Goal: Task Accomplishment & Management: Manage account settings

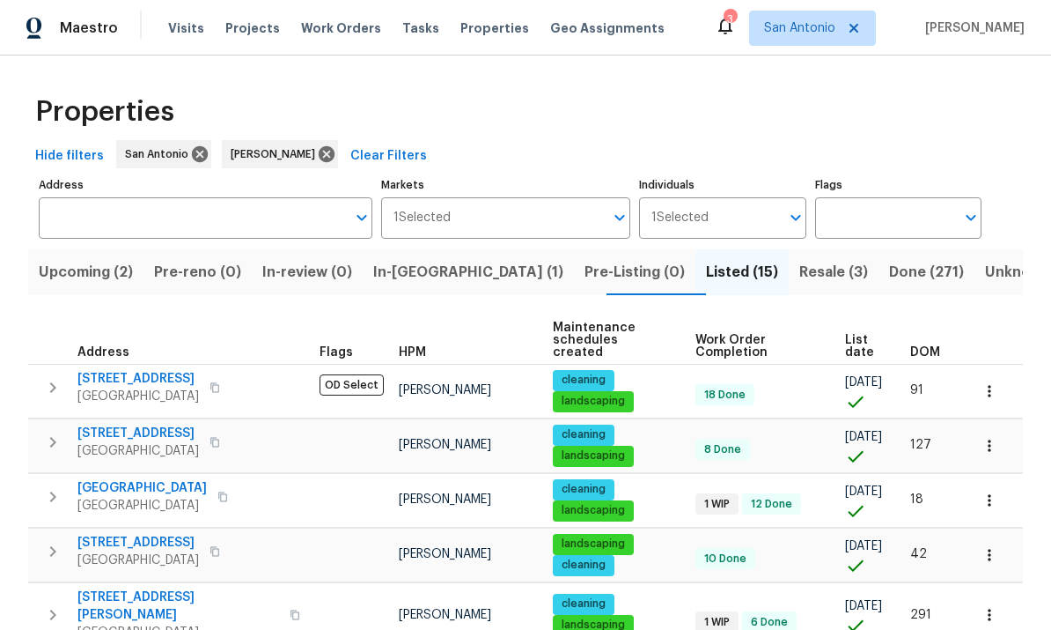
click at [852, 341] on span "List date" at bounding box center [862, 346] width 35 height 25
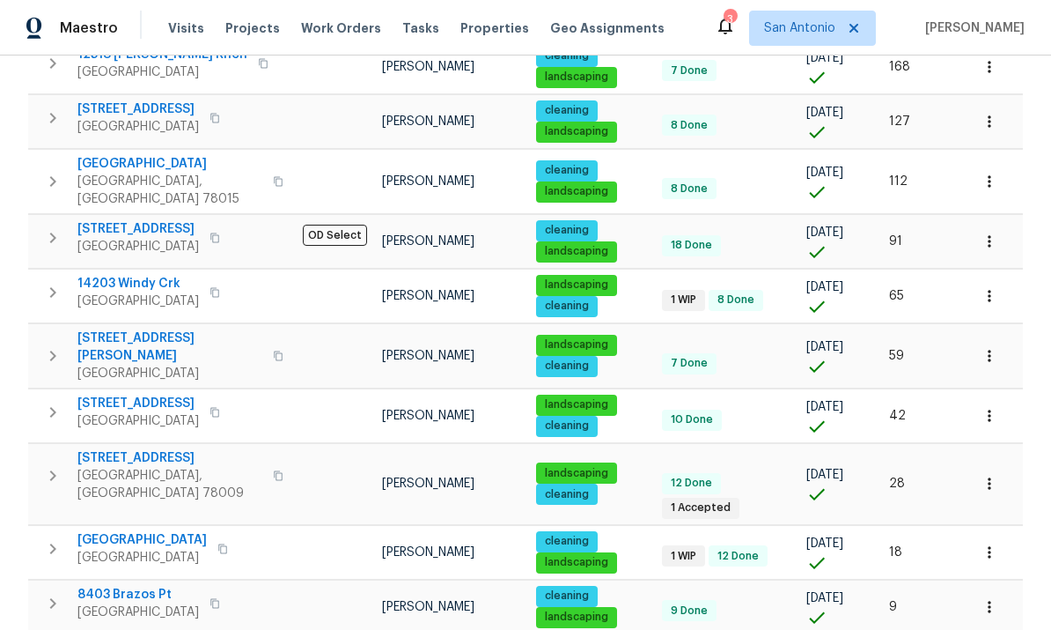
scroll to position [563, 0]
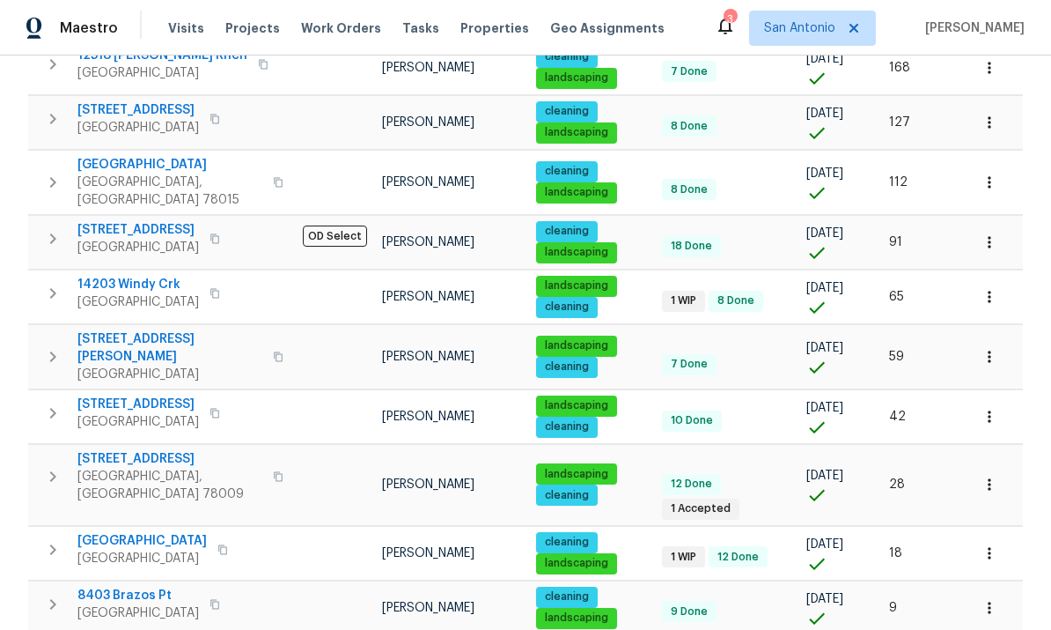
click at [120, 604] on span "San Antonio, TX 78252" at bounding box center [138, 613] width 122 height 18
click at [166, 468] on span "Castroville, TX 78009" at bounding box center [169, 485] width 185 height 35
click at [126, 276] on span "14203 Windy Crk" at bounding box center [138, 285] width 122 height 18
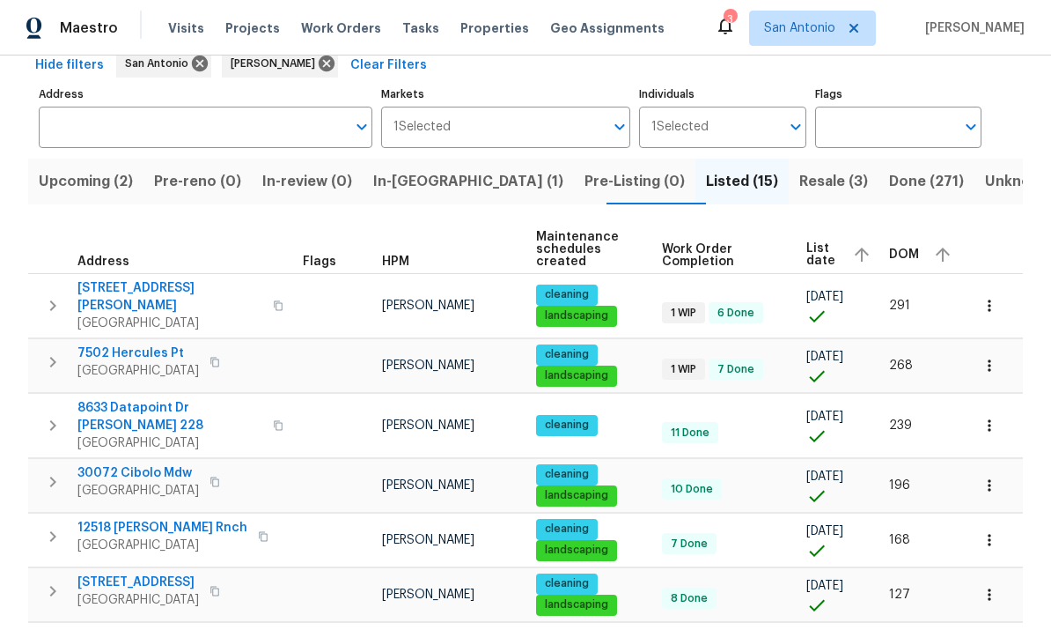
scroll to position [89, 0]
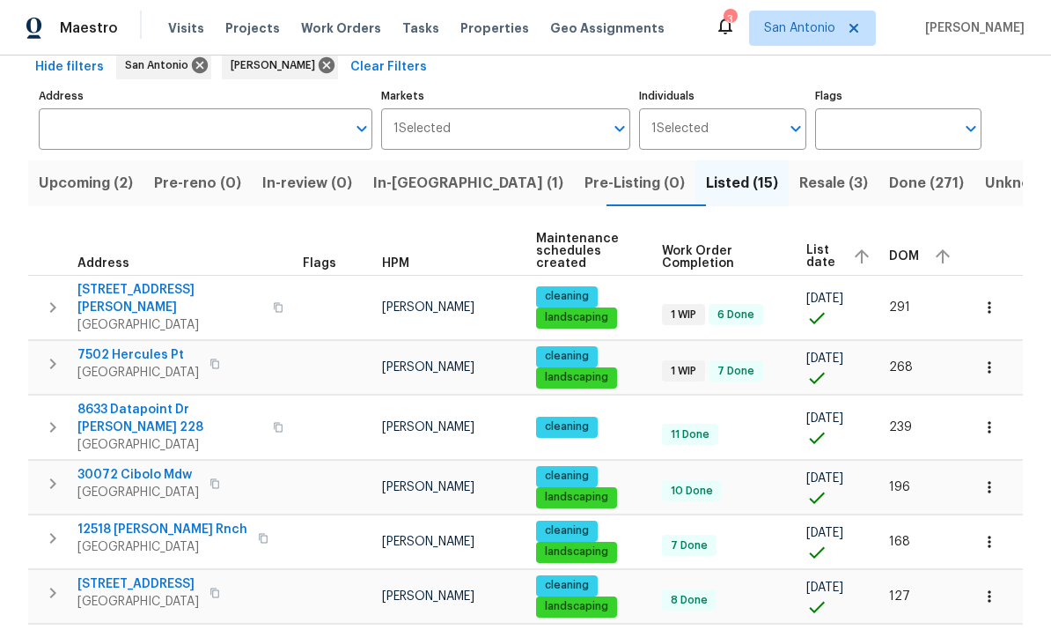
click at [117, 364] on span "San Antonio, TX 78252" at bounding box center [138, 373] width 122 height 18
click at [123, 351] on span "7502 Hercules Pt" at bounding box center [138, 355] width 122 height 18
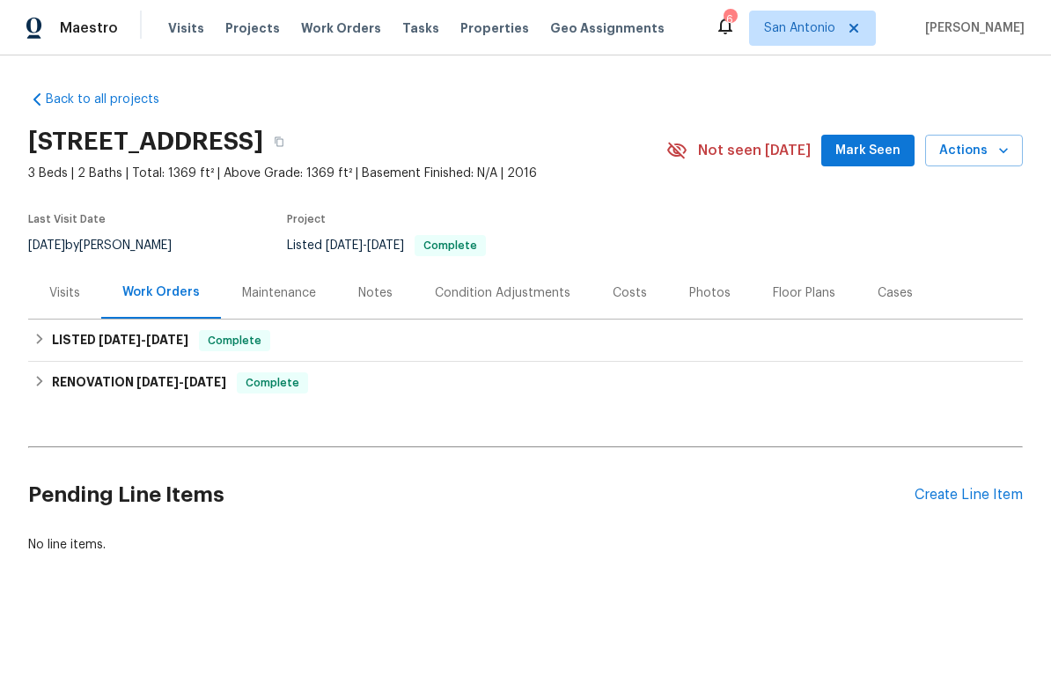
click at [872, 150] on span "Mark Seen" at bounding box center [868, 151] width 65 height 22
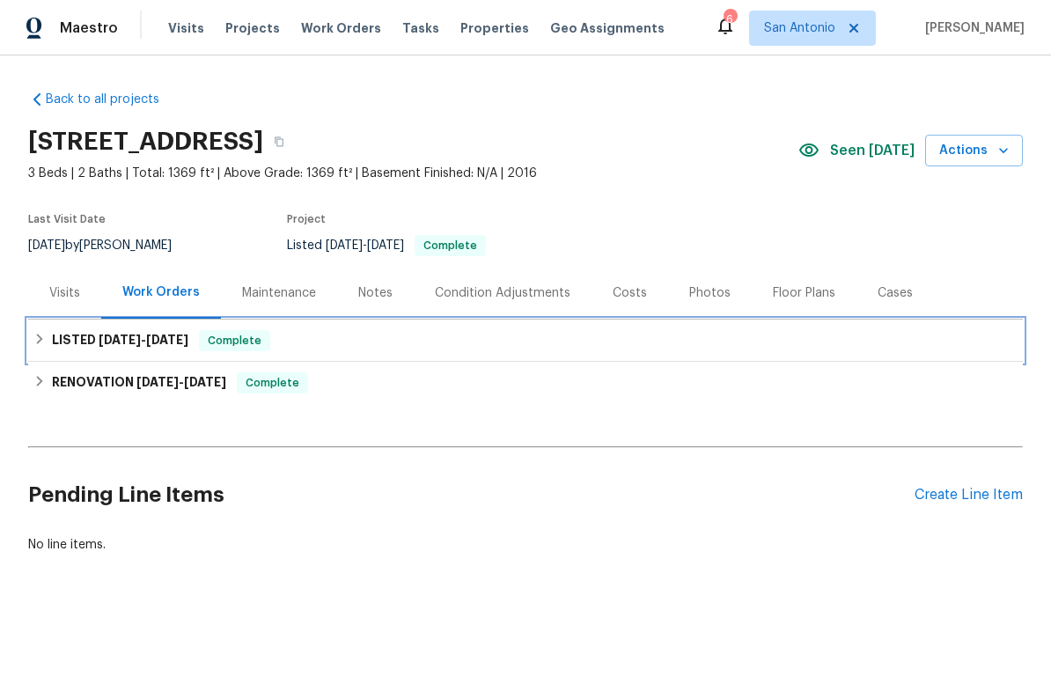
click at [253, 344] on span "Complete" at bounding box center [235, 341] width 68 height 18
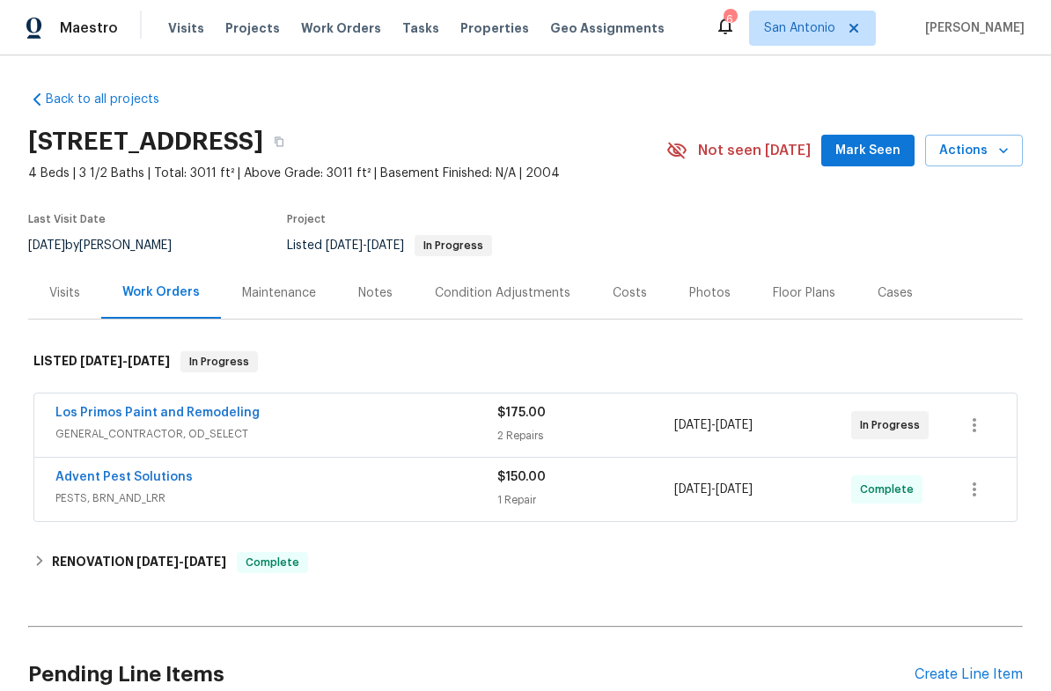
click at [279, 416] on div "Los Primos Paint and Remodeling" at bounding box center [276, 414] width 442 height 21
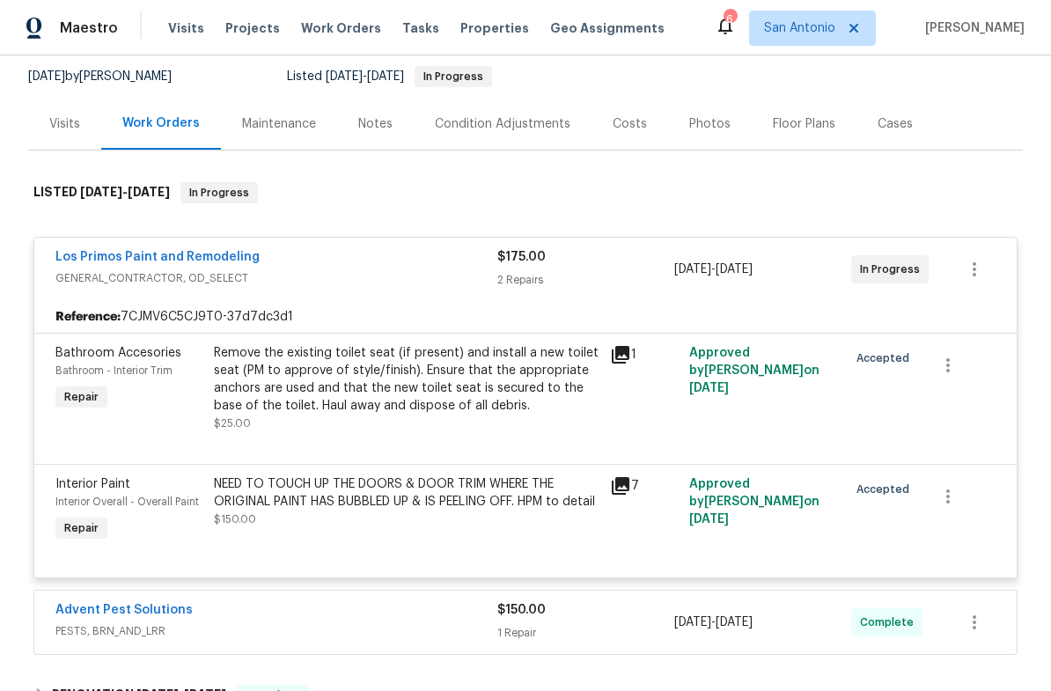
scroll to position [100, 0]
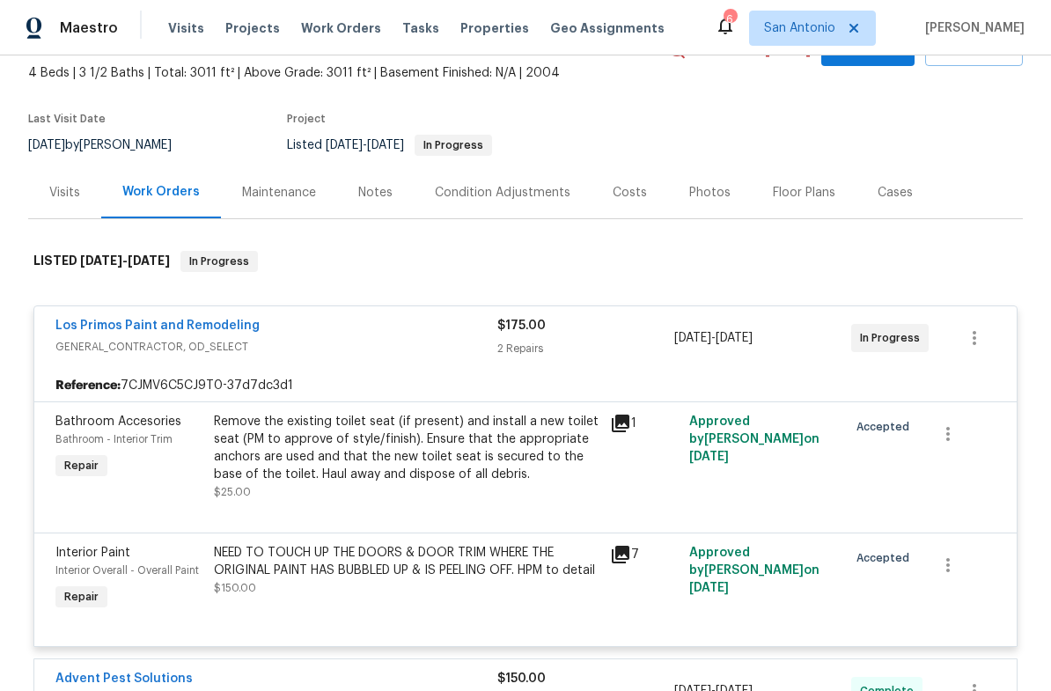
click at [320, 345] on span "GENERAL_CONTRACTOR, OD_SELECT" at bounding box center [276, 347] width 442 height 18
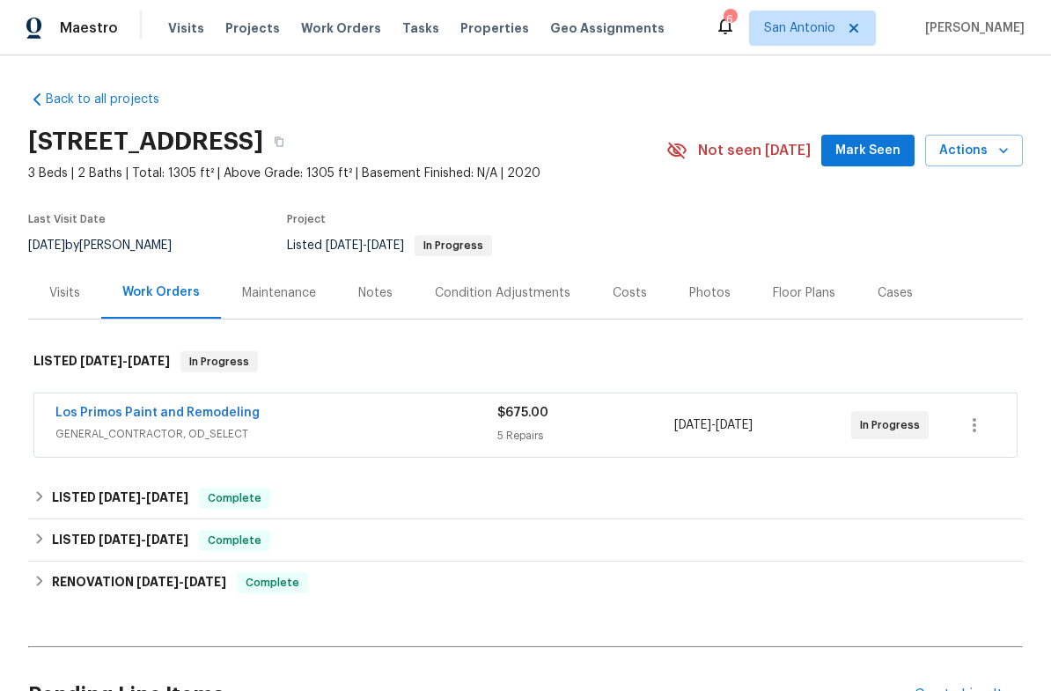
click at [297, 424] on div "Los Primos Paint and Remodeling" at bounding box center [276, 414] width 442 height 21
click at [365, 292] on div "Notes" at bounding box center [375, 293] width 34 height 18
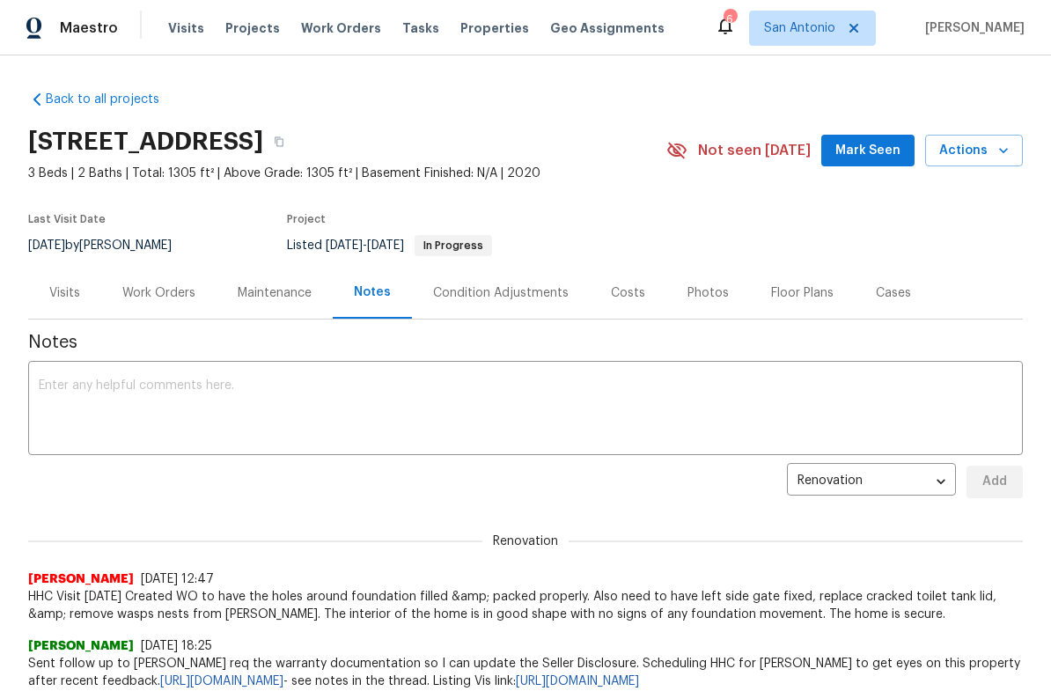
click at [862, 155] on span "Mark Seen" at bounding box center [868, 151] width 65 height 22
click at [1013, 154] on button "Actions" at bounding box center [974, 151] width 98 height 33
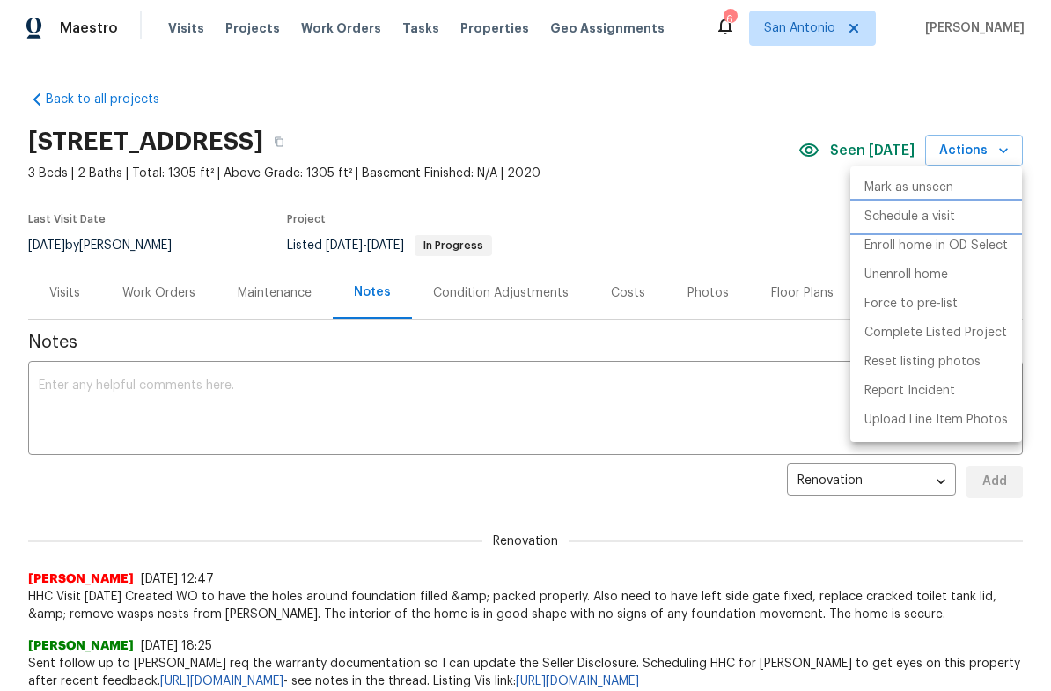
click at [898, 218] on p "Schedule a visit" at bounding box center [910, 217] width 91 height 18
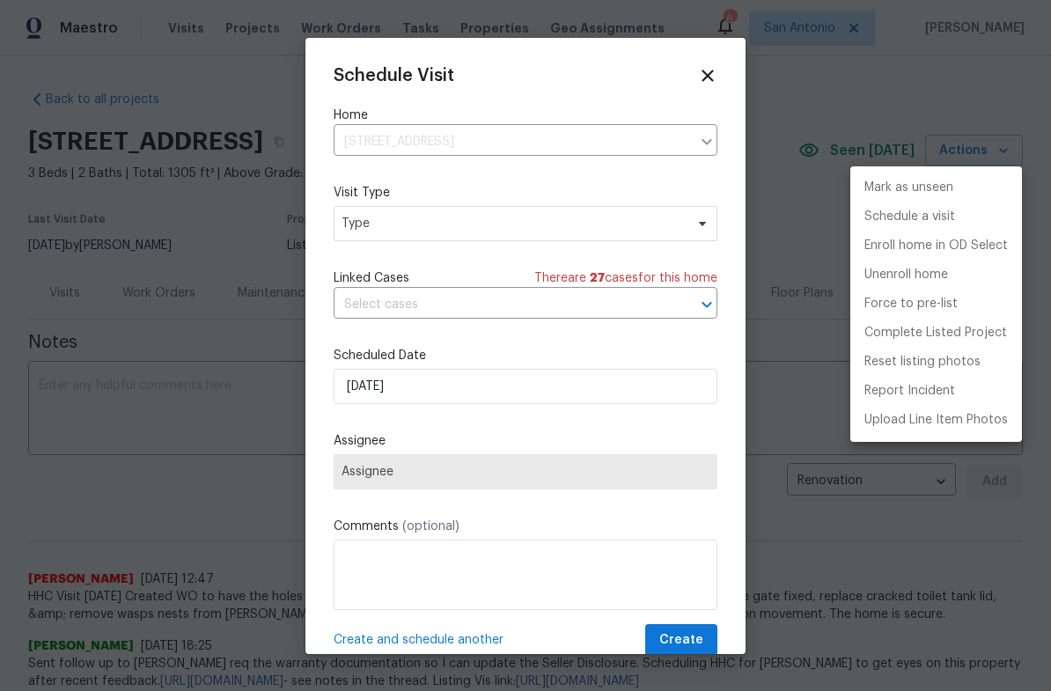
click at [427, 225] on div at bounding box center [525, 345] width 1051 height 691
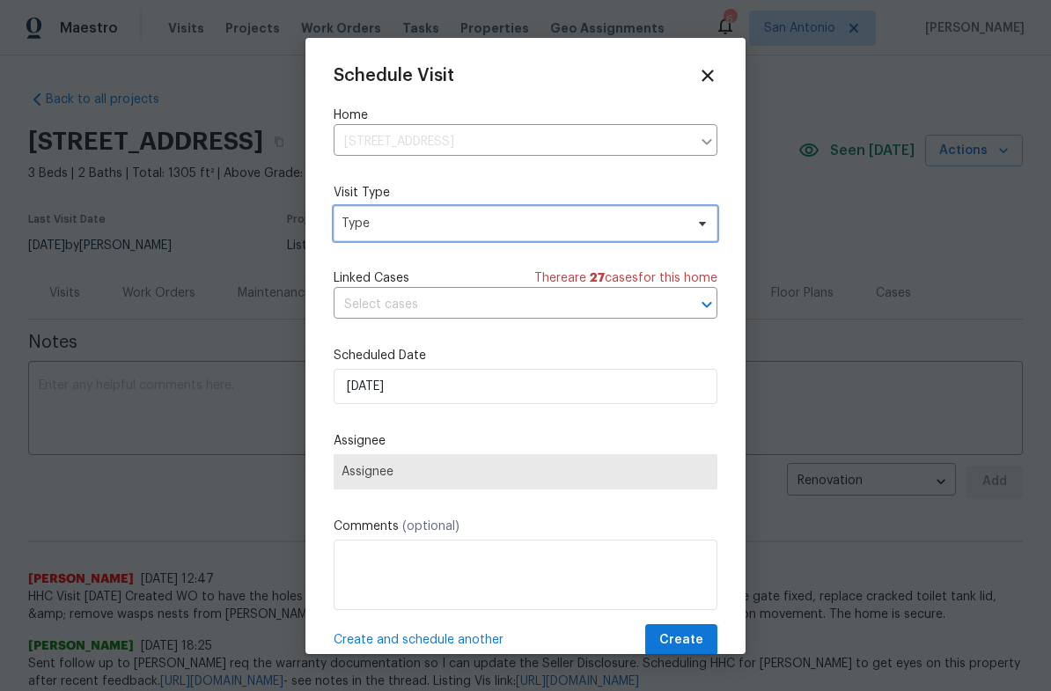
click at [401, 229] on span "Type" at bounding box center [513, 224] width 343 height 18
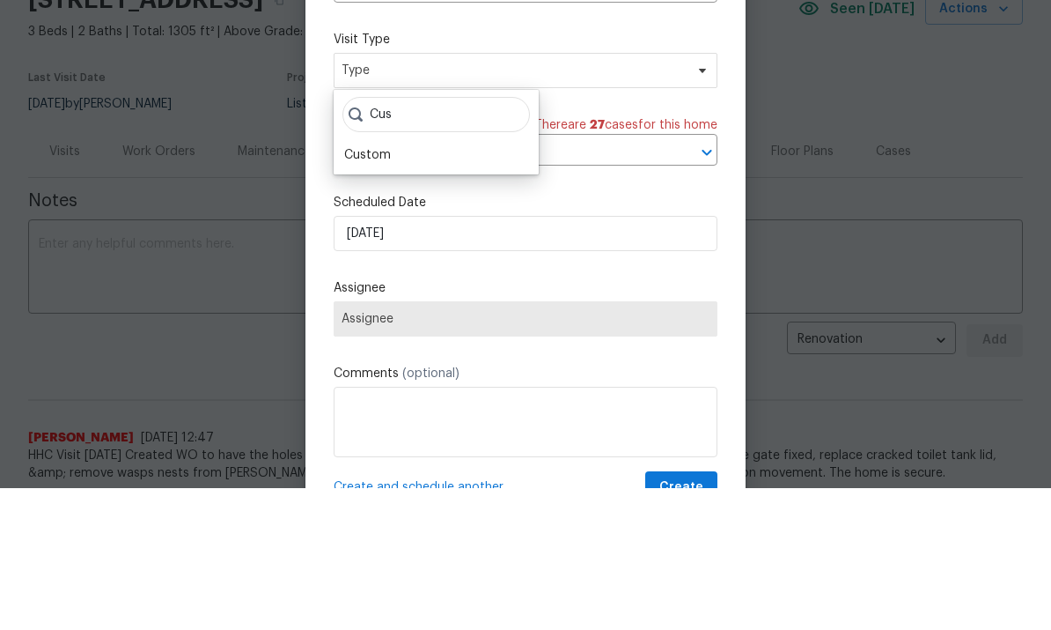
type input "Cus"
click at [381, 288] on div "Custom" at bounding box center [367, 297] width 47 height 18
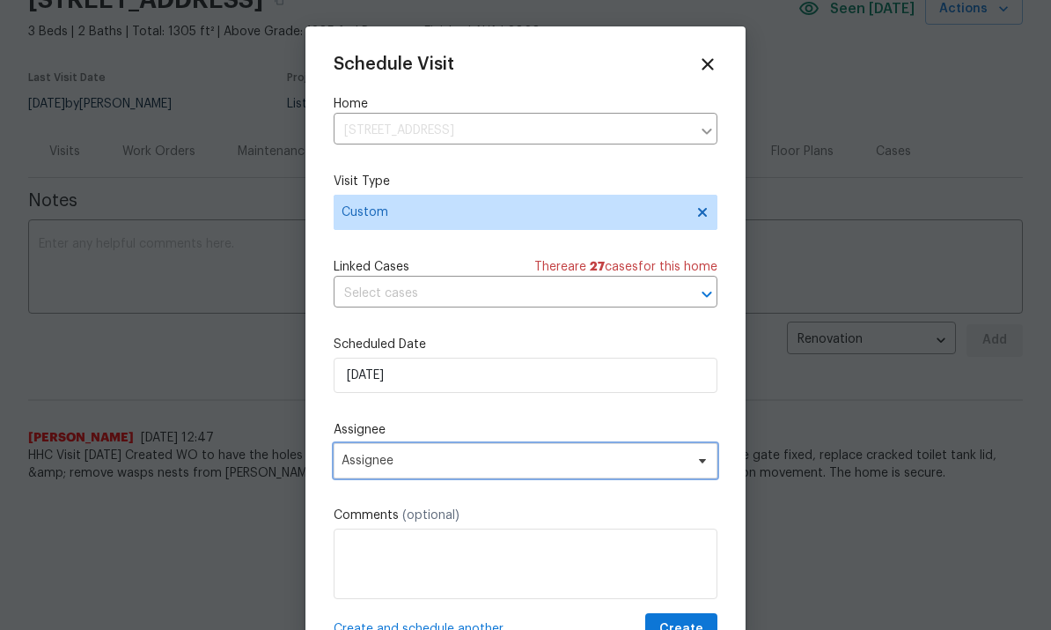
click at [615, 465] on span "Assignee" at bounding box center [514, 460] width 345 height 14
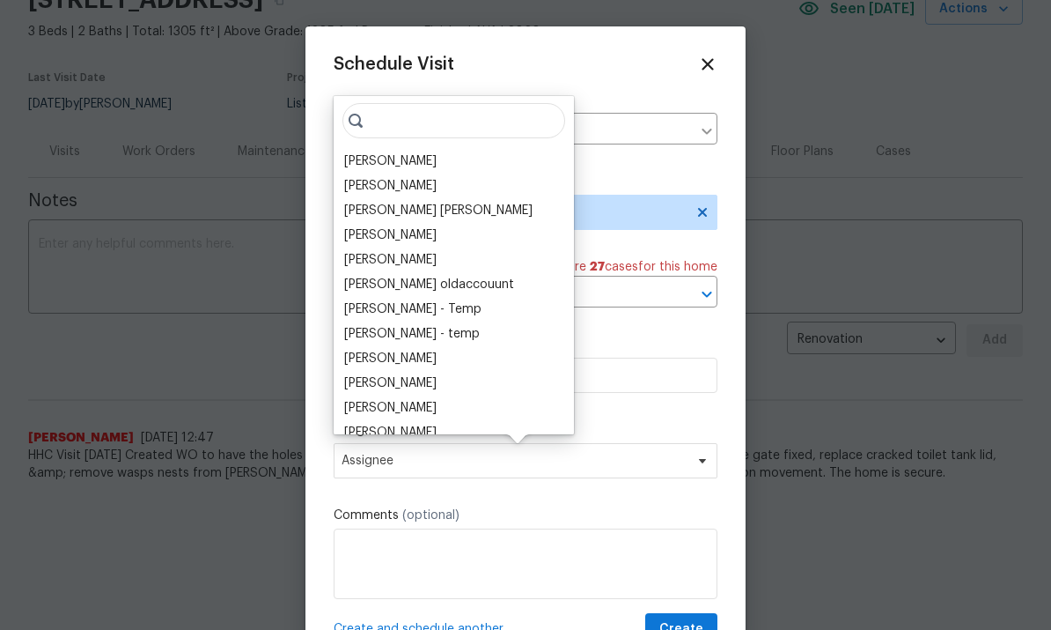
click at [393, 162] on div "[PERSON_NAME]" at bounding box center [390, 161] width 92 height 18
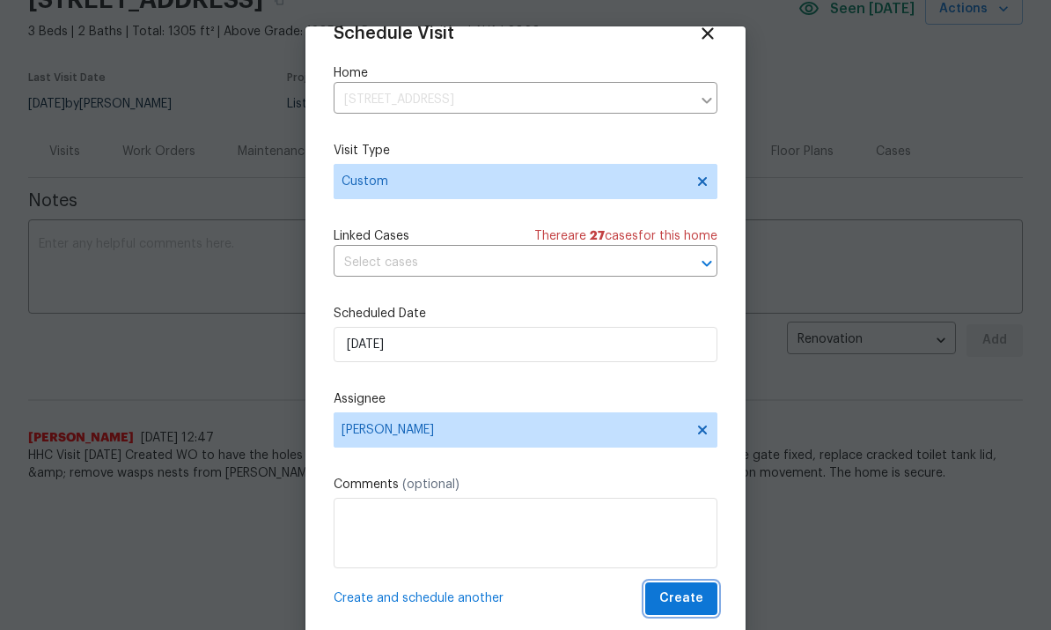
click at [699, 606] on span "Create" at bounding box center [681, 598] width 44 height 22
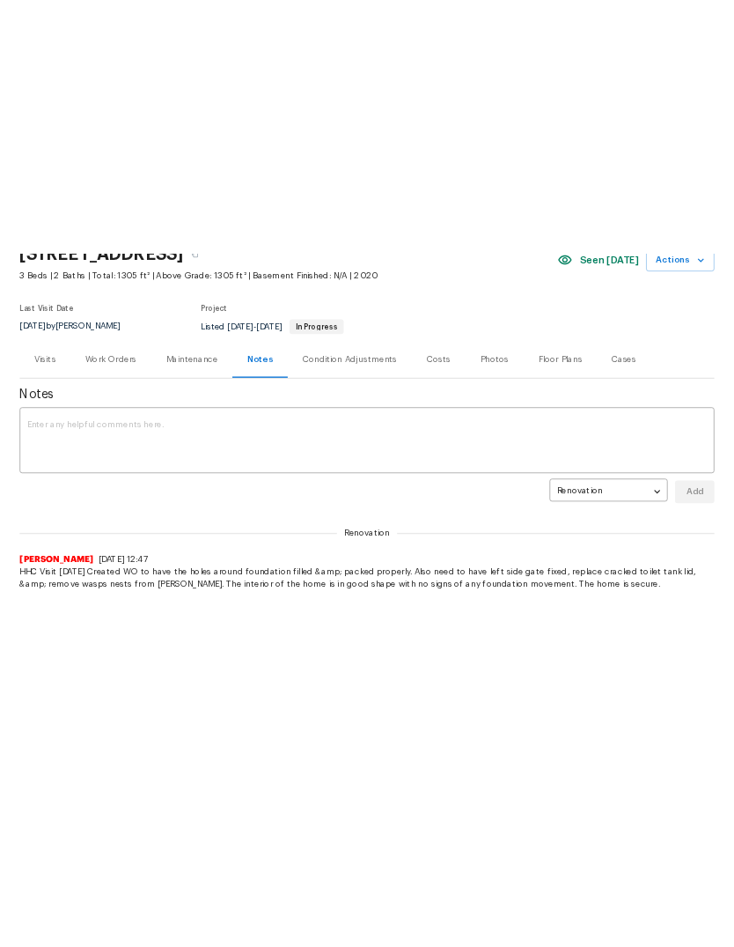
scroll to position [0, 0]
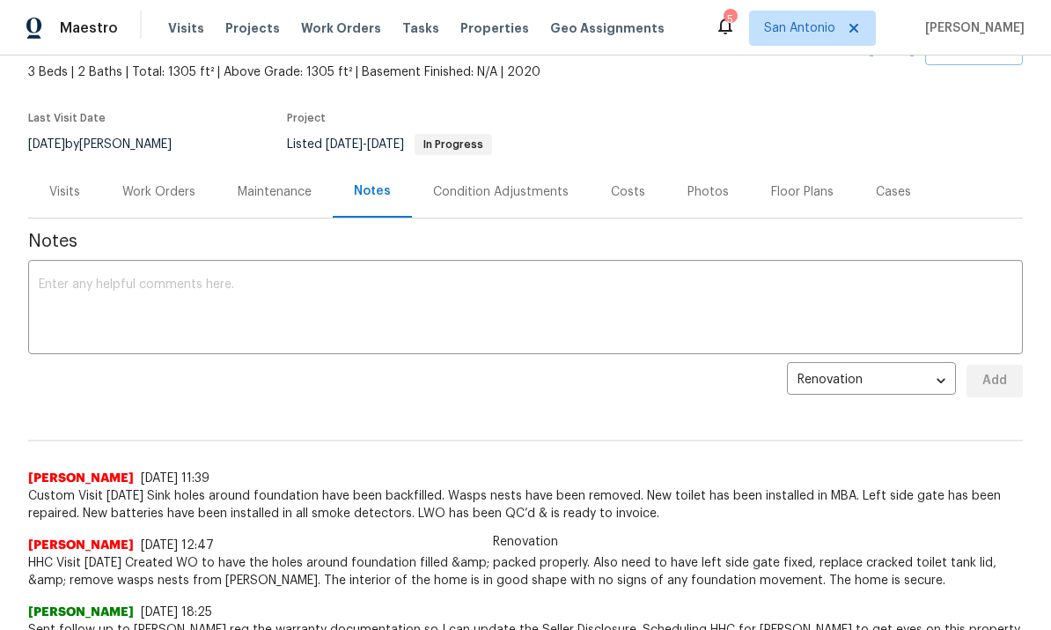
scroll to position [44, 0]
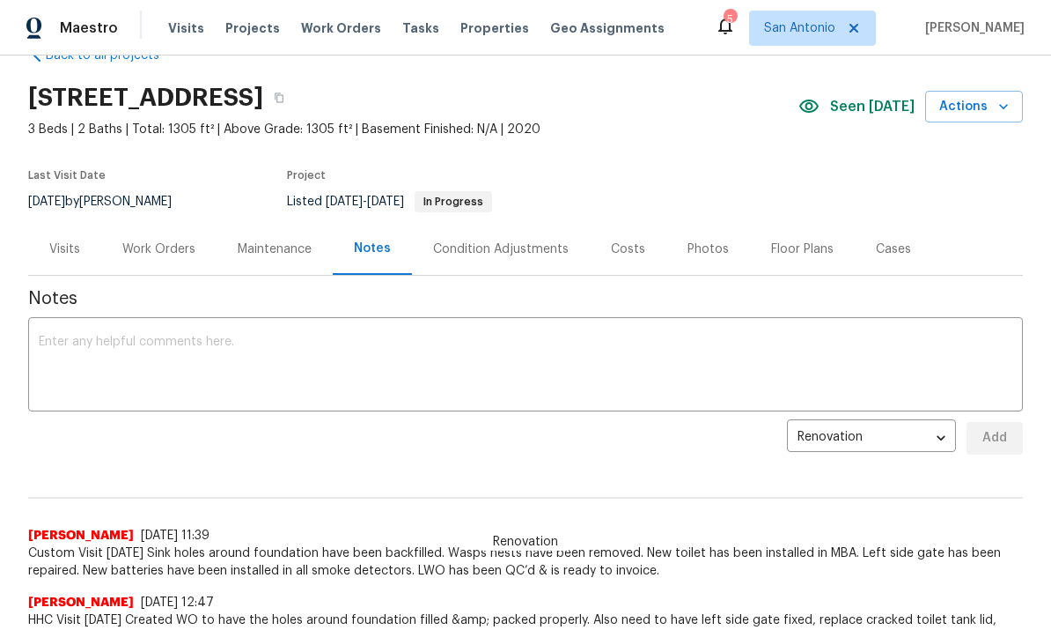
click at [153, 243] on div "Work Orders" at bounding box center [158, 249] width 73 height 18
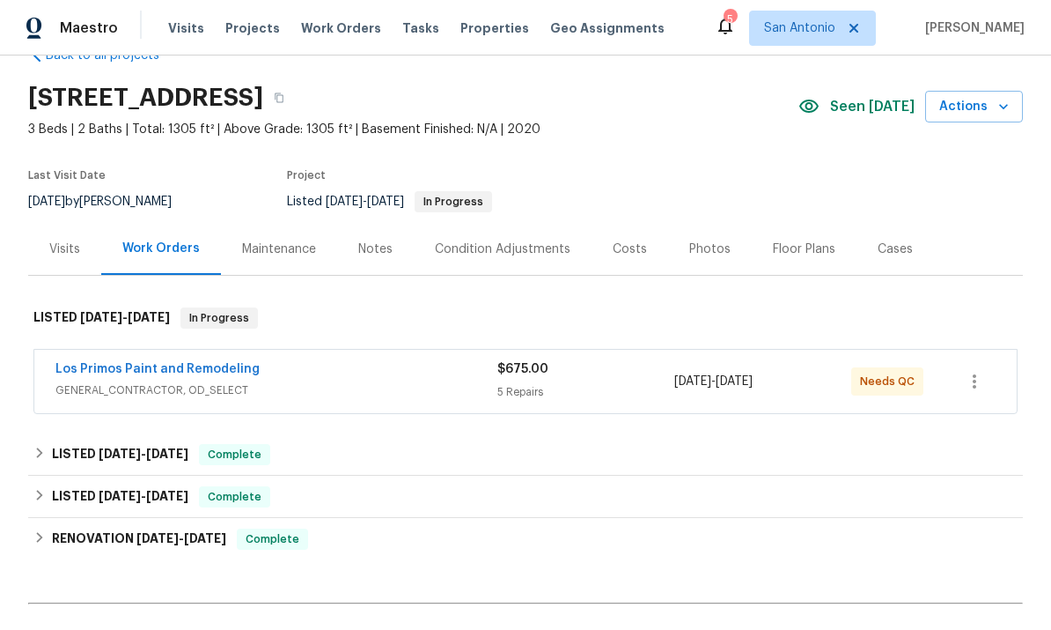
click at [351, 369] on div "Los Primos Paint and Remodeling" at bounding box center [276, 370] width 442 height 21
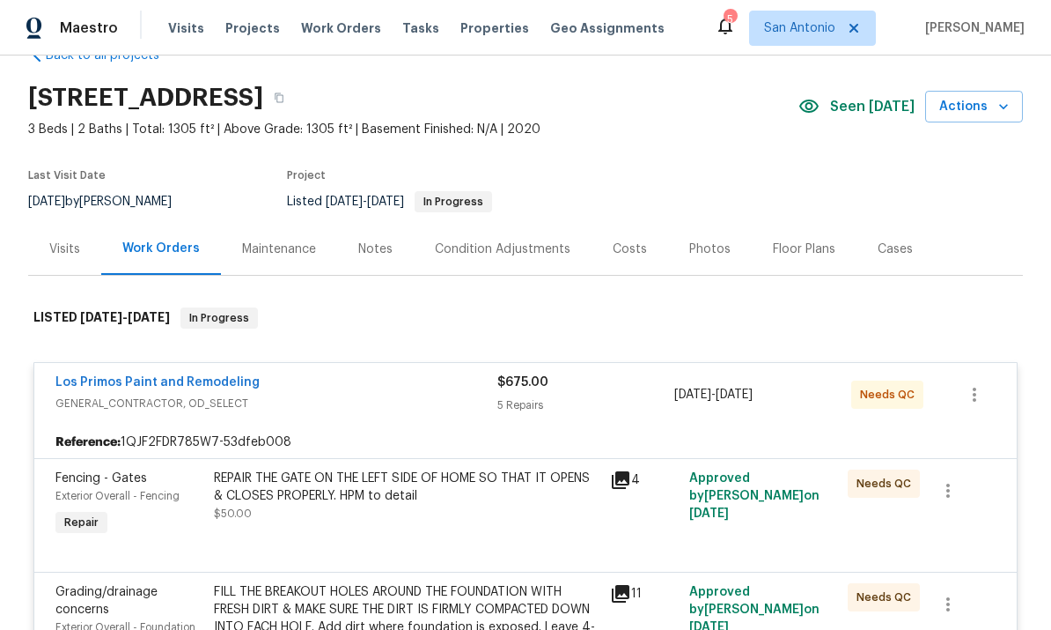
click at [433, 497] on div "REPAIR THE GATE ON THE LEFT SIDE OF HOME SO THAT IT OPENS & CLOSES PROPERLY. HP…" at bounding box center [407, 486] width 386 height 35
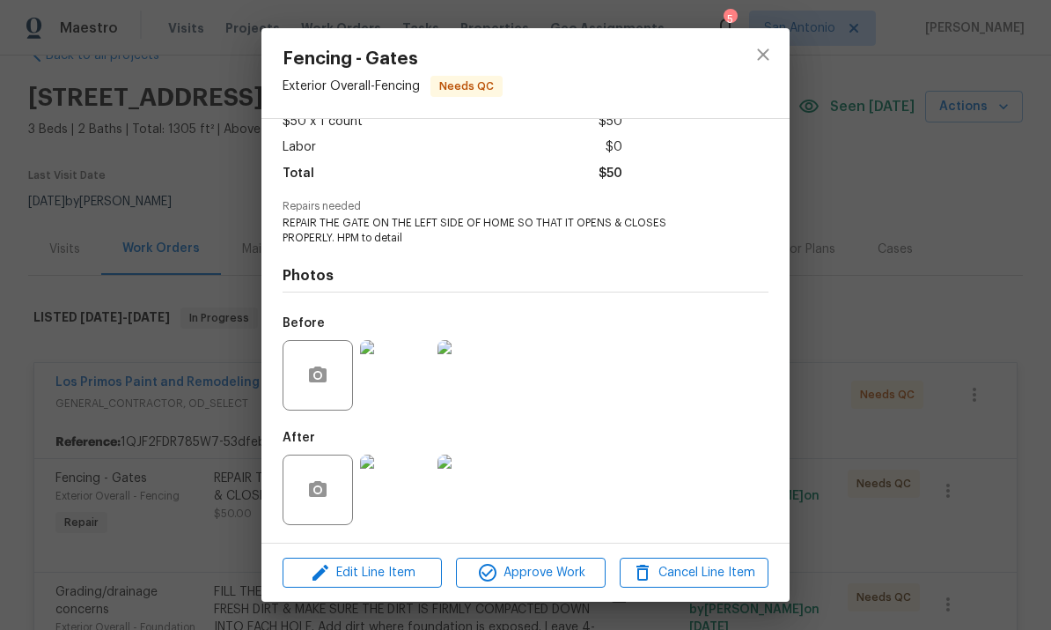
scroll to position [110, 0]
click at [542, 578] on span "Approve Work" at bounding box center [530, 573] width 138 height 22
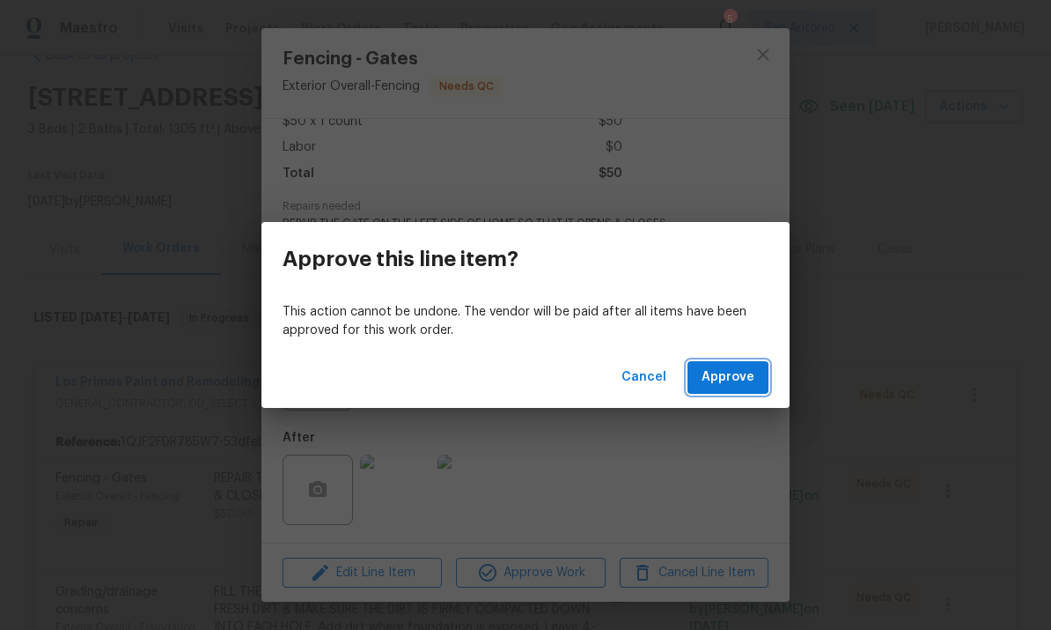
click at [742, 381] on span "Approve" at bounding box center [728, 377] width 53 height 22
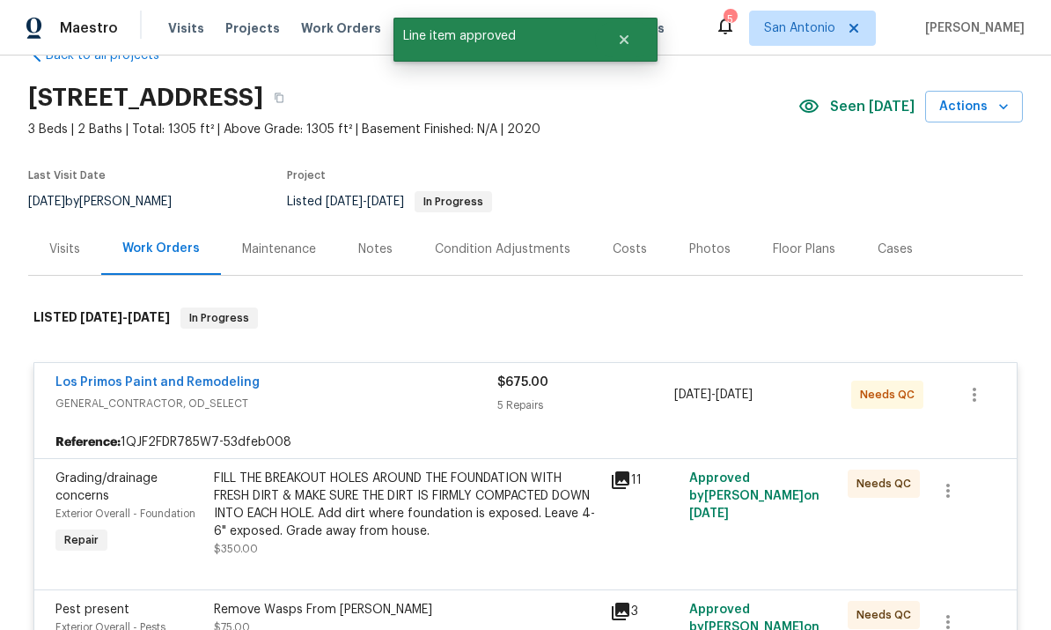
click at [383, 493] on div "FILL THE BREAKOUT HOLES AROUND THE FOUNDATION WITH FRESH DIRT & MAKE SURE THE D…" at bounding box center [407, 504] width 386 height 70
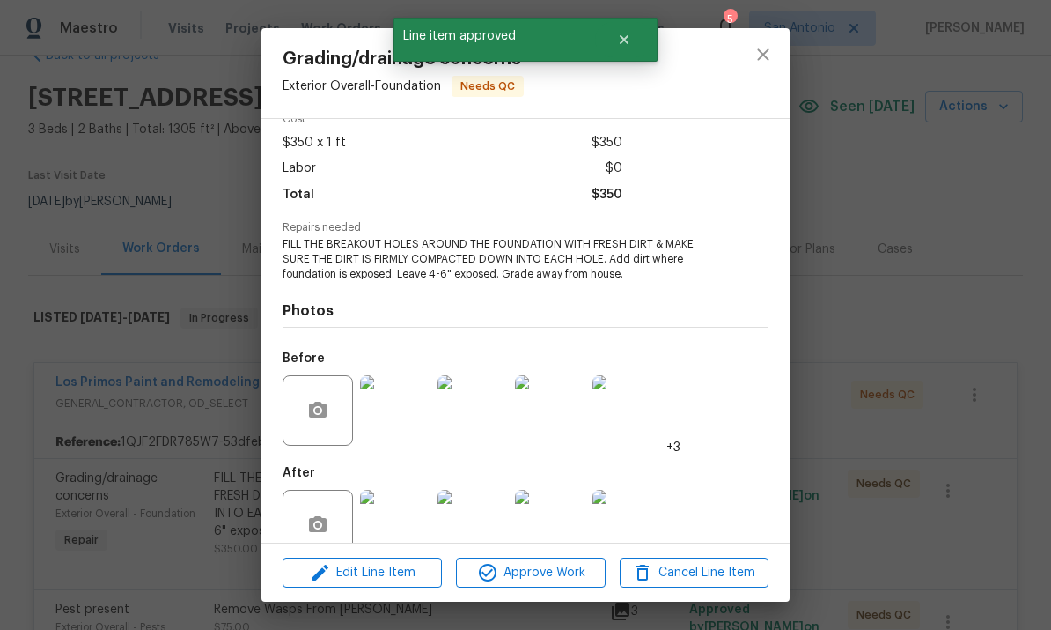
scroll to position [93, 0]
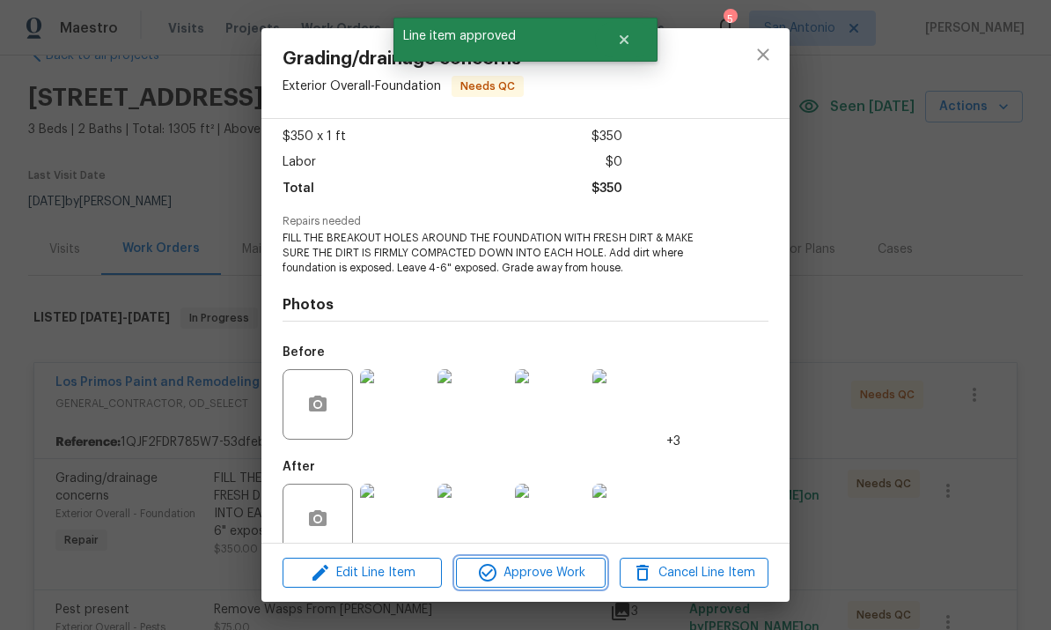
click at [541, 572] on span "Approve Work" at bounding box center [530, 573] width 138 height 22
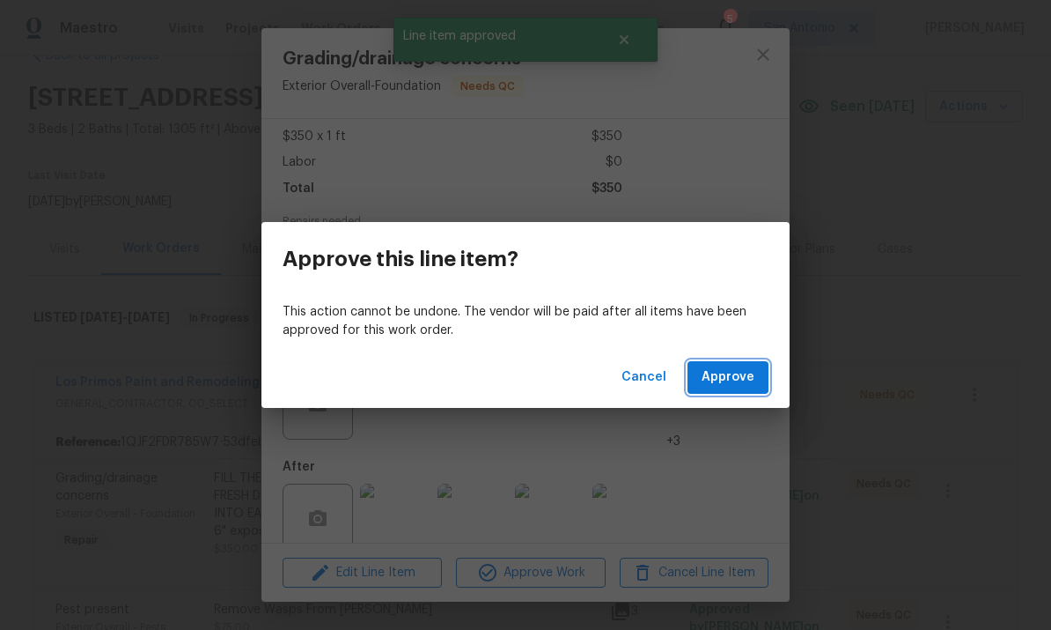
click at [744, 375] on span "Approve" at bounding box center [728, 377] width 53 height 22
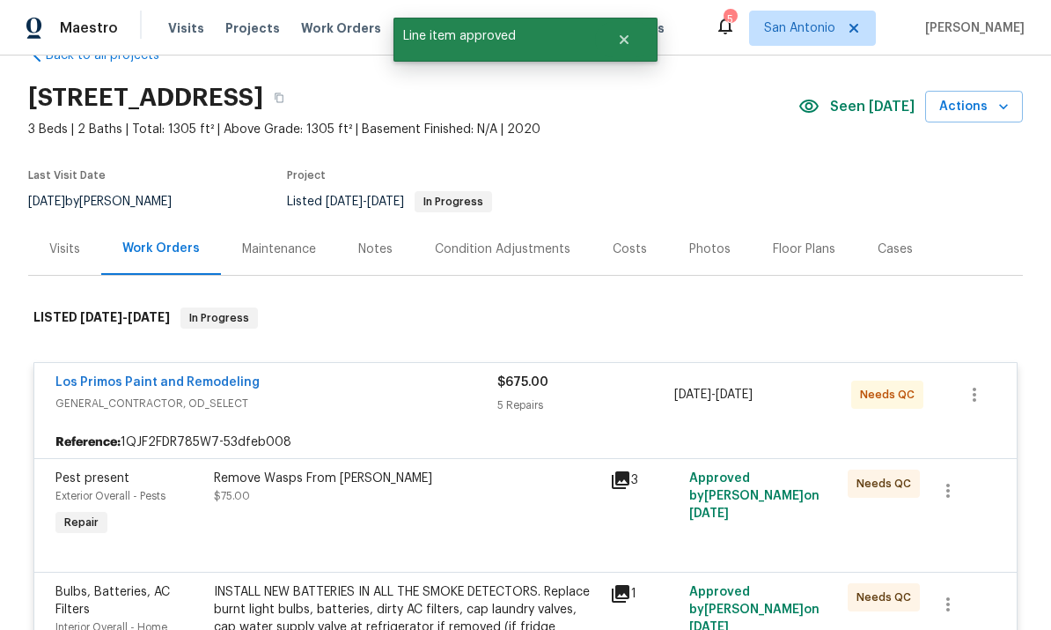
click at [370, 500] on div "Remove Wasps From Eaves $75.00" at bounding box center [407, 486] width 386 height 35
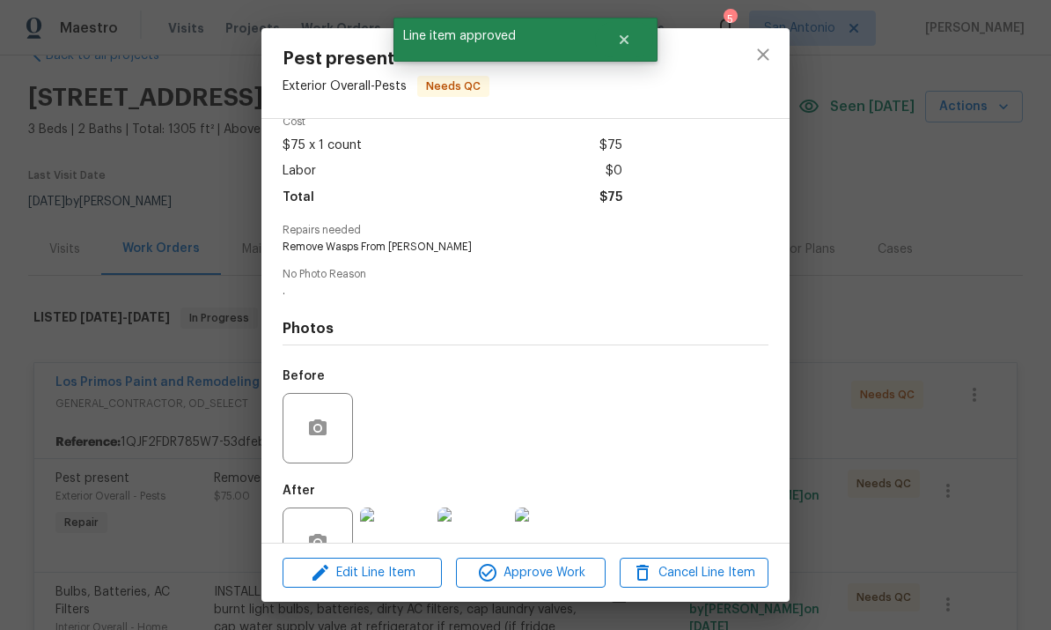
scroll to position [101, 0]
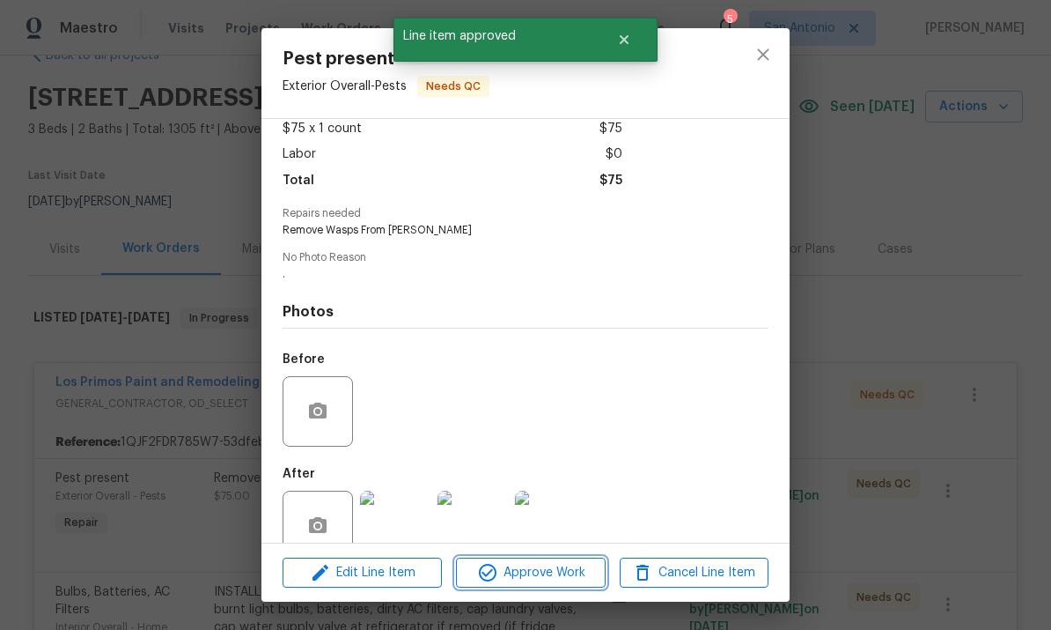
click at [534, 573] on span "Approve Work" at bounding box center [530, 573] width 138 height 22
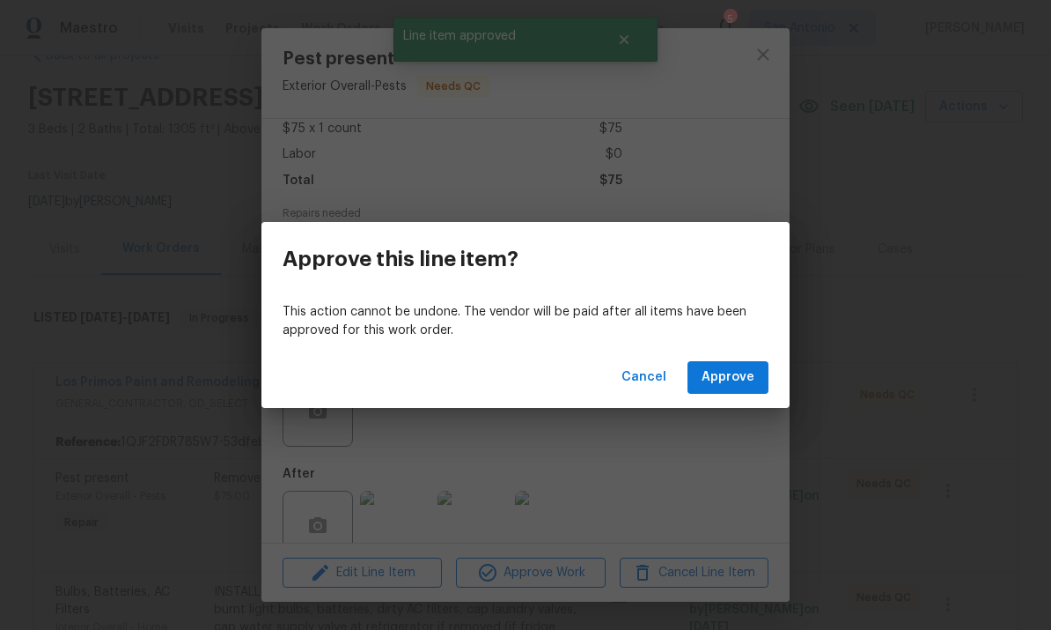
click at [740, 383] on span "Approve" at bounding box center [728, 377] width 53 height 22
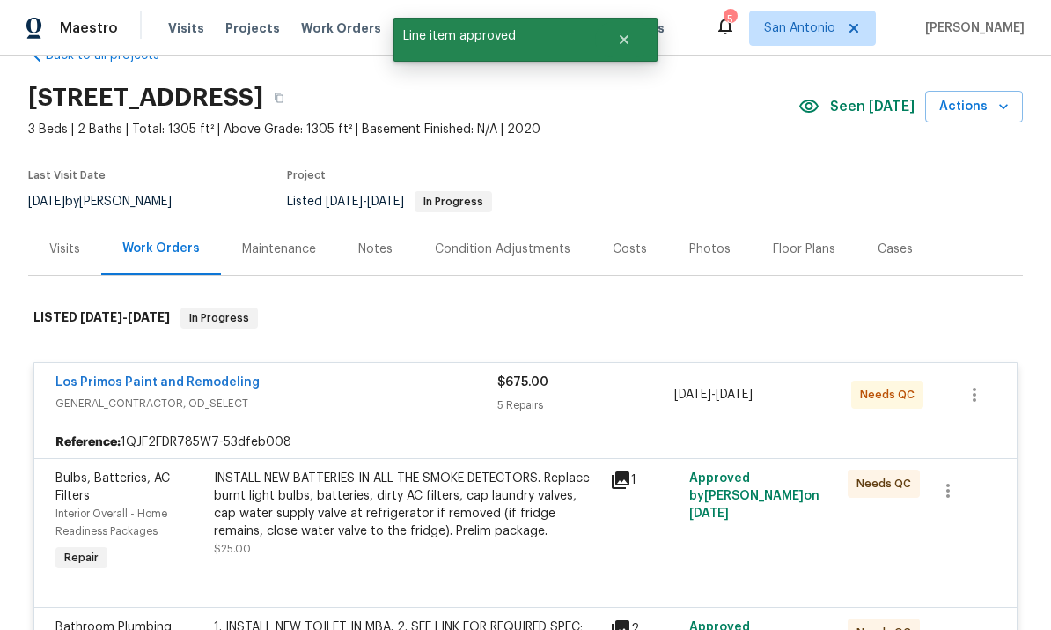
click at [417, 486] on div "INSTALL NEW BATTERIES IN ALL THE SMOKE DETECTORS. Replace burnt light bulbs, ba…" at bounding box center [407, 504] width 386 height 70
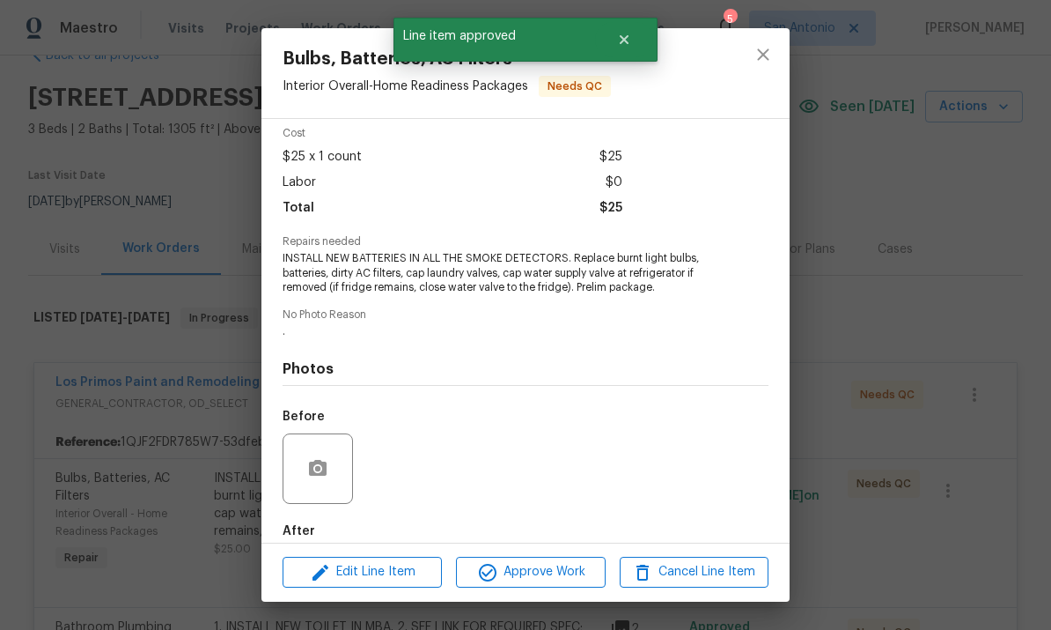
scroll to position [130, 0]
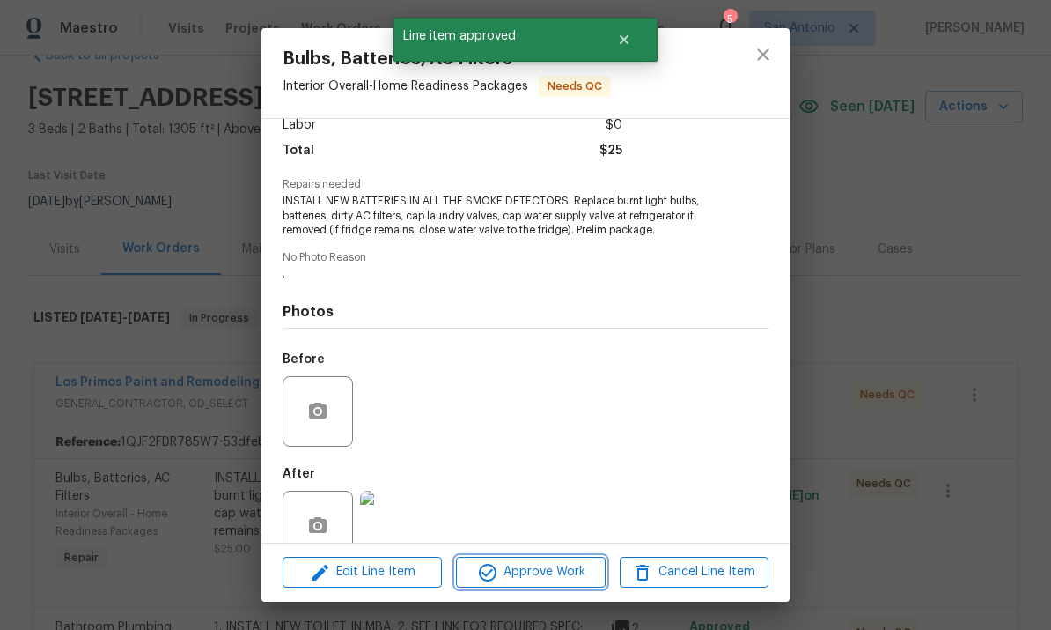
click at [527, 572] on span "Approve Work" at bounding box center [530, 572] width 138 height 22
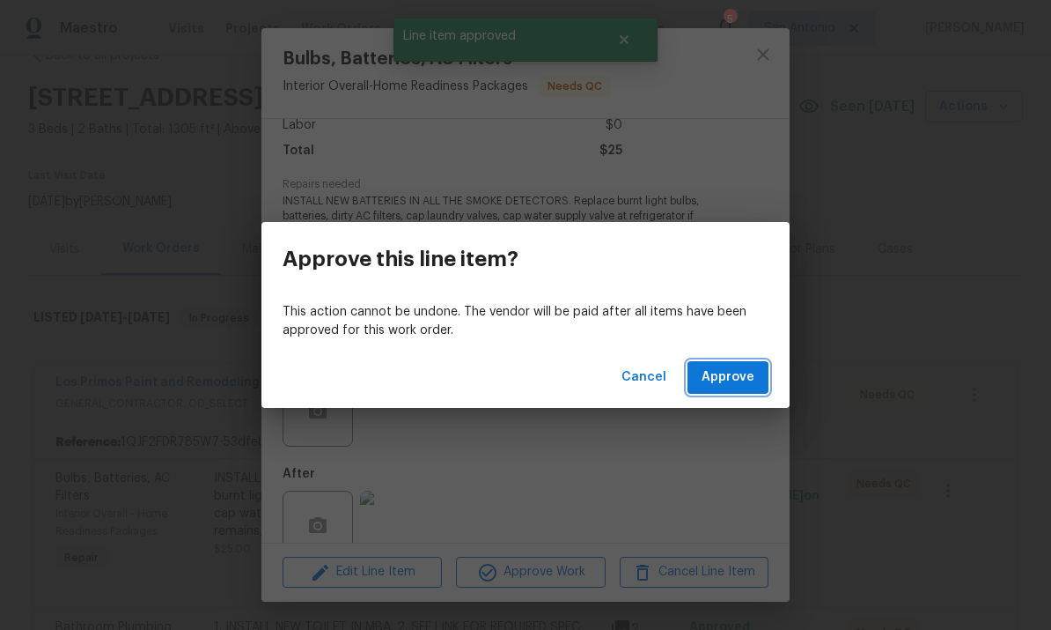
click at [750, 377] on span "Approve" at bounding box center [728, 377] width 53 height 22
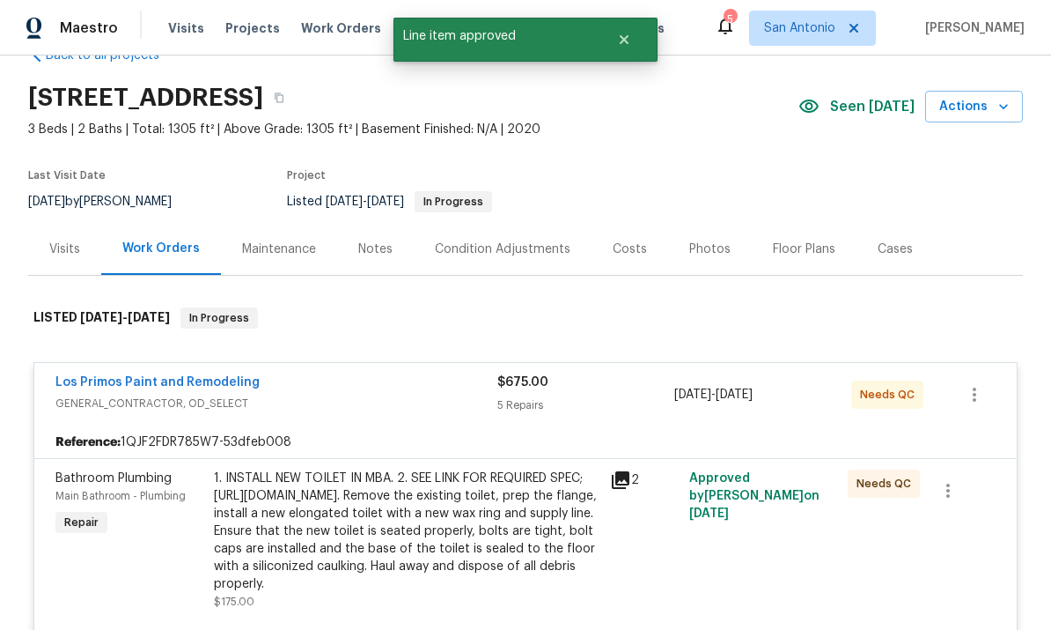
click at [416, 496] on div "1. INSTALL NEW TOILET IN MBA. 2. SEE LINK FOR REQUIRED SPEC; https://www.homede…" at bounding box center [407, 530] width 386 height 123
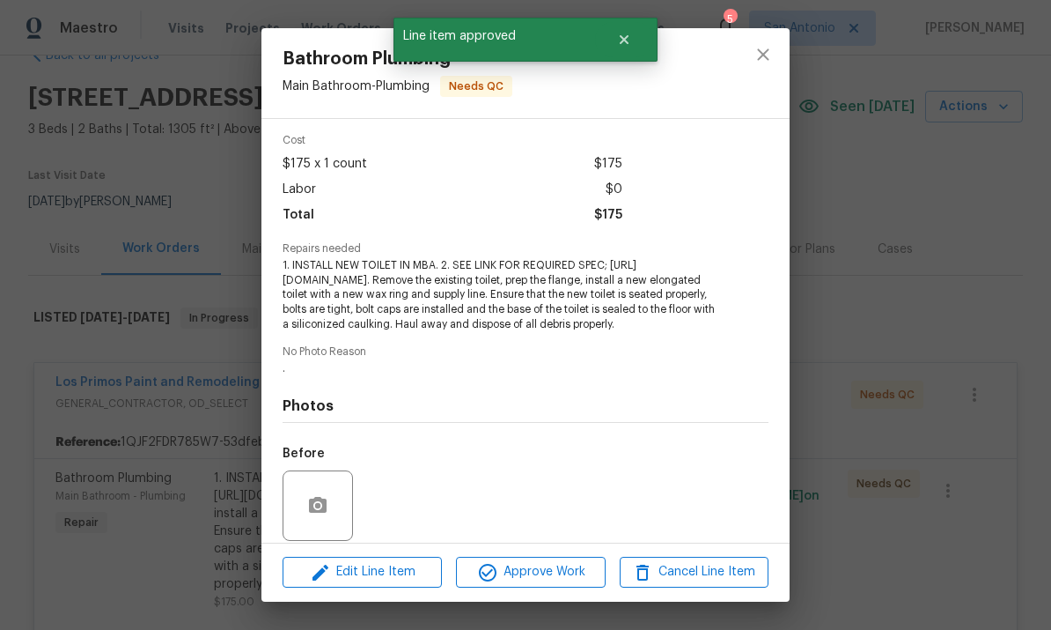
scroll to position [138, 0]
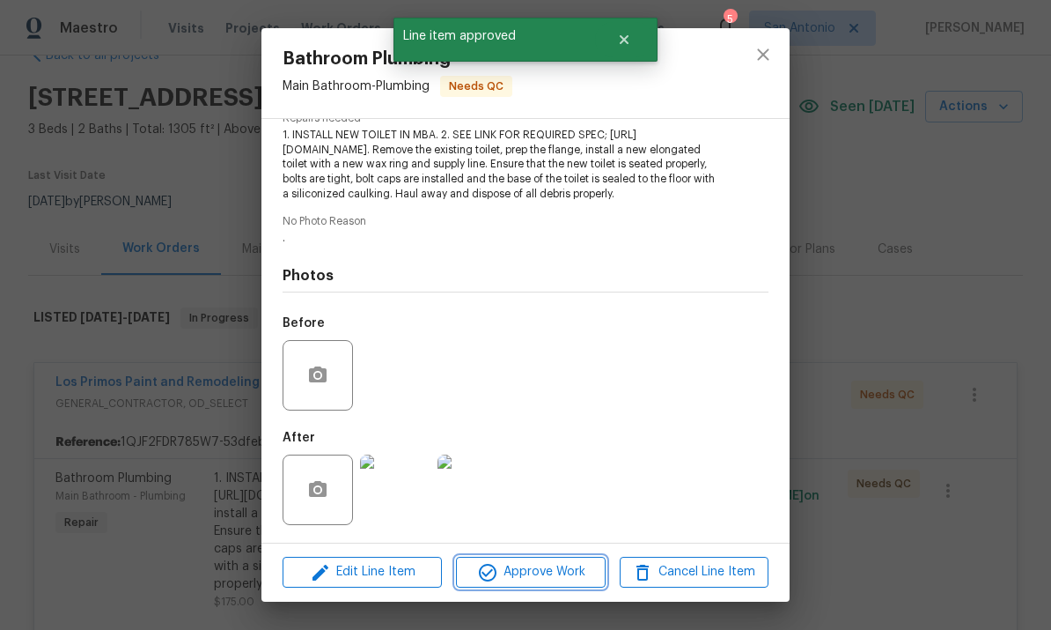
click at [542, 579] on span "Approve Work" at bounding box center [530, 572] width 138 height 22
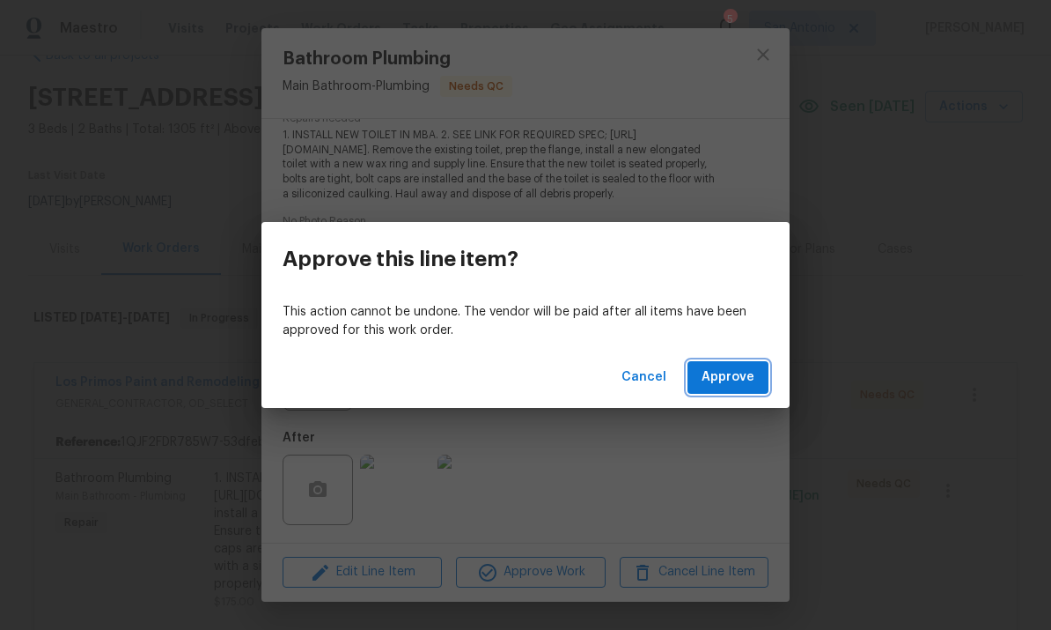
click at [752, 373] on span "Approve" at bounding box center [728, 377] width 53 height 22
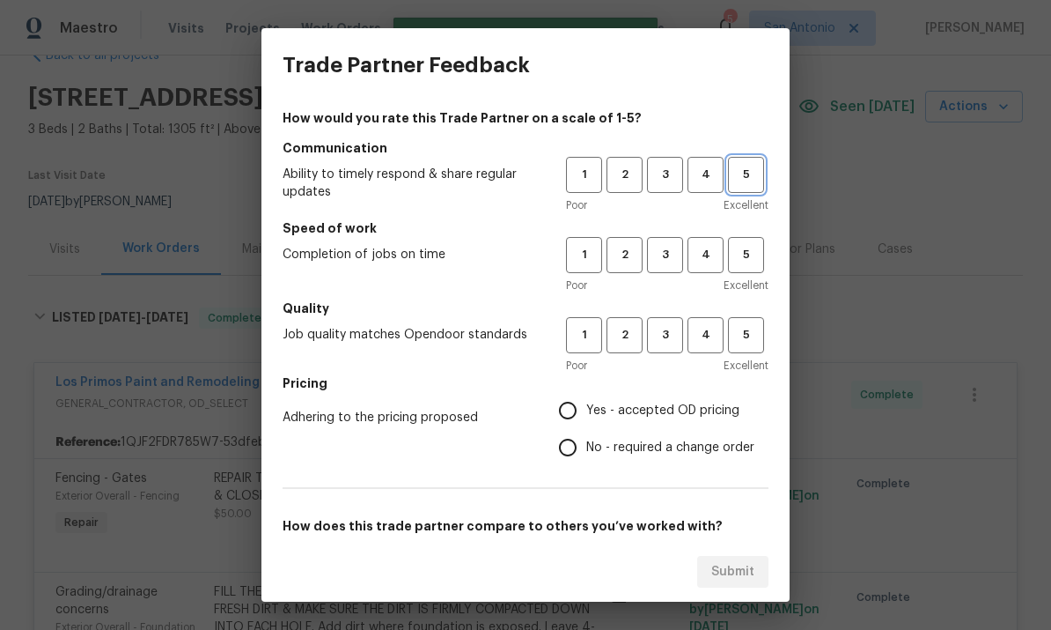
click at [748, 174] on span "5" at bounding box center [746, 175] width 33 height 20
click at [750, 256] on span "5" at bounding box center [746, 255] width 33 height 20
click at [750, 349] on button "5" at bounding box center [746, 335] width 36 height 36
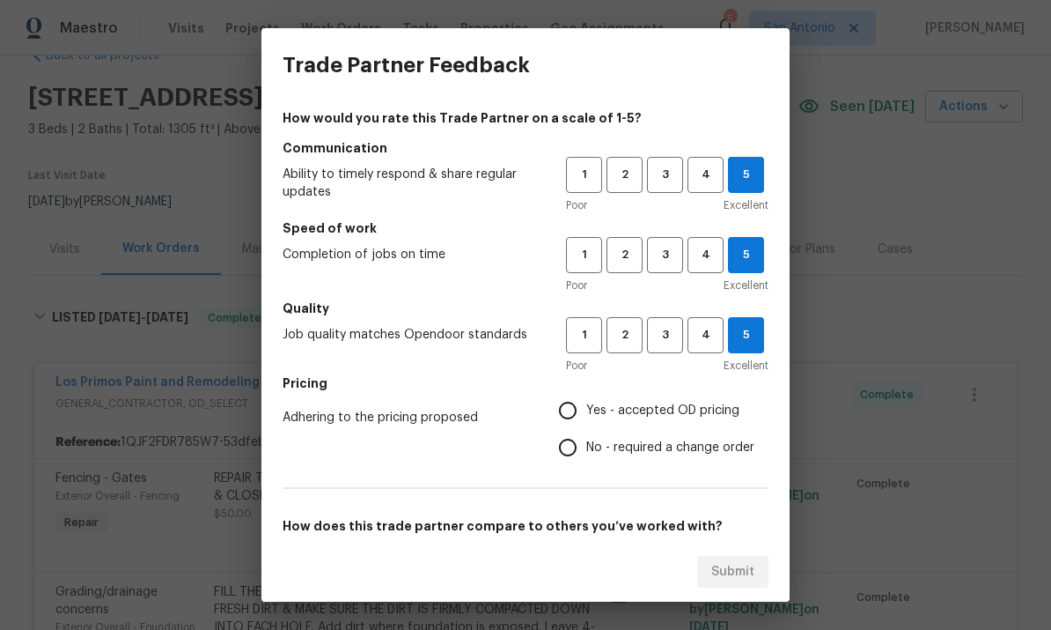
click at [578, 416] on input "Yes - accepted OD pricing" at bounding box center [567, 410] width 37 height 37
radio input "true"
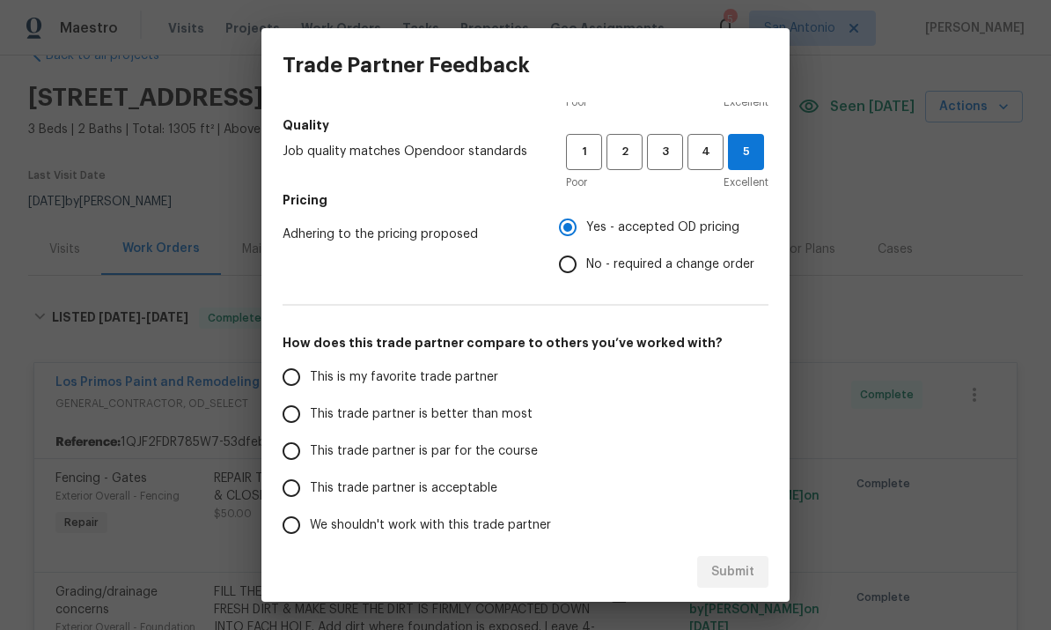
scroll to position [190, 0]
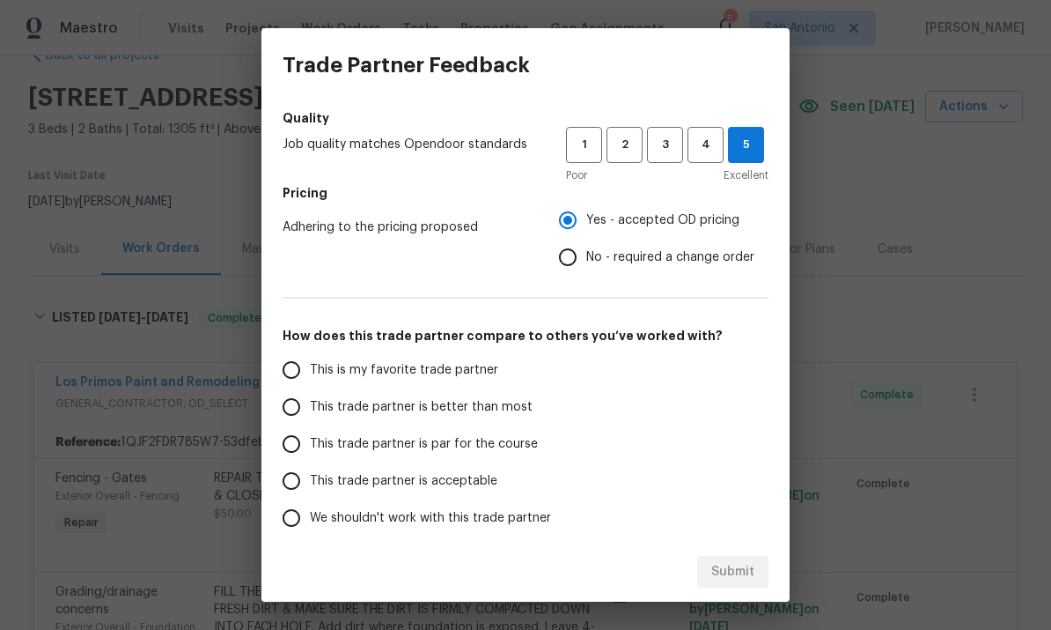
click at [291, 379] on input "This is my favorite trade partner" at bounding box center [291, 369] width 37 height 37
click at [748, 577] on span "Submit" at bounding box center [732, 572] width 43 height 22
radio input "true"
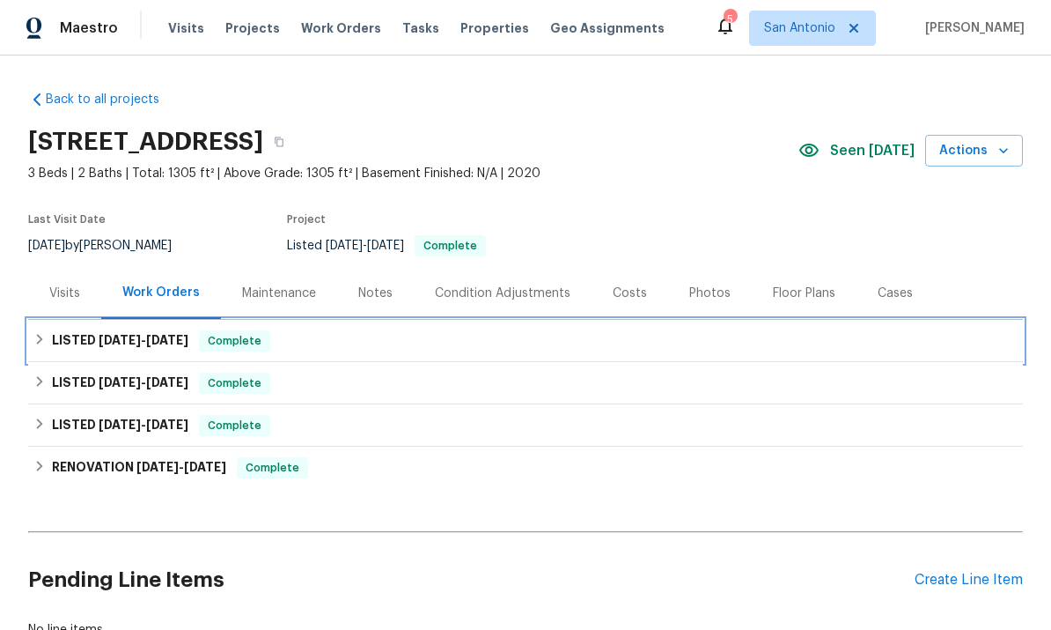
click at [230, 343] on span "Complete" at bounding box center [235, 341] width 68 height 18
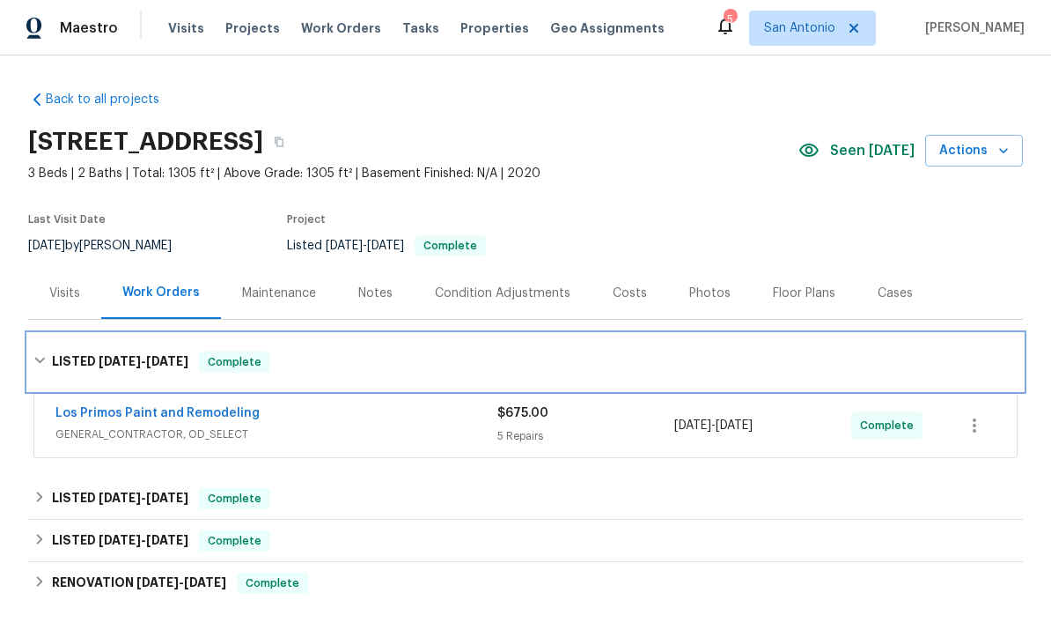
click at [227, 359] on span "Complete" at bounding box center [235, 362] width 68 height 18
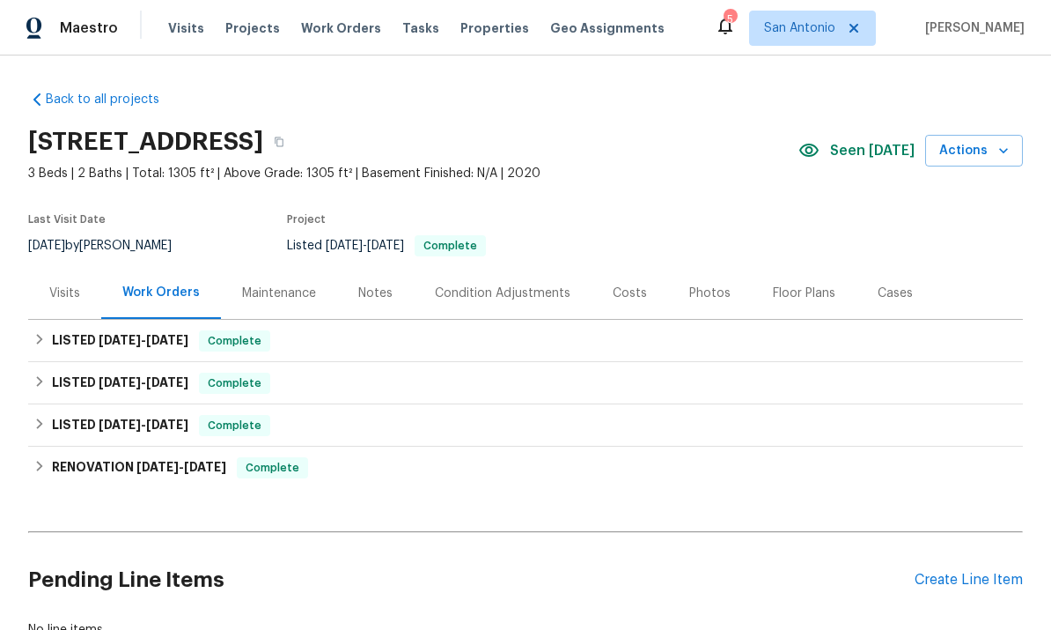
click at [373, 292] on div "Notes" at bounding box center [375, 293] width 34 height 18
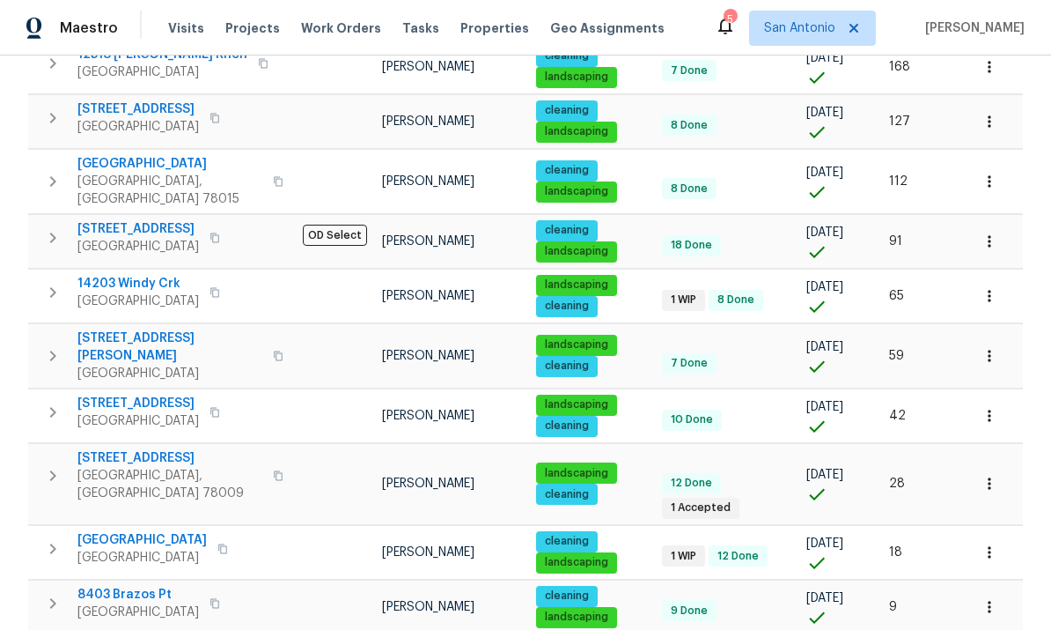
scroll to position [563, 0]
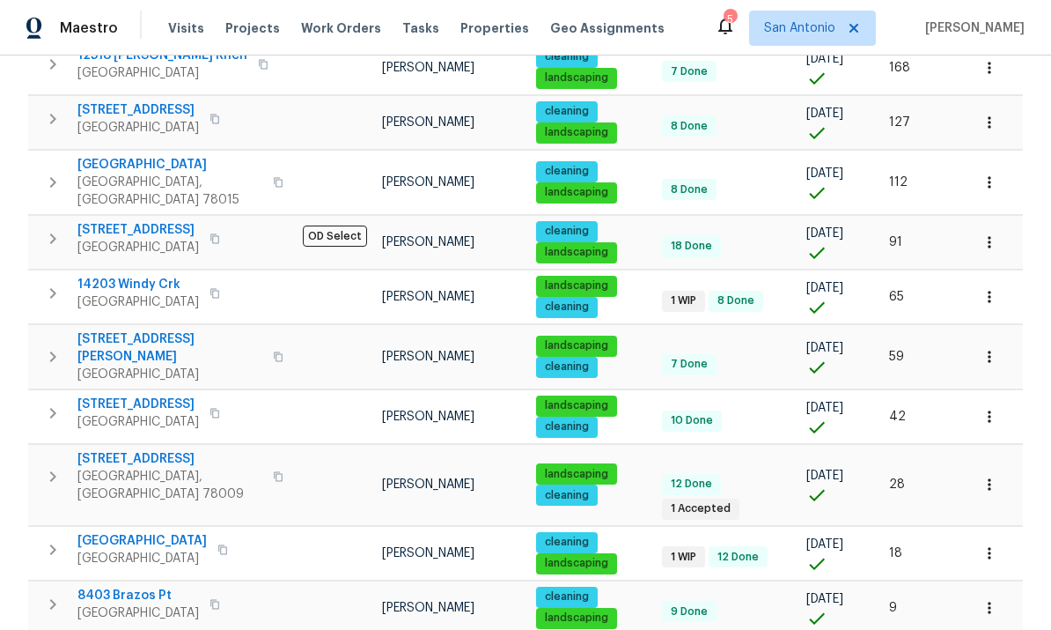
click at [140, 604] on span "San Antonio, TX 78252" at bounding box center [138, 613] width 122 height 18
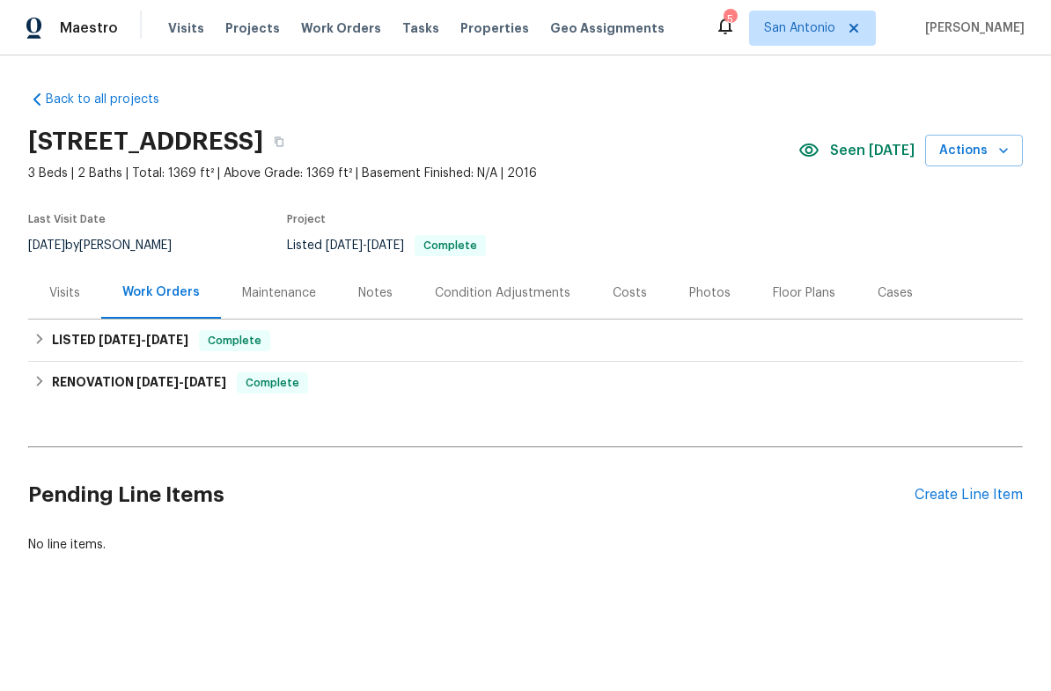
click at [370, 304] on div "Notes" at bounding box center [375, 293] width 77 height 52
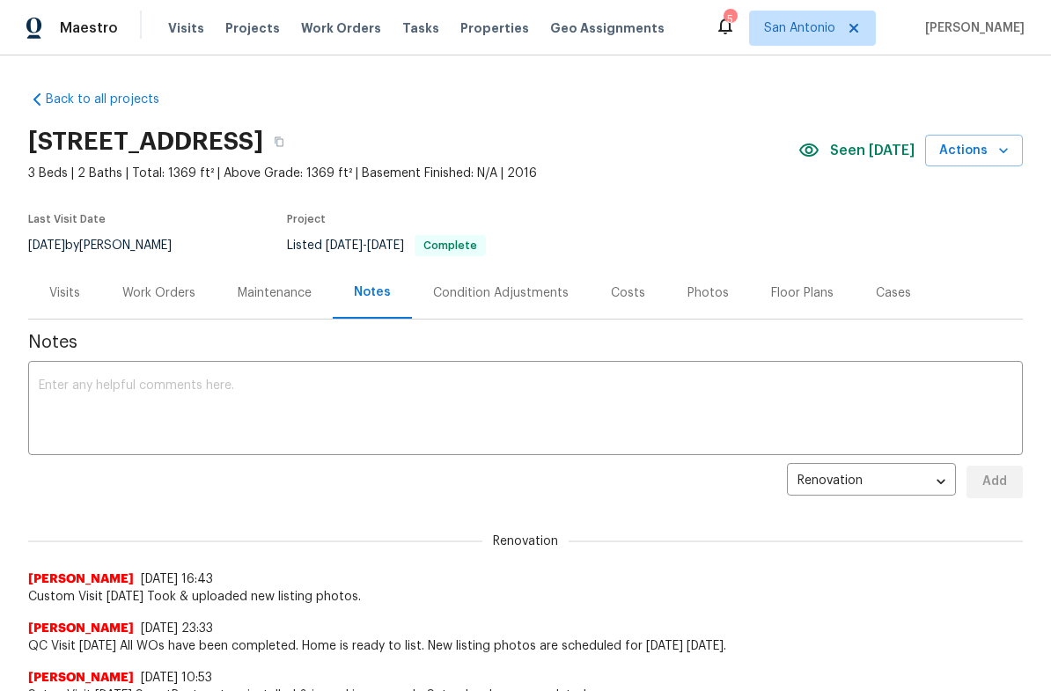
click at [995, 158] on icon "button" at bounding box center [1004, 151] width 18 height 18
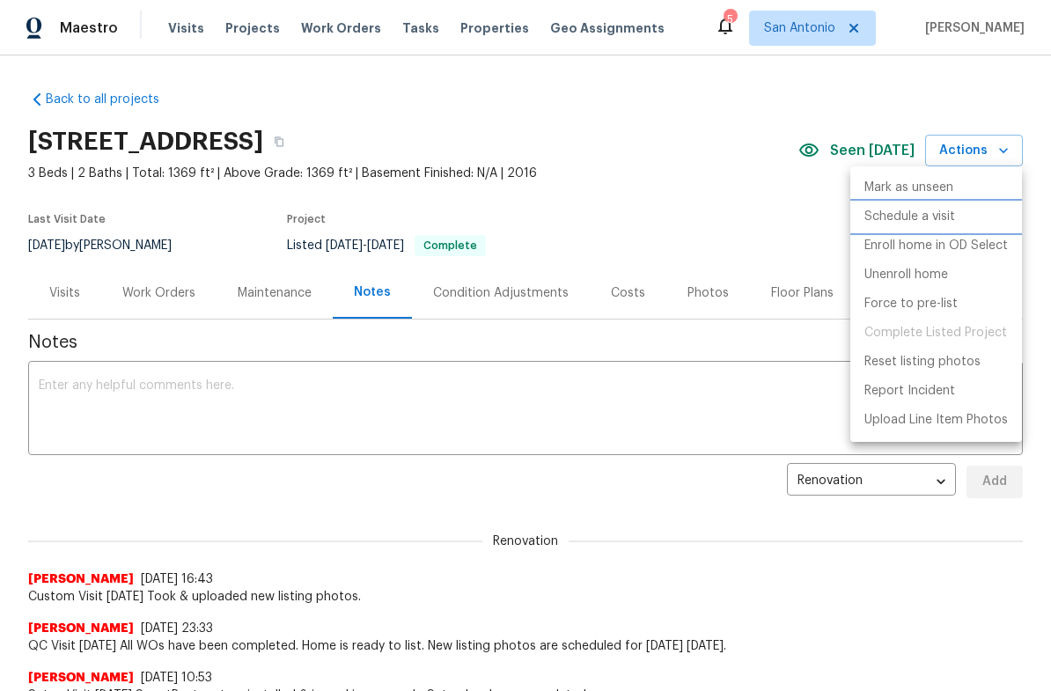
click at [906, 216] on p "Schedule a visit" at bounding box center [910, 217] width 91 height 18
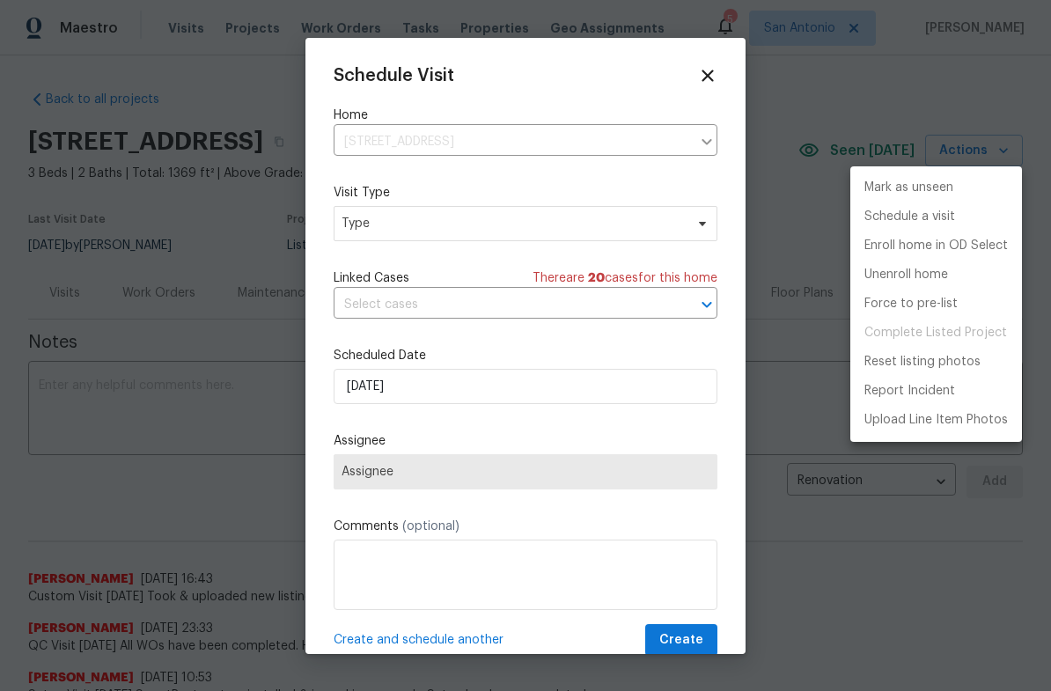
click at [471, 227] on div at bounding box center [525, 345] width 1051 height 691
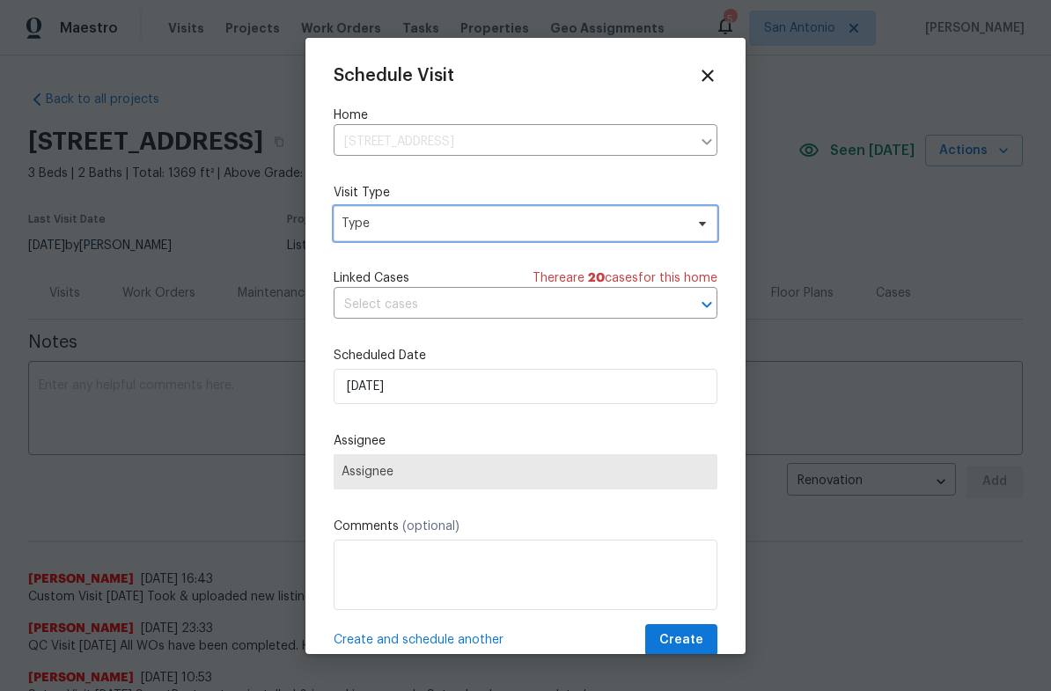
click at [460, 220] on span "Type" at bounding box center [513, 224] width 343 height 18
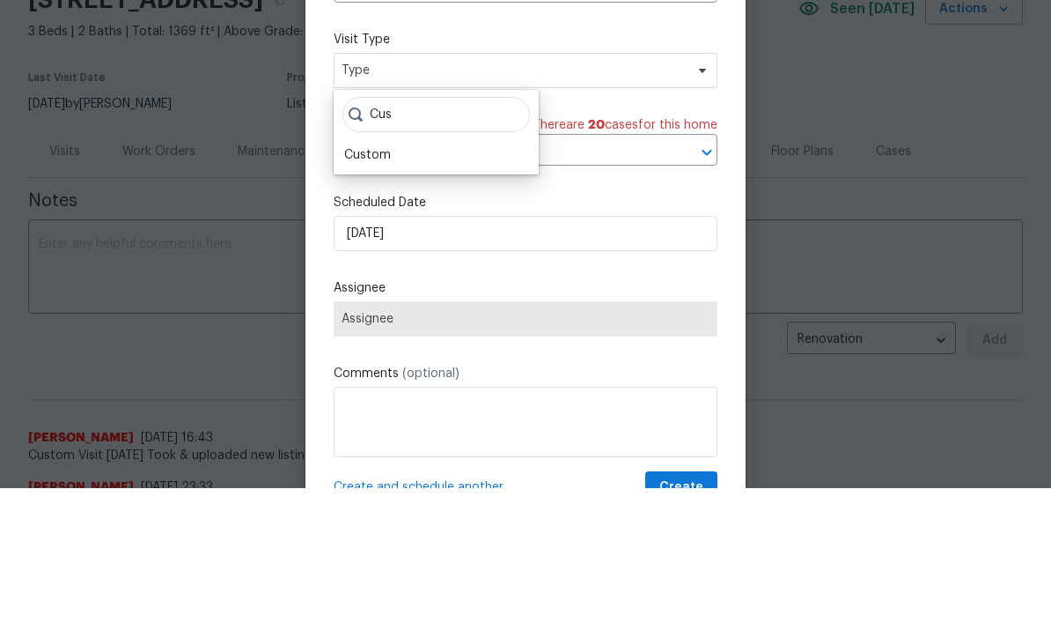
type input "Cus"
click at [389, 288] on div "Custom" at bounding box center [367, 297] width 47 height 18
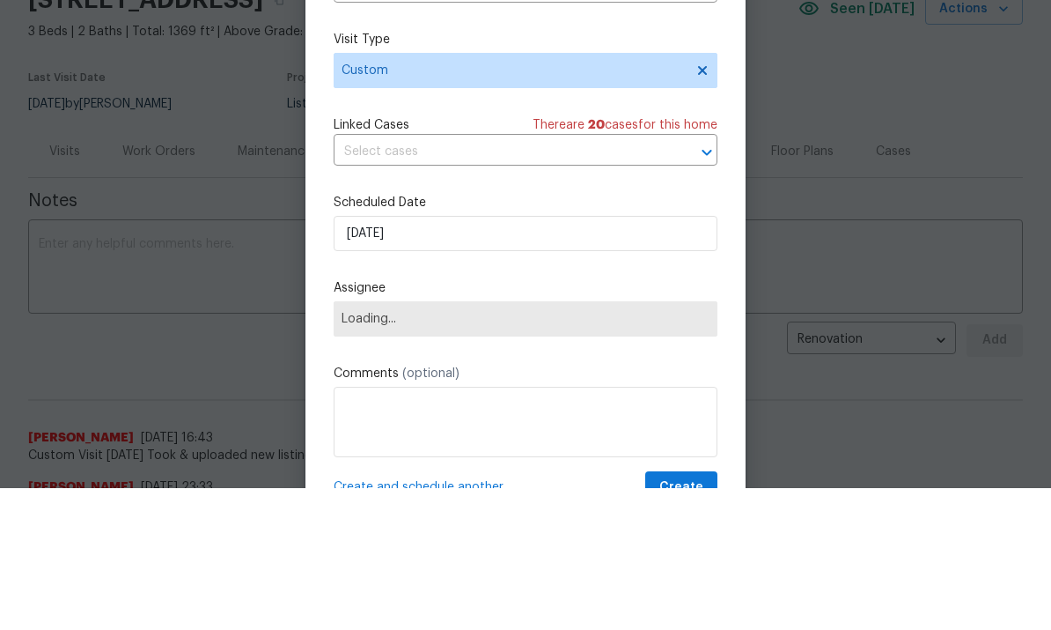
scroll to position [142, 0]
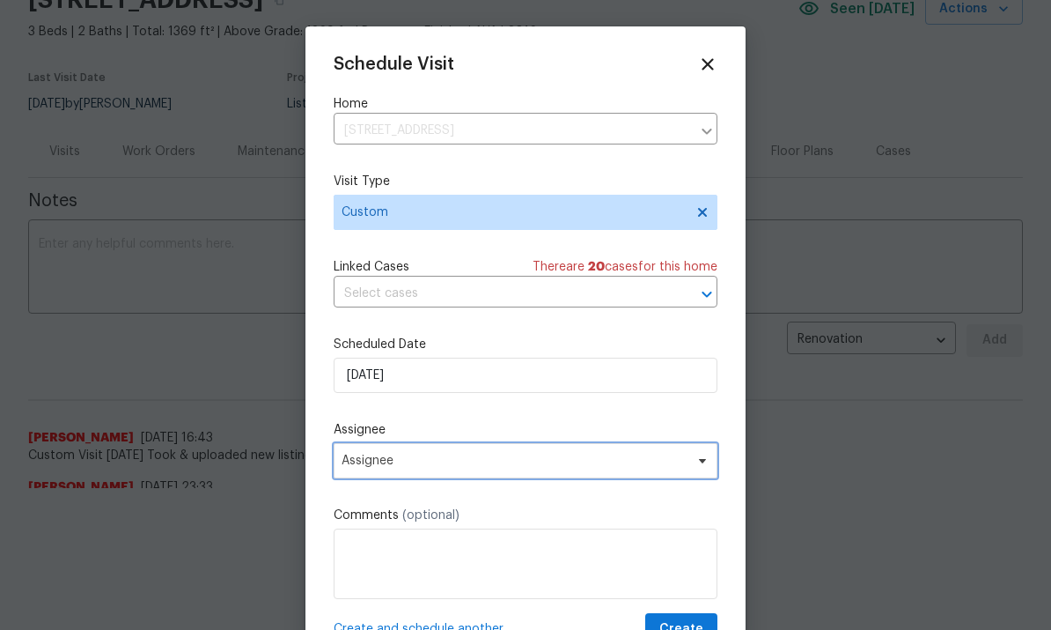
click at [689, 468] on span "Assignee" at bounding box center [526, 460] width 384 height 35
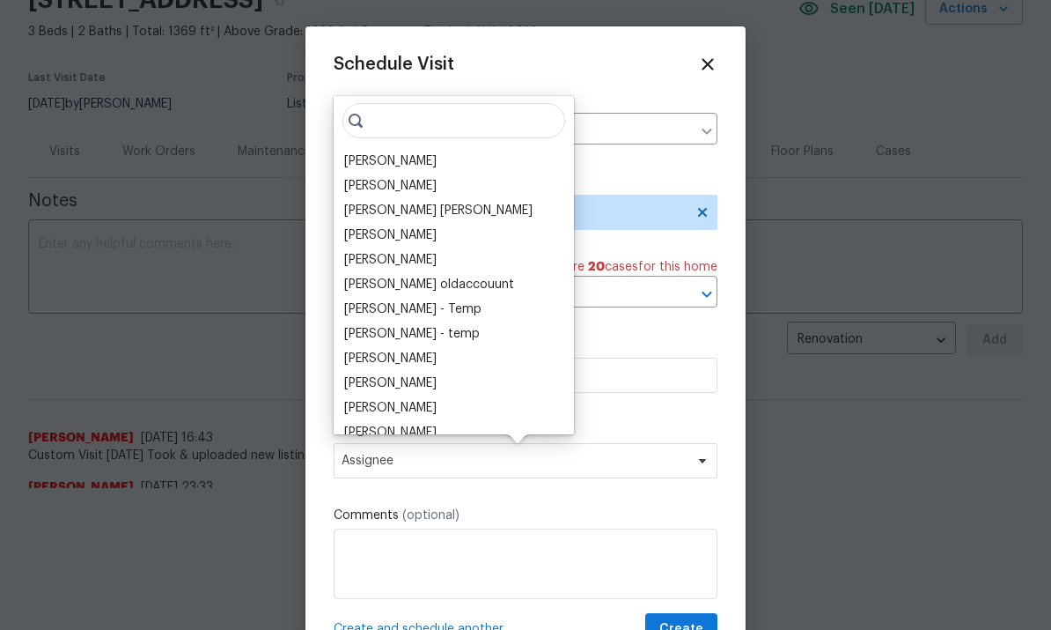
click at [365, 160] on div "[PERSON_NAME]" at bounding box center [390, 161] width 92 height 18
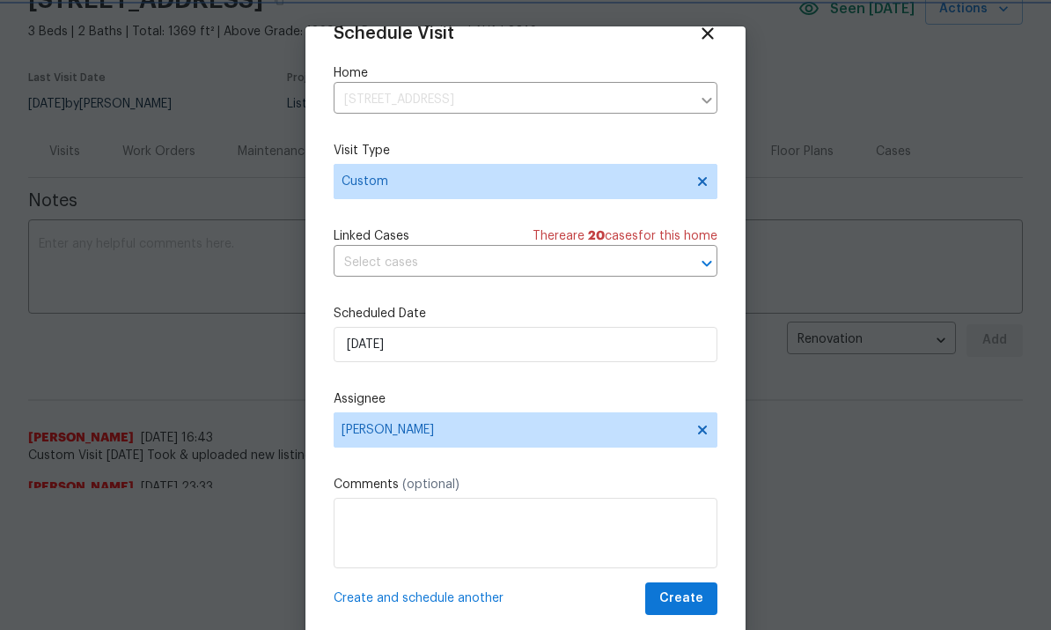
scroll to position [34, 0]
click at [691, 599] on span "Create" at bounding box center [681, 598] width 44 height 22
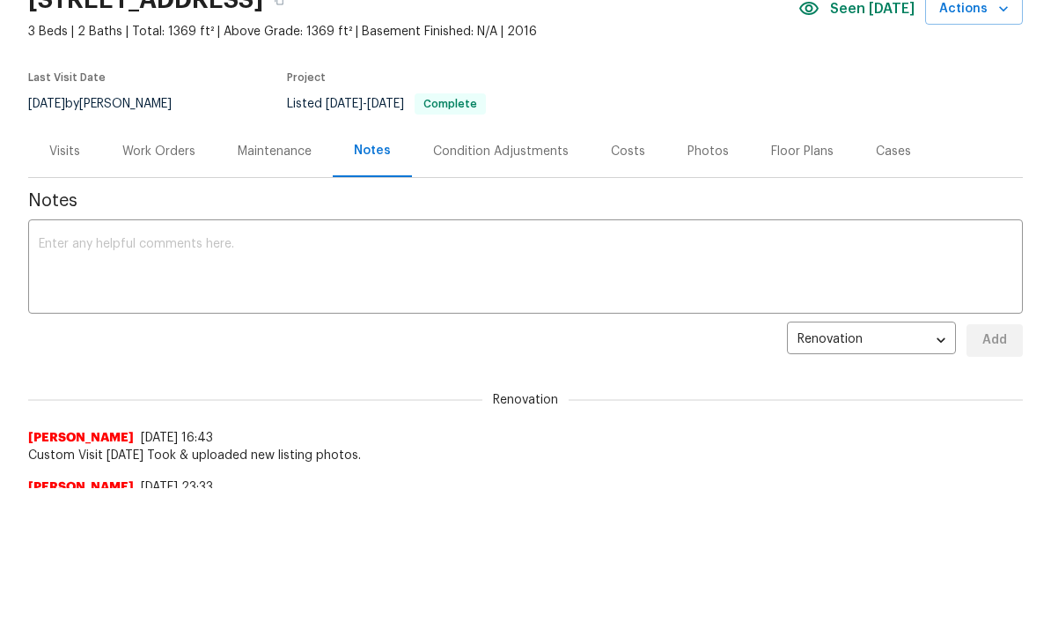
scroll to position [0, 0]
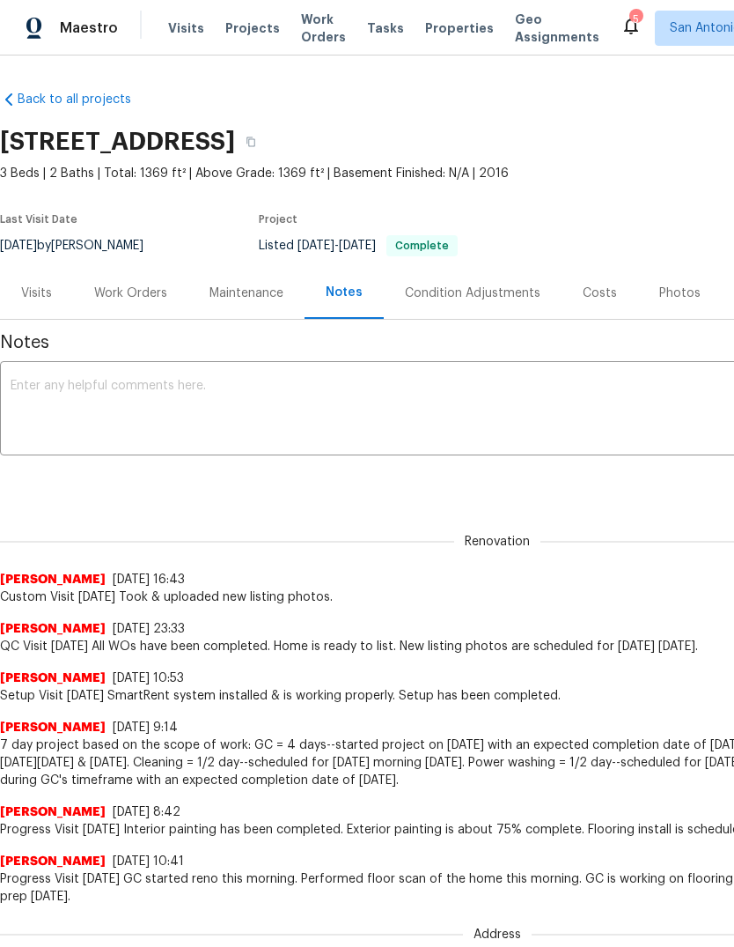
click at [232, 298] on div "Maintenance" at bounding box center [247, 293] width 74 height 18
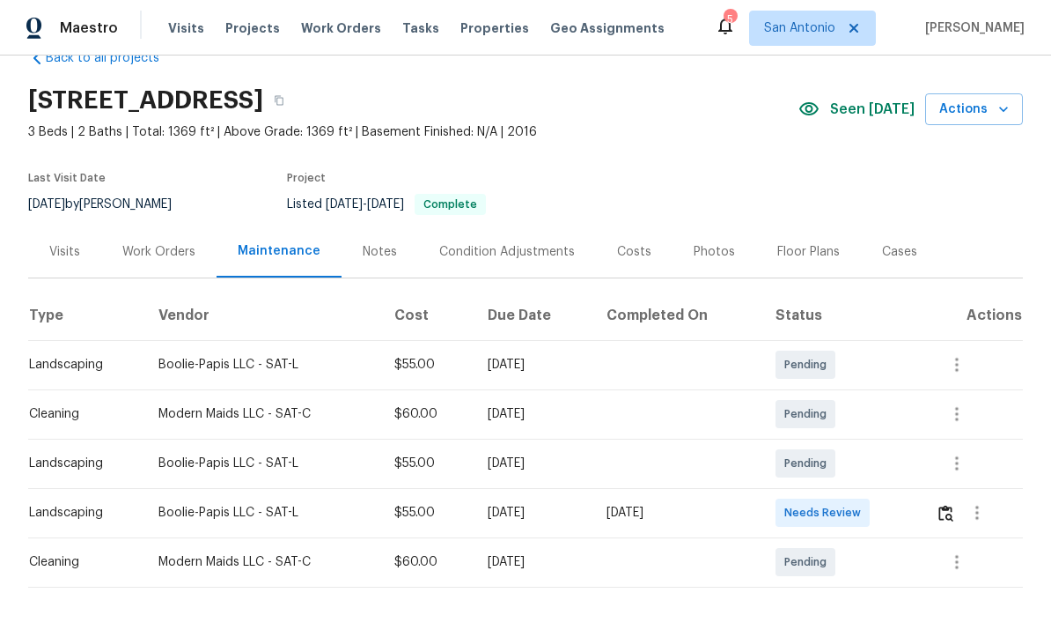
scroll to position [40, 0]
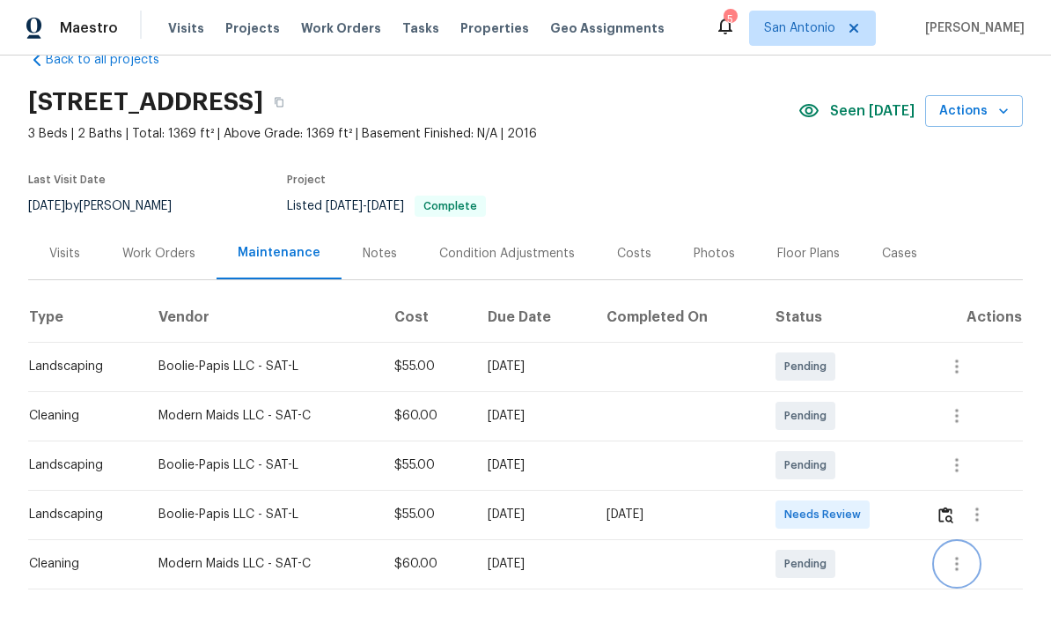
click at [955, 574] on icon "button" at bounding box center [957, 563] width 21 height 21
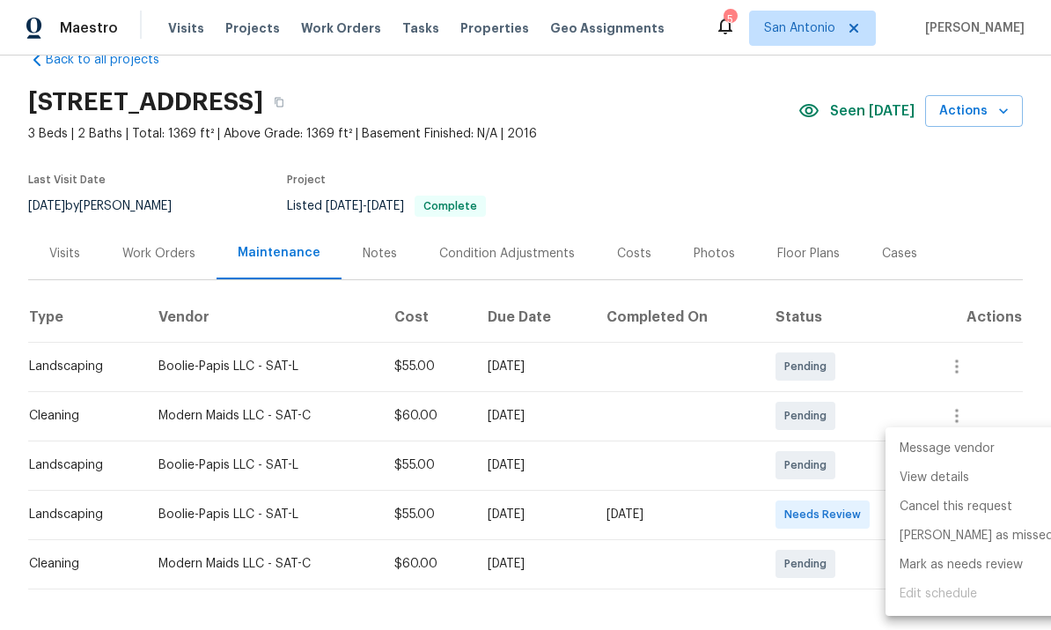
click at [630, 173] on div at bounding box center [525, 315] width 1051 height 630
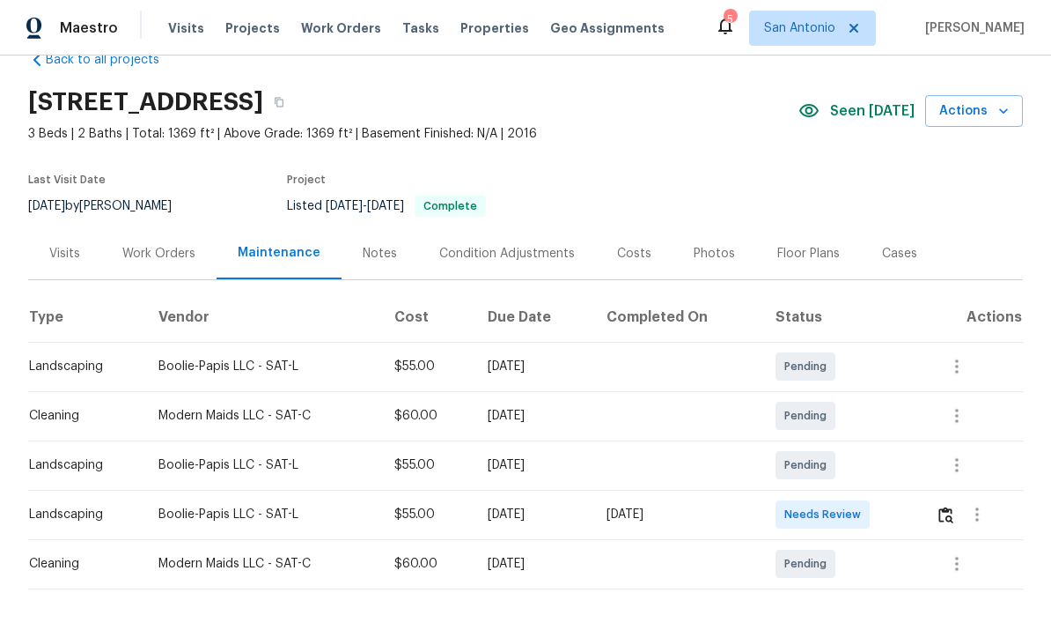
click at [161, 254] on div "Work Orders" at bounding box center [158, 254] width 73 height 18
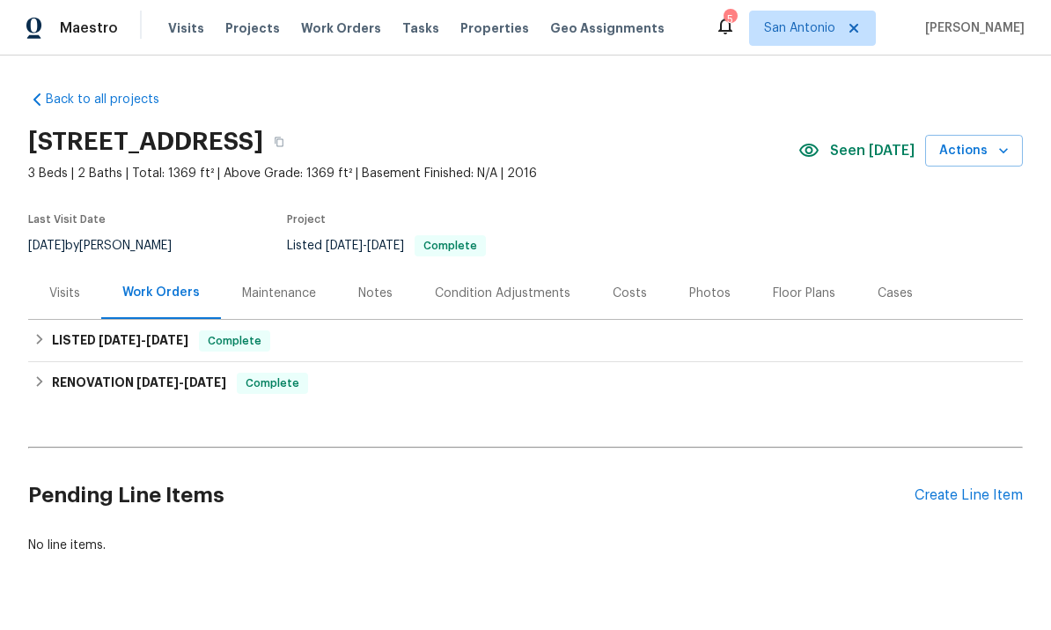
click at [977, 494] on div "Create Line Item" at bounding box center [969, 495] width 108 height 17
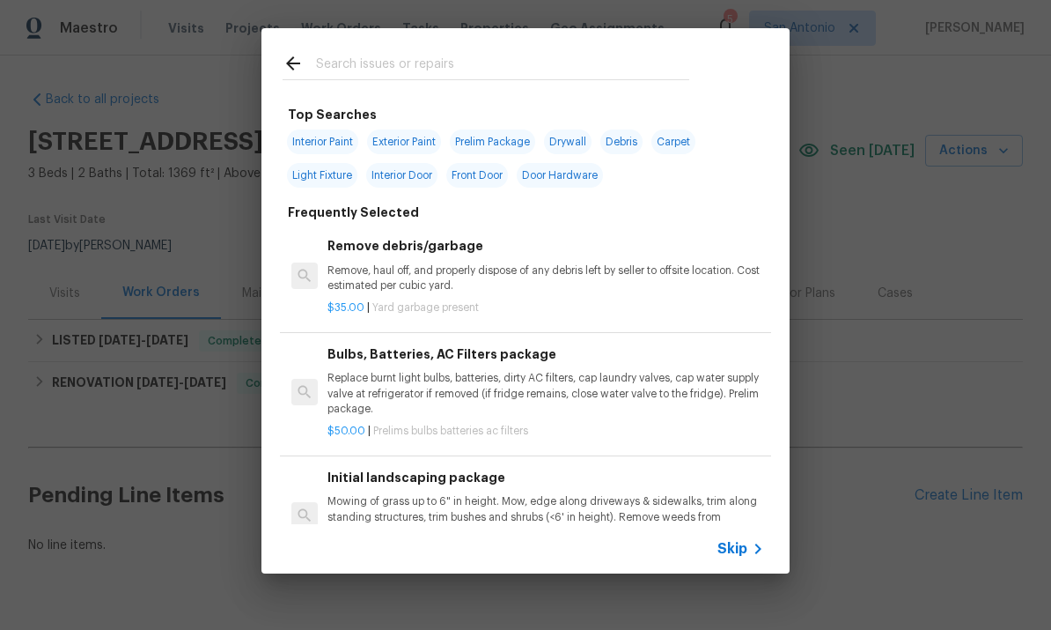
click at [743, 545] on span "Skip" at bounding box center [733, 549] width 30 height 18
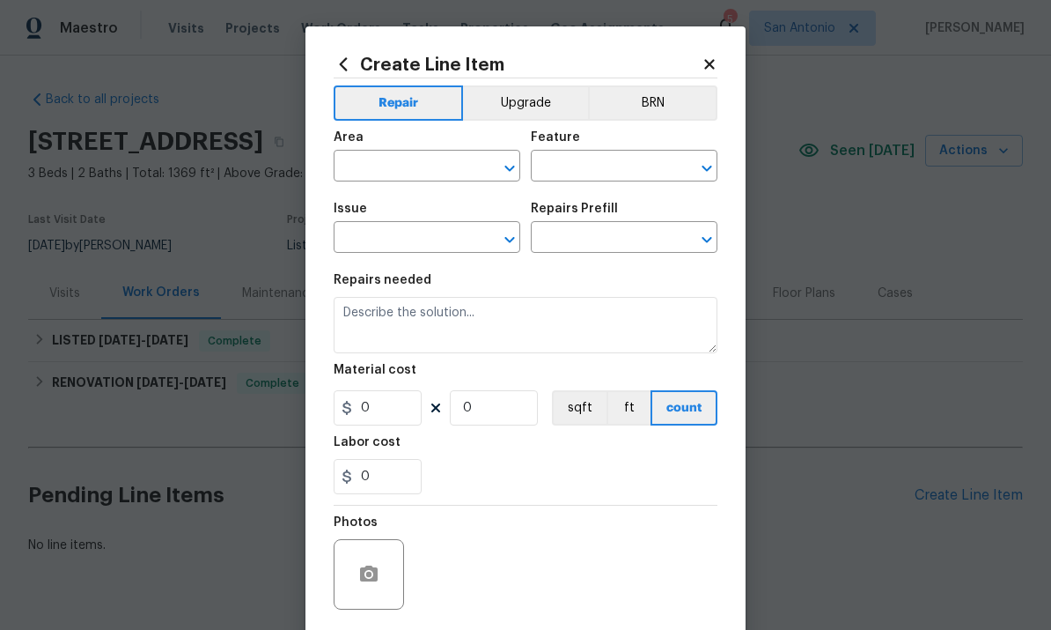
click at [395, 168] on input "text" at bounding box center [402, 167] width 137 height 27
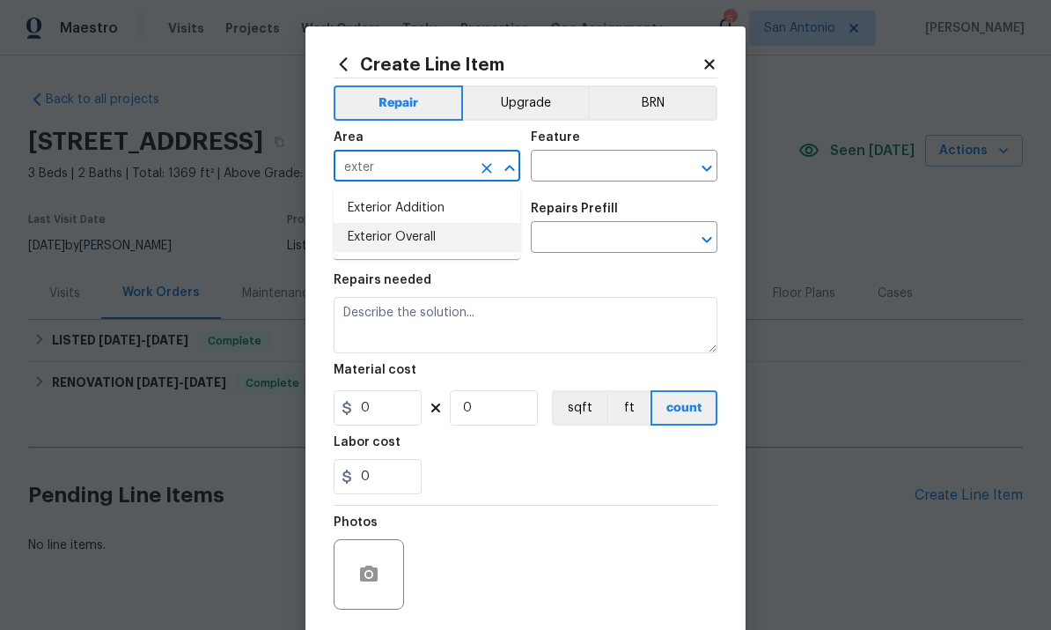
click at [383, 241] on li "Exterior Overall" at bounding box center [427, 237] width 187 height 29
type input "Exterior Overall"
click at [583, 171] on input "text" at bounding box center [599, 167] width 137 height 27
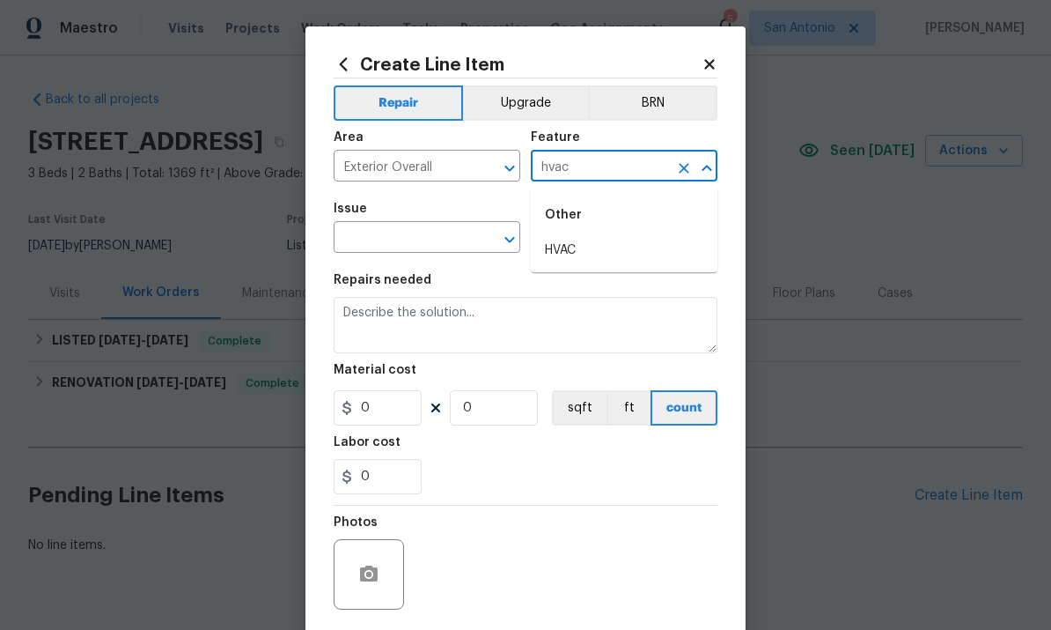
click at [572, 257] on li "HVAC" at bounding box center [624, 250] width 187 height 29
type input "HVAC"
click at [403, 240] on input "text" at bounding box center [402, 238] width 137 height 27
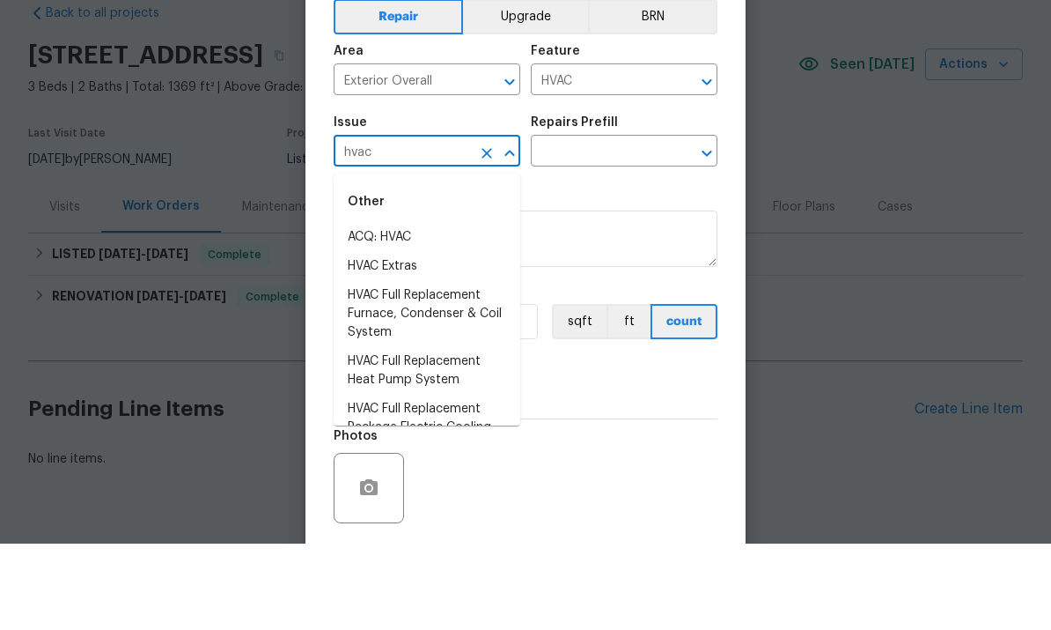
scroll to position [43, 0]
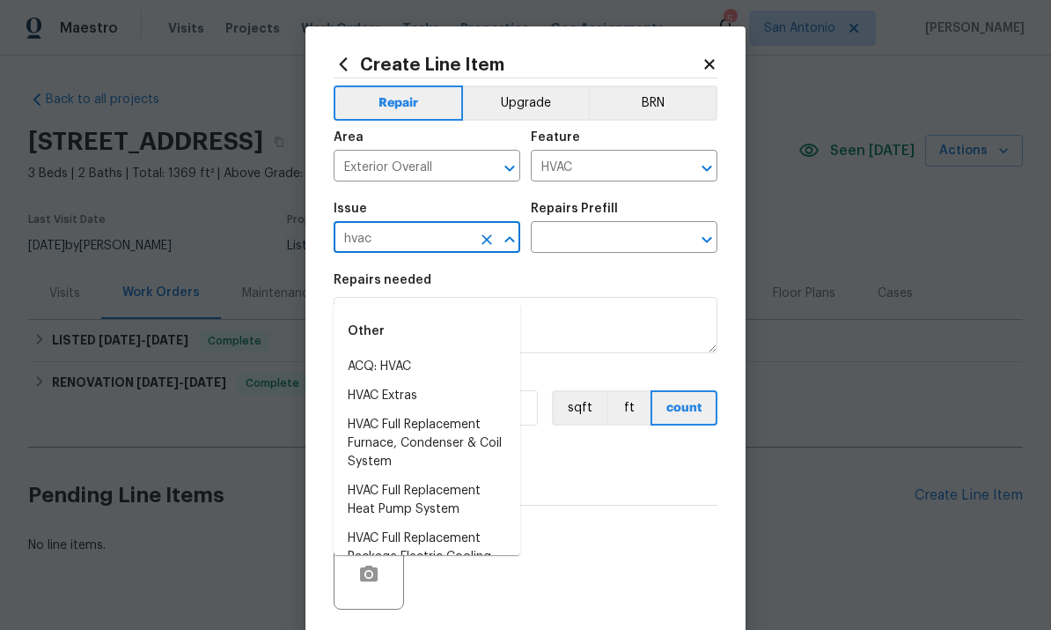
click at [391, 381] on li "HVAC Extras" at bounding box center [427, 395] width 187 height 29
type input "HVAC Extras"
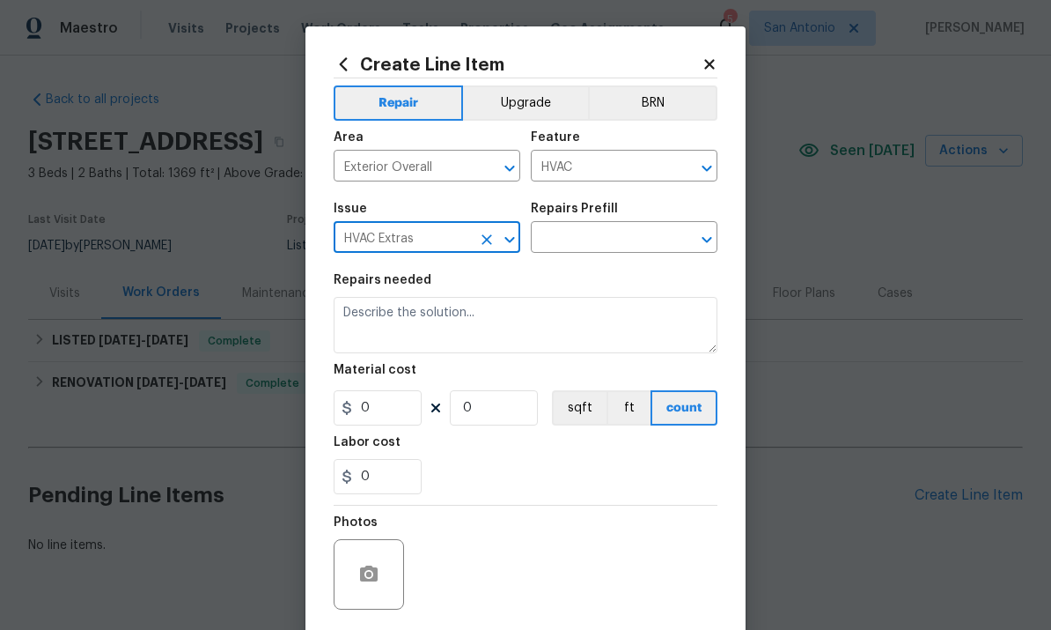
click at [584, 243] on input "text" at bounding box center [599, 238] width 137 height 27
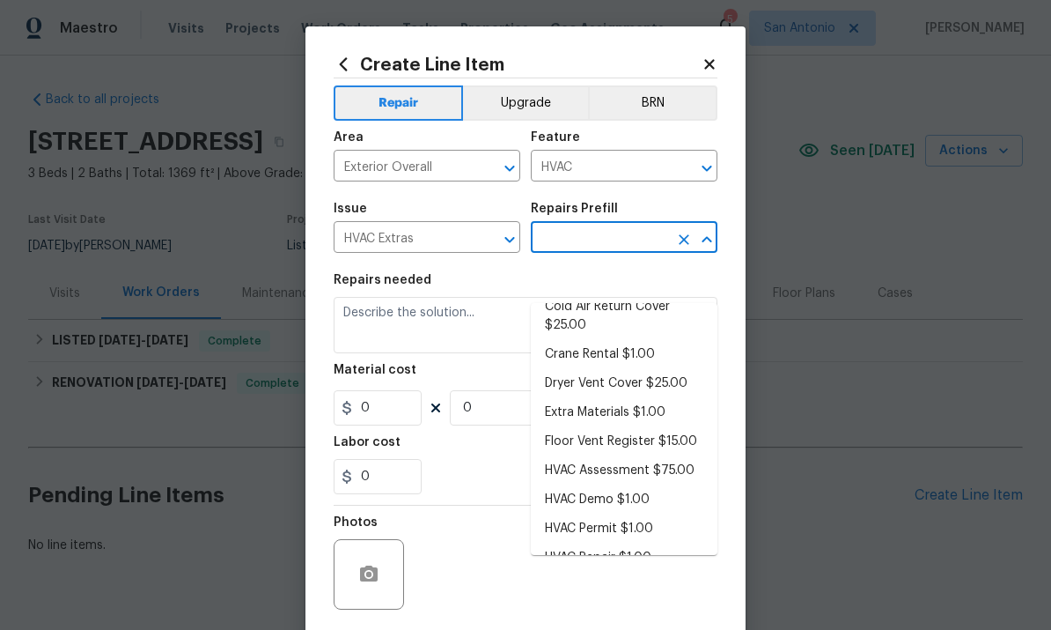
scroll to position [92, 0]
click at [611, 545] on li "HVAC Repair $1.00" at bounding box center [624, 559] width 187 height 29
type input "HVAC Repair $1.00"
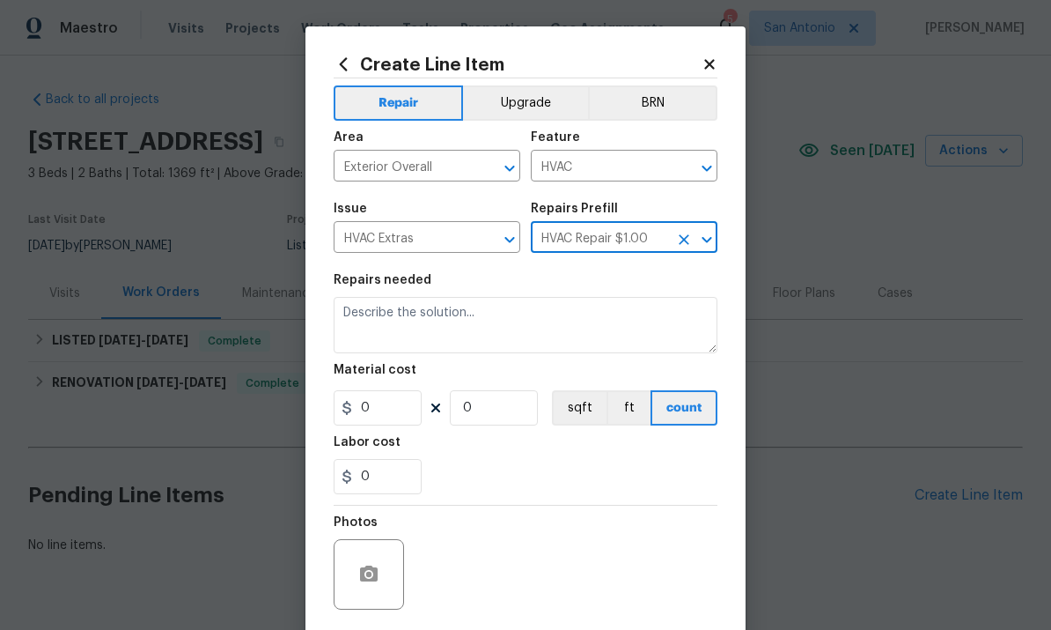
type textarea "HVAC Repair - (HPM to provide details)"
type input "1"
type input "HVAC Repair $1.00"
type input "1"
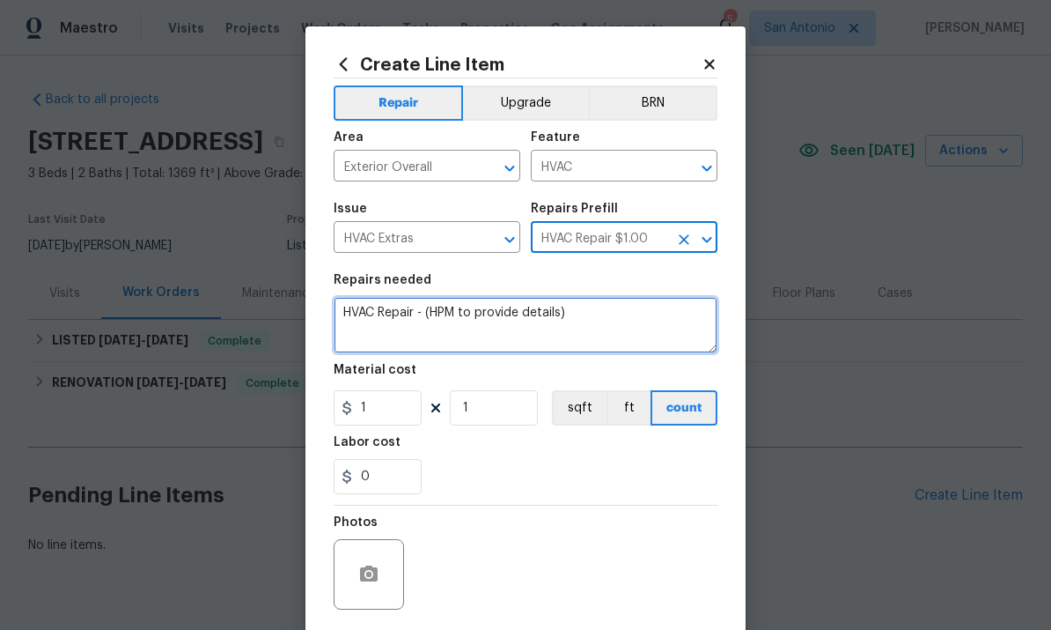
click at [348, 320] on textarea "HVAC Repair - (HPM to provide details)" at bounding box center [526, 325] width 384 height 56
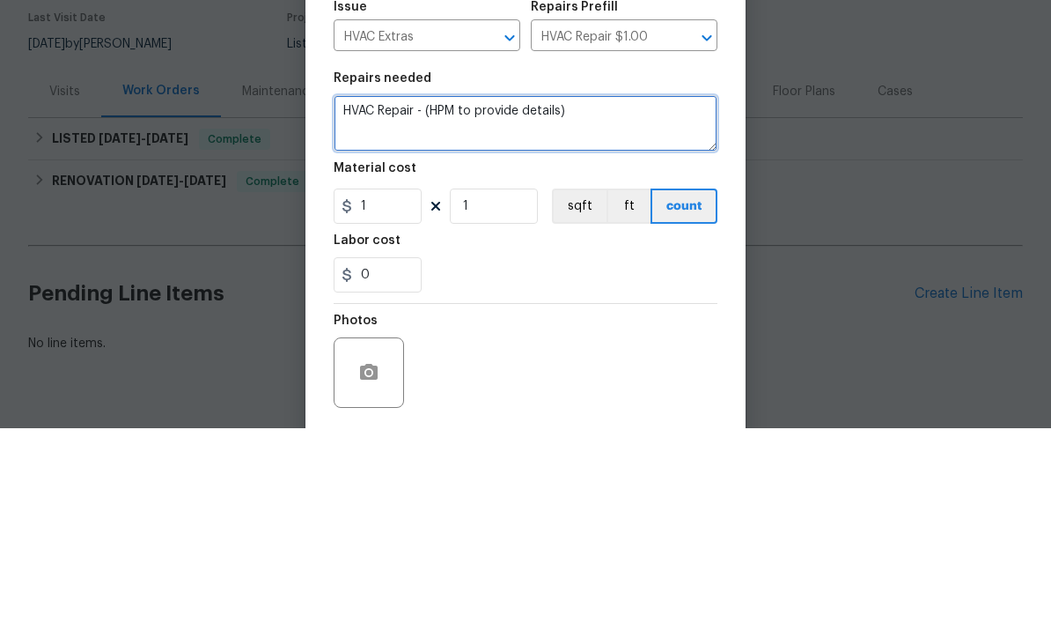
click at [356, 297] on textarea "HVAC Repair - (HPM to provide details)" at bounding box center [526, 325] width 384 height 56
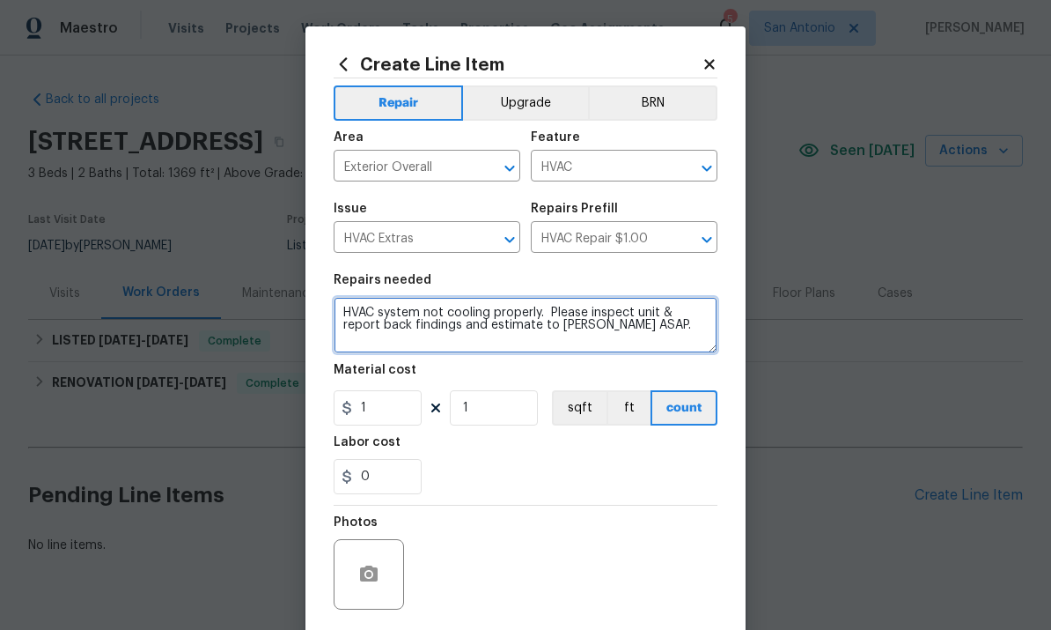
type textarea "HVAC system not cooling properly. Please inspect unit & report back findings an…"
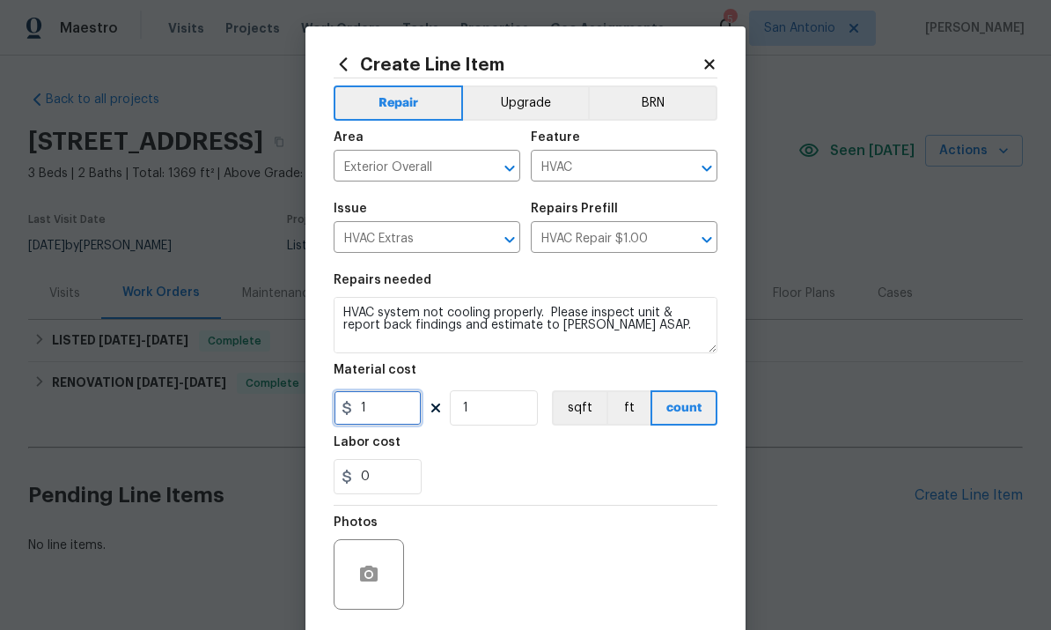
click at [384, 418] on input "1" at bounding box center [378, 407] width 88 height 35
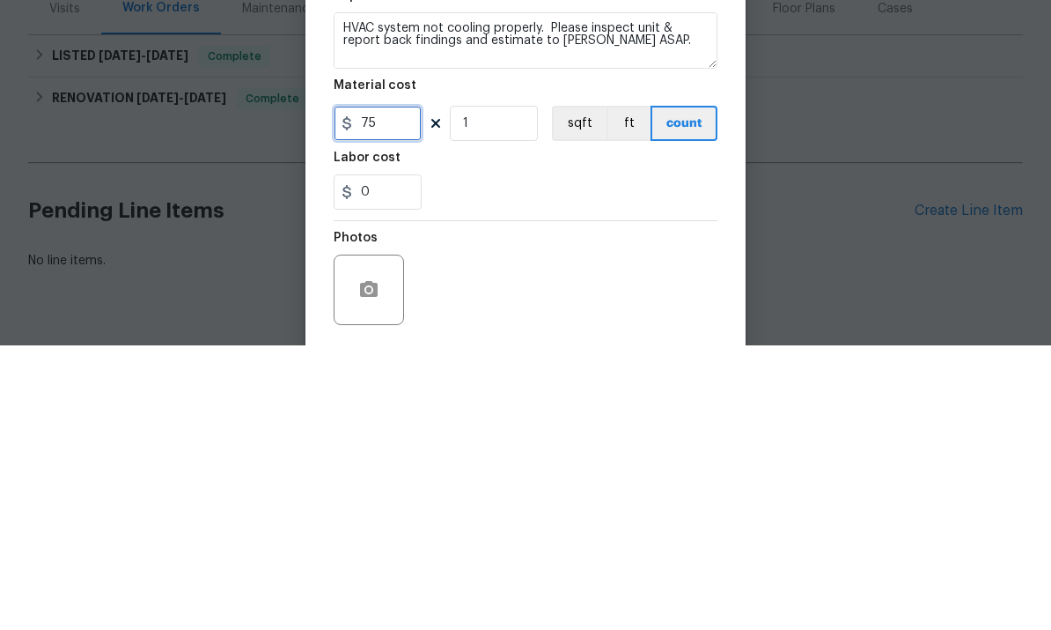
type input "75"
click at [481, 390] on input "1" at bounding box center [494, 407] width 88 height 35
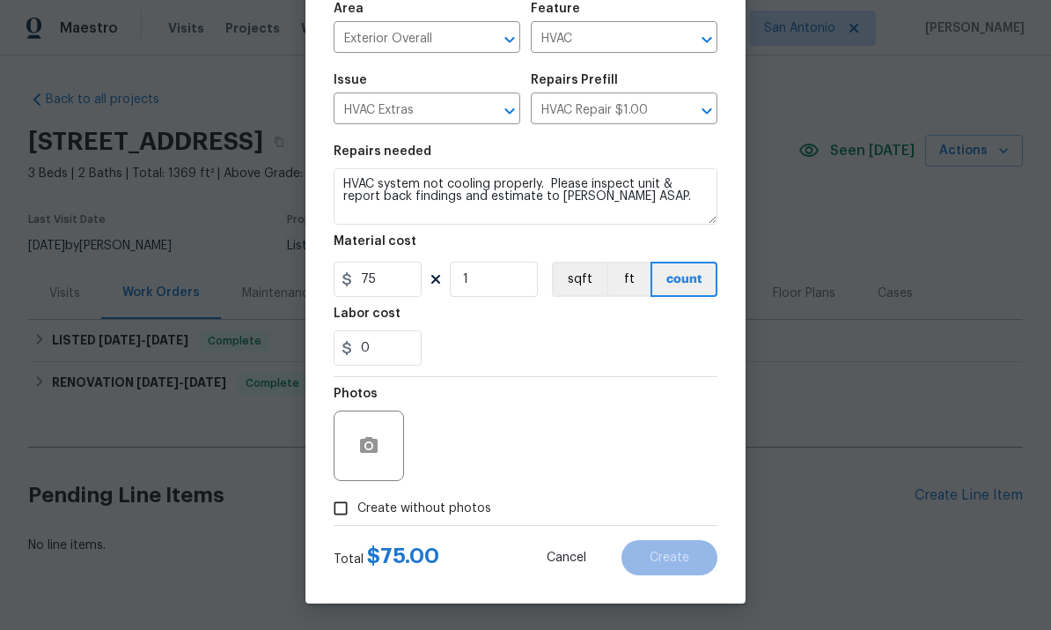
scroll to position [132, 0]
click at [336, 505] on input "Create without photos" at bounding box center [340, 507] width 33 height 33
checkbox input "true"
click at [383, 288] on input "75" at bounding box center [378, 279] width 88 height 35
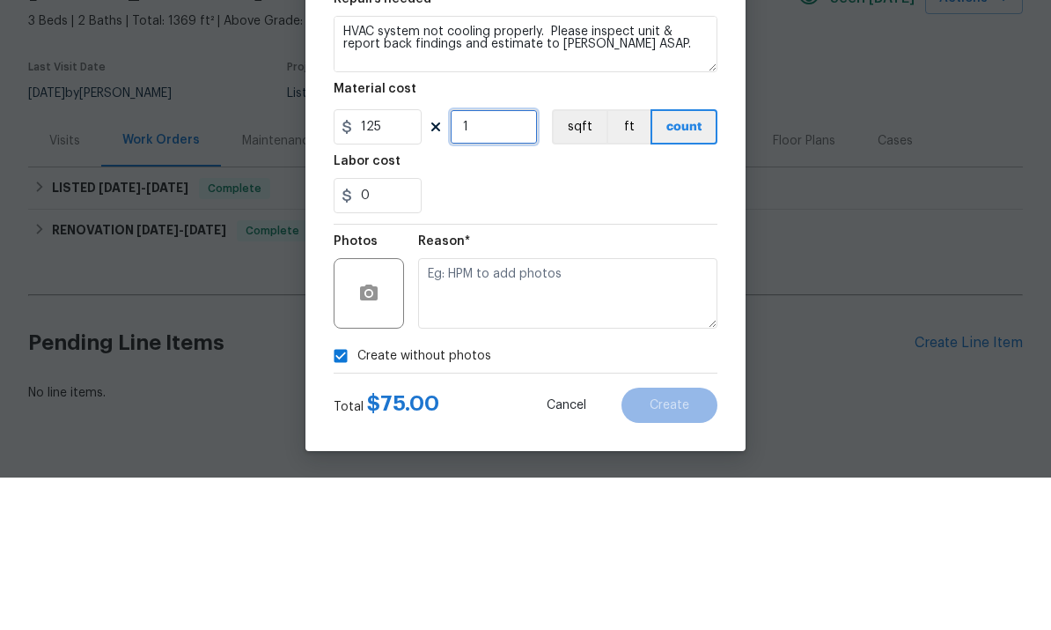
click at [485, 262] on input "1" at bounding box center [494, 279] width 88 height 35
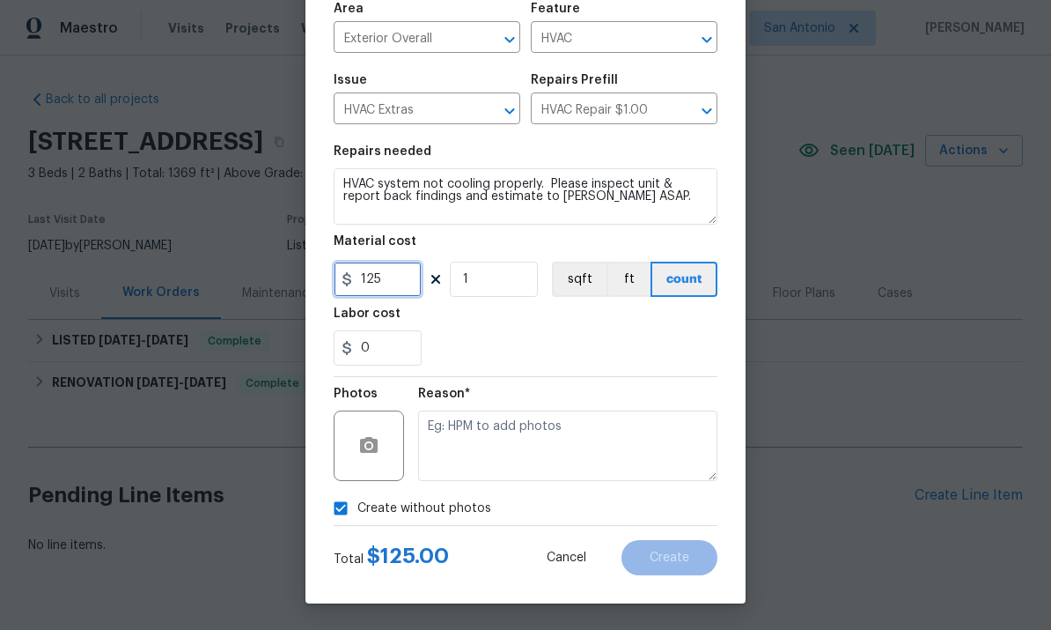
click at [407, 281] on input "125" at bounding box center [378, 279] width 88 height 35
type input "75"
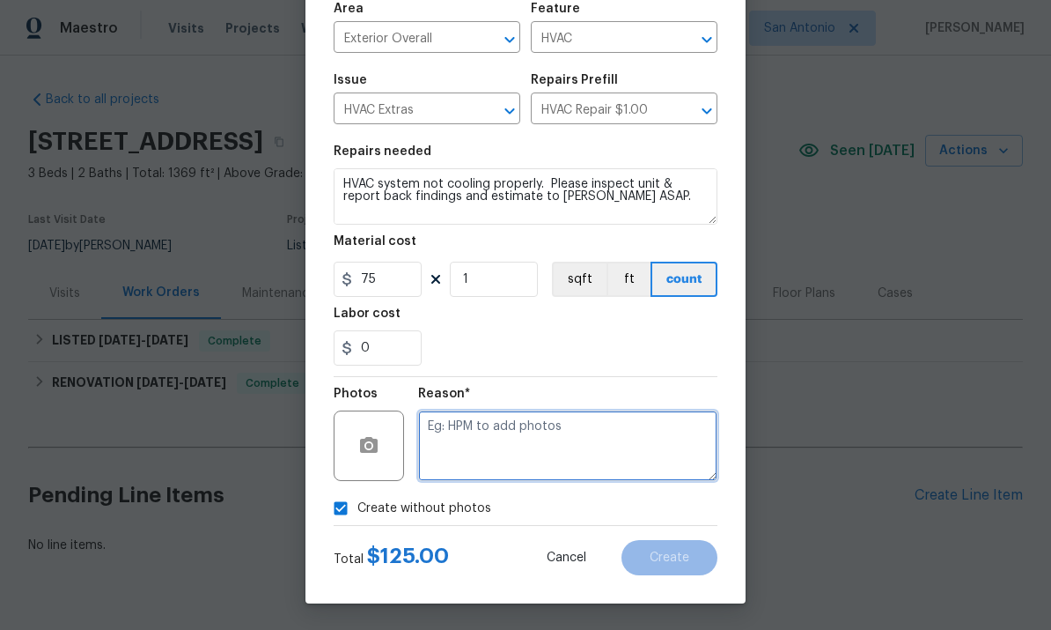
click at [515, 450] on textarea at bounding box center [567, 445] width 299 height 70
click at [497, 453] on textarea at bounding box center [567, 445] width 299 height 70
type textarea "."
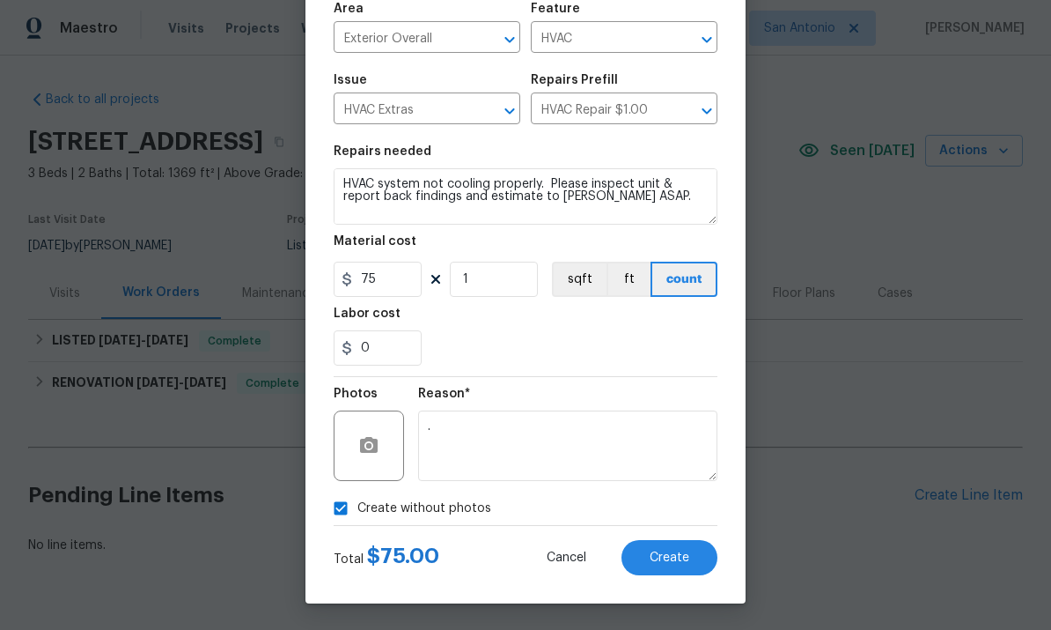
click at [667, 560] on span "Create" at bounding box center [670, 557] width 40 height 13
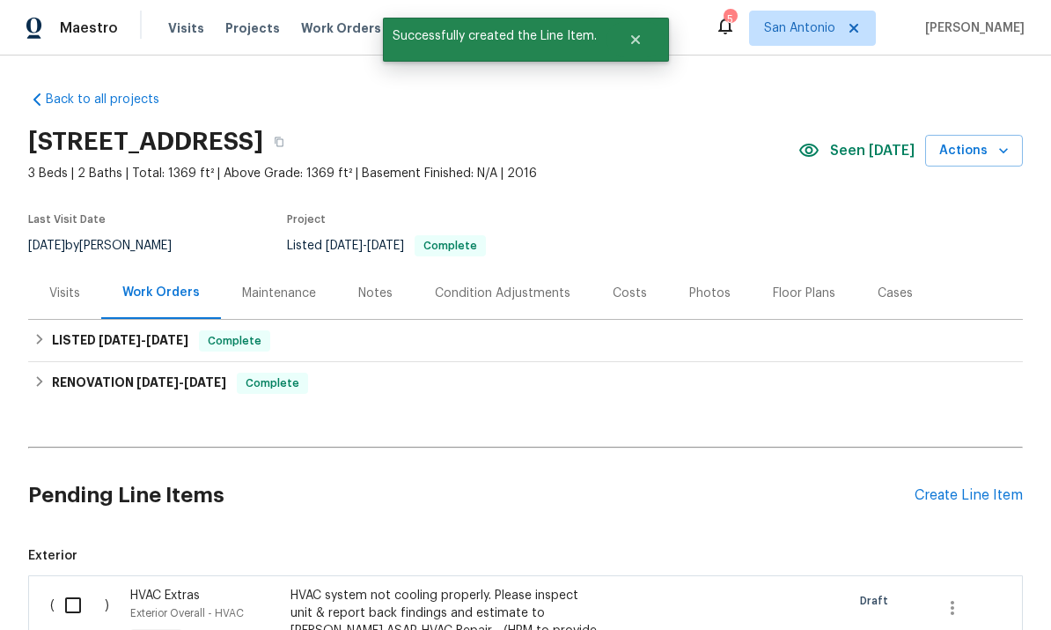
click at [74, 586] on input "checkbox" at bounding box center [80, 604] width 50 height 37
checkbox input "true"
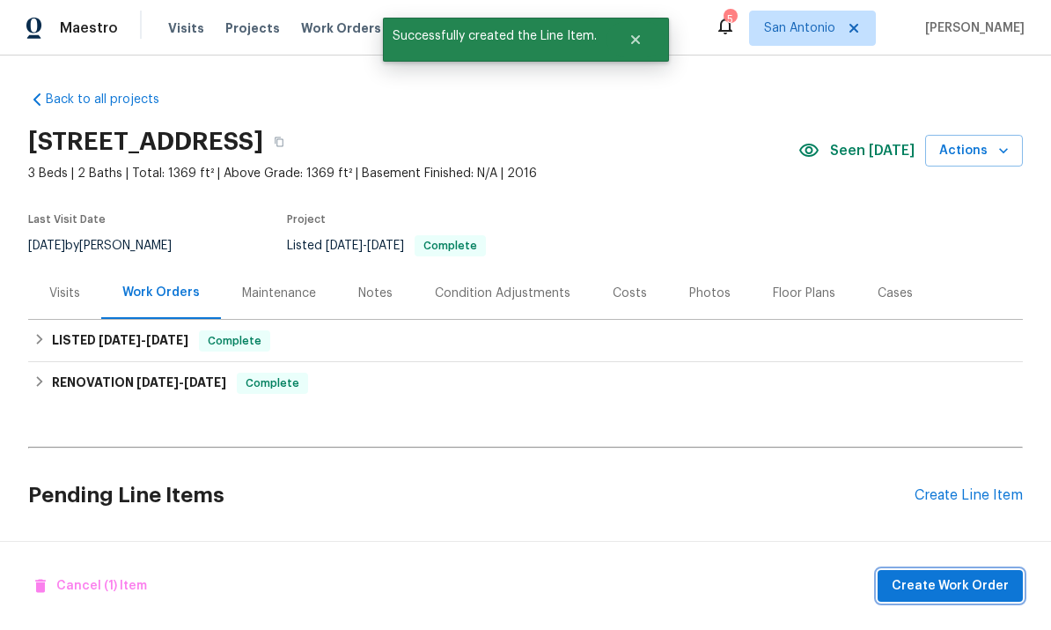
click at [948, 585] on span "Create Work Order" at bounding box center [950, 586] width 117 height 22
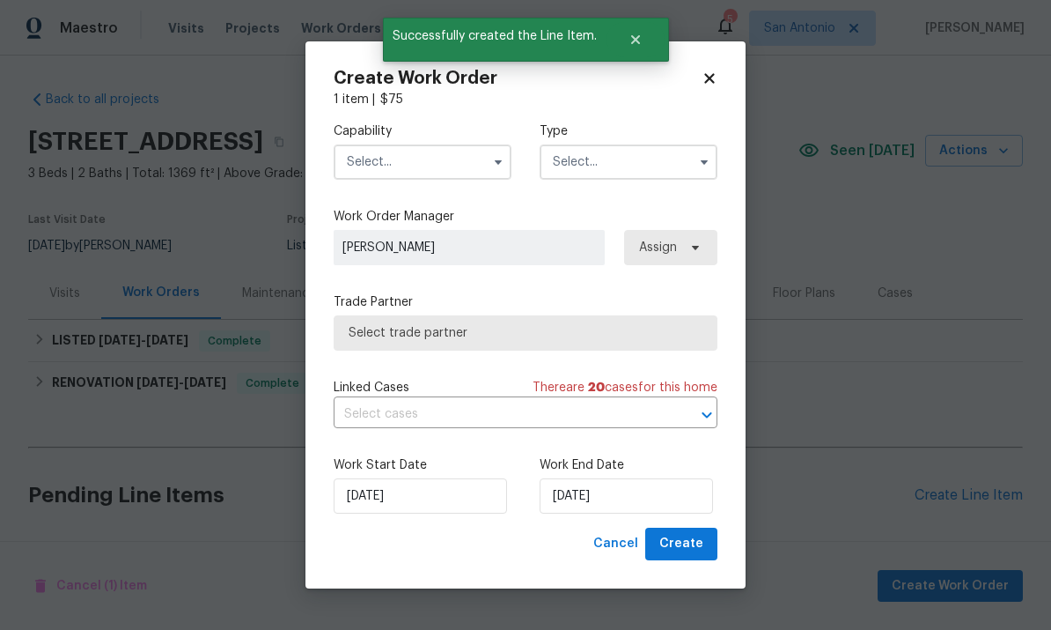
click at [416, 166] on input "text" at bounding box center [423, 161] width 178 height 35
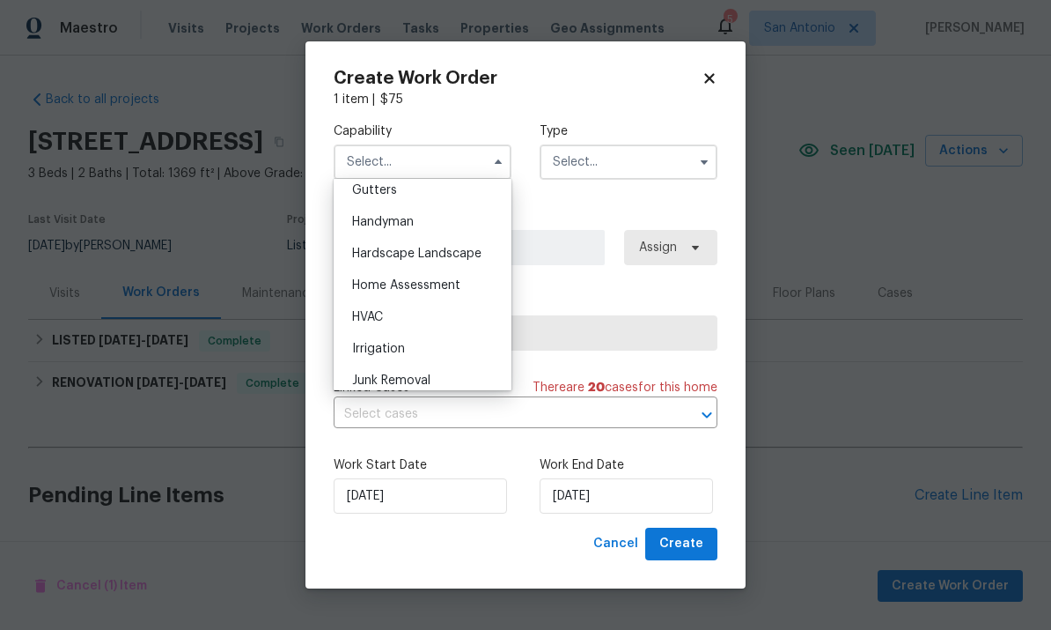
scroll to position [955, 0]
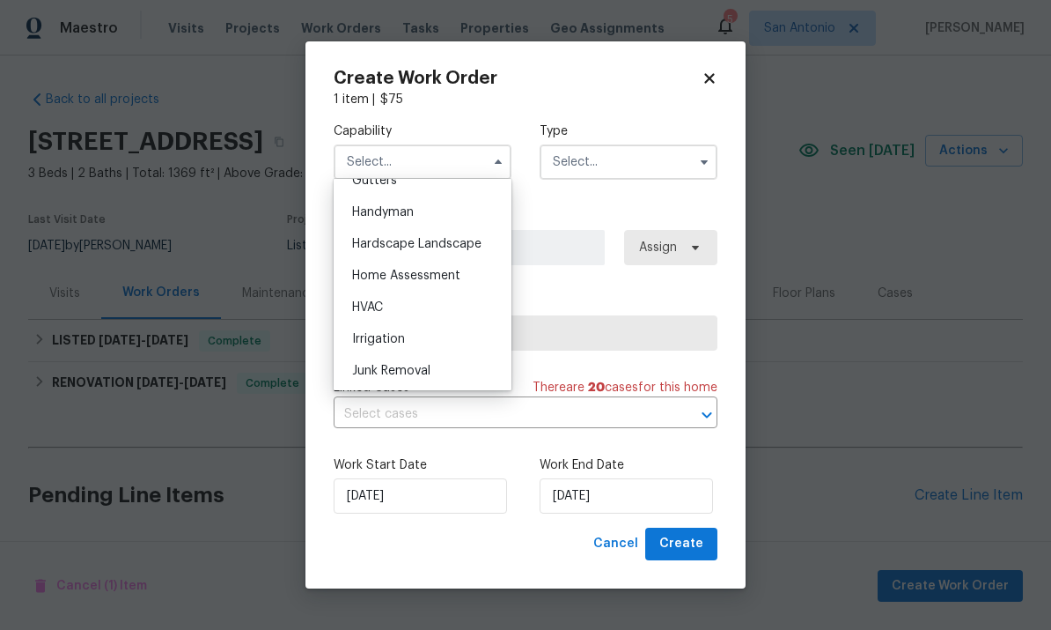
click at [367, 306] on span "HVAC" at bounding box center [367, 307] width 31 height 12
type input "HVAC"
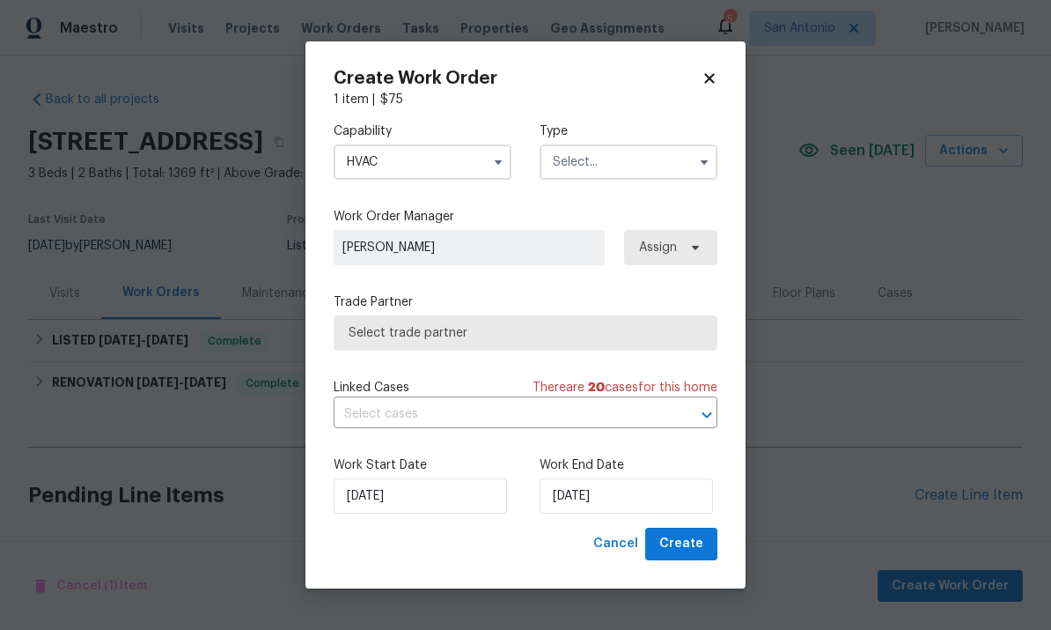
click at [623, 163] on input "text" at bounding box center [629, 161] width 178 height 35
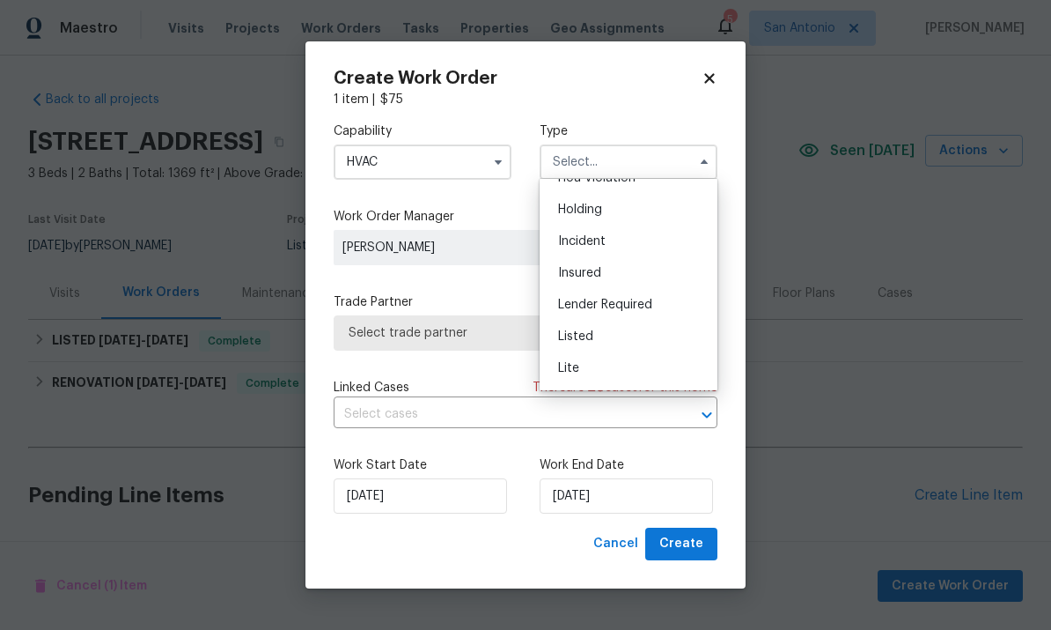
scroll to position [64, 0]
click at [587, 330] on span "Listed" at bounding box center [575, 325] width 35 height 12
type input "Listed"
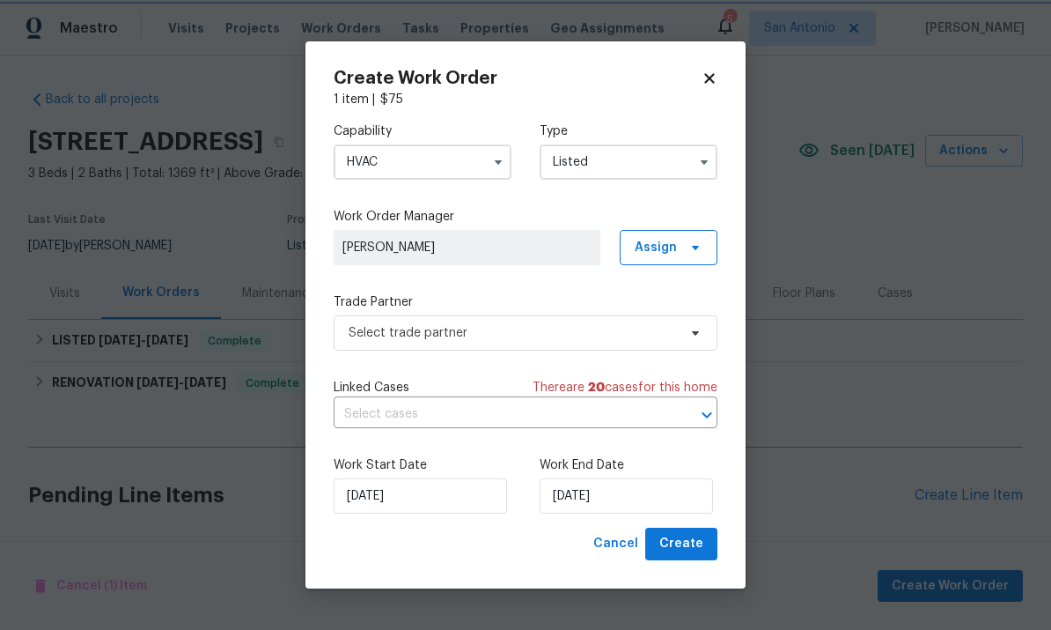
scroll to position [0, 0]
click at [699, 249] on icon at bounding box center [696, 247] width 14 height 14
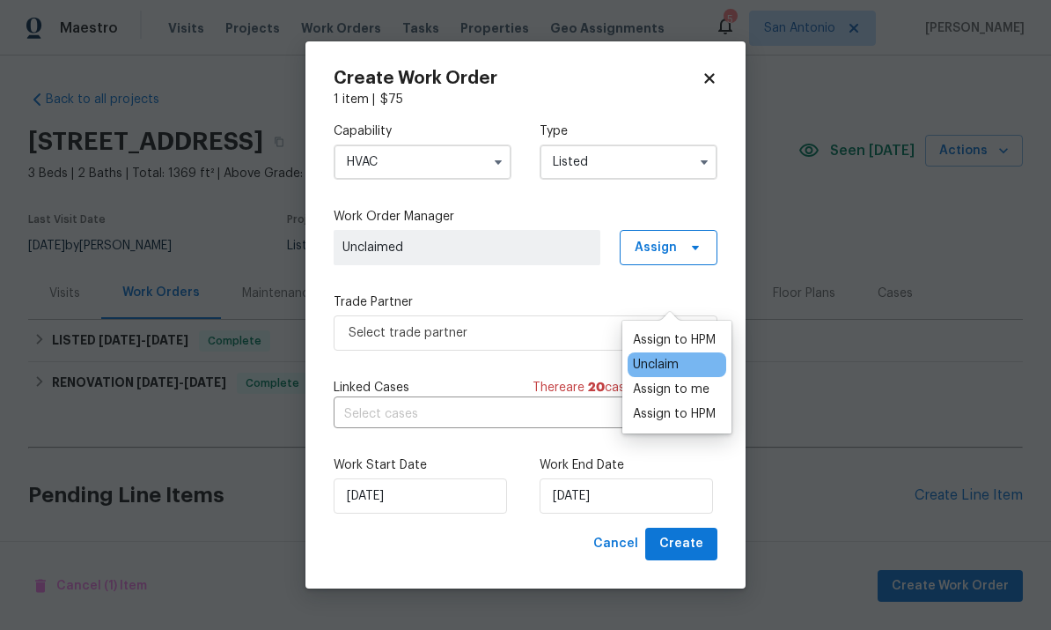
click at [673, 331] on div "Assign to HPM" at bounding box center [674, 340] width 83 height 18
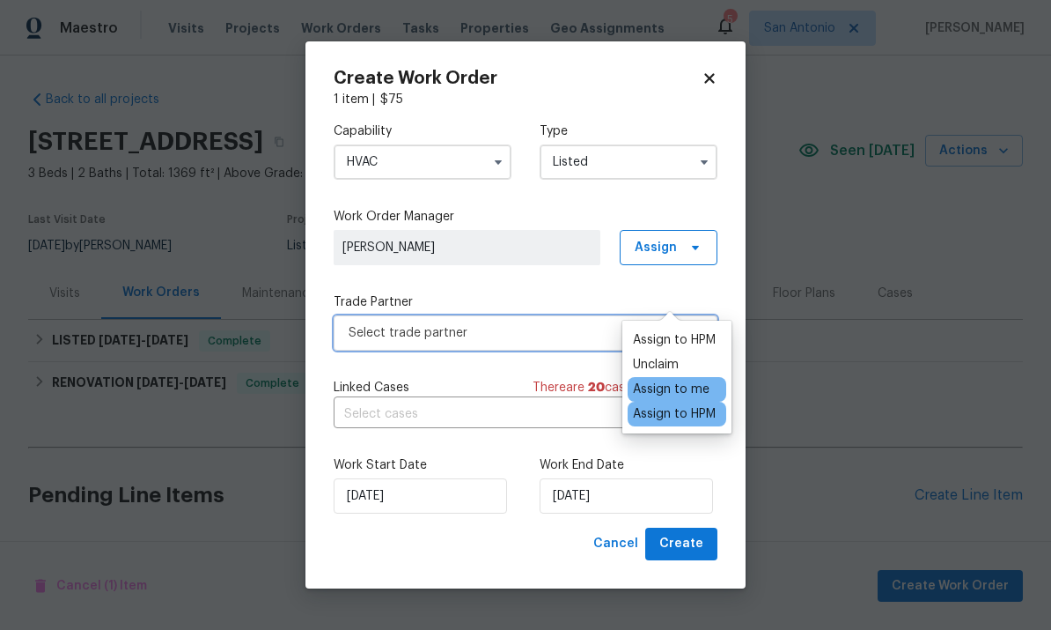
click at [494, 338] on span "Select trade partner" at bounding box center [513, 333] width 328 height 18
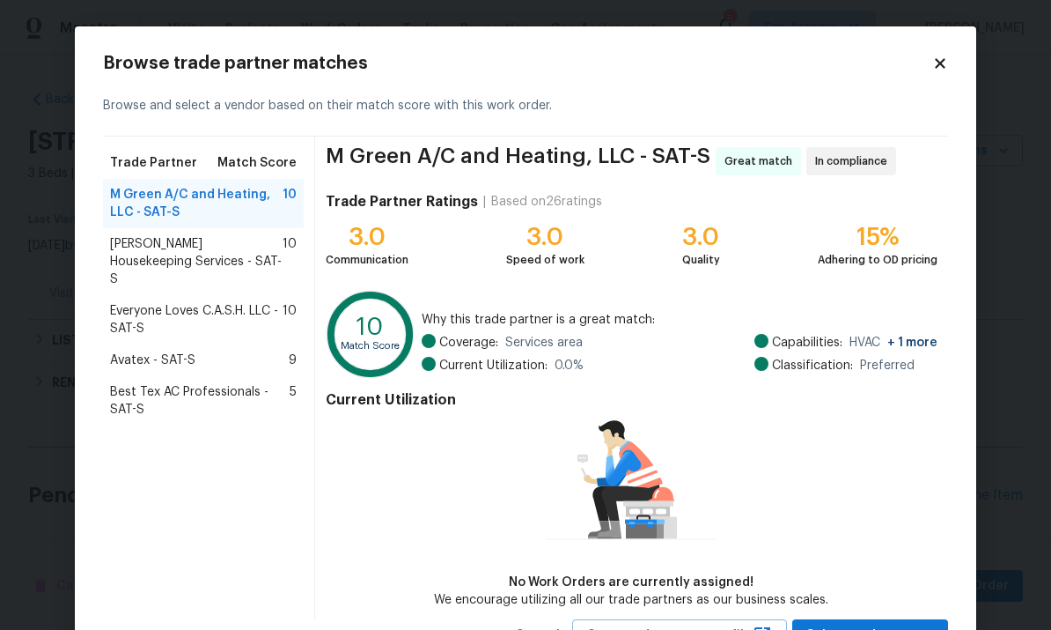
click at [158, 295] on div "Everyone Loves C.A.S.H. LLC - SAT-S 10" at bounding box center [203, 319] width 201 height 49
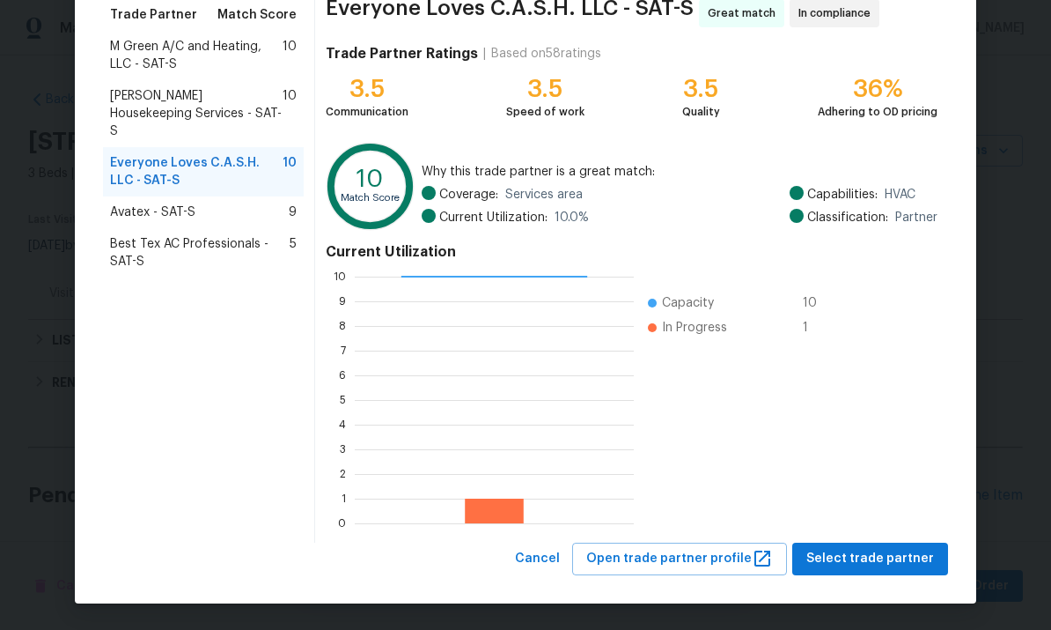
scroll to position [147, 0]
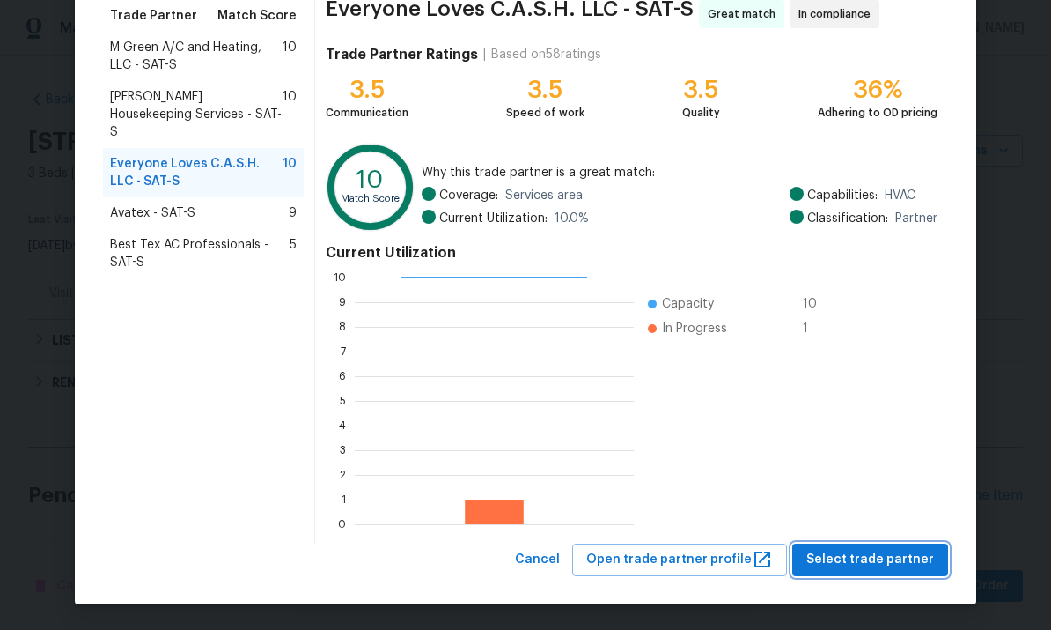
click at [885, 564] on span "Select trade partner" at bounding box center [871, 560] width 128 height 22
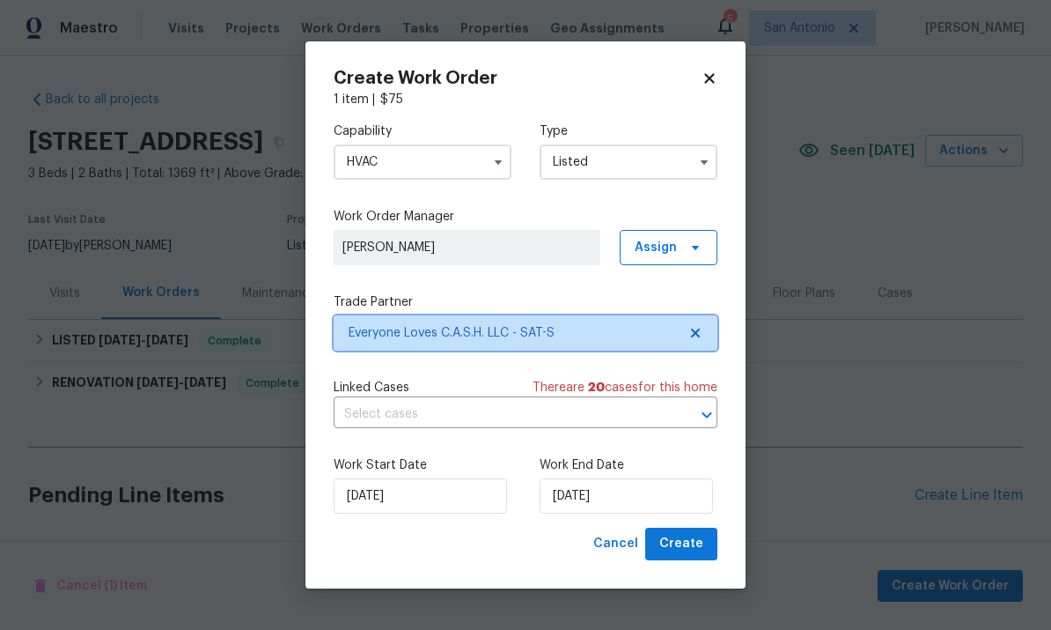
scroll to position [0, 0]
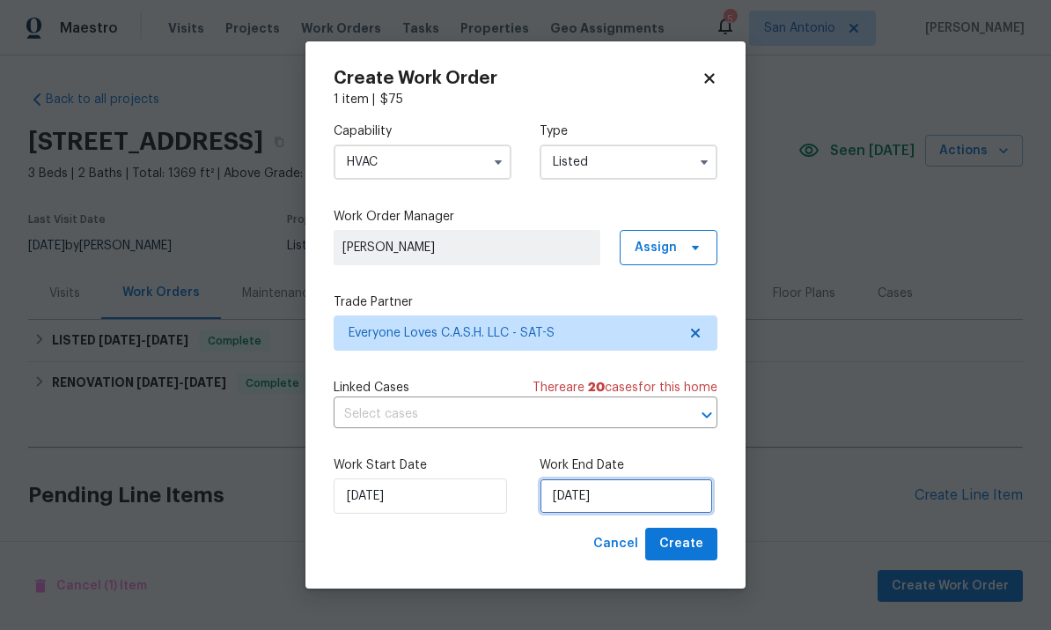
click at [664, 495] on input "[DATE]" at bounding box center [626, 495] width 173 height 35
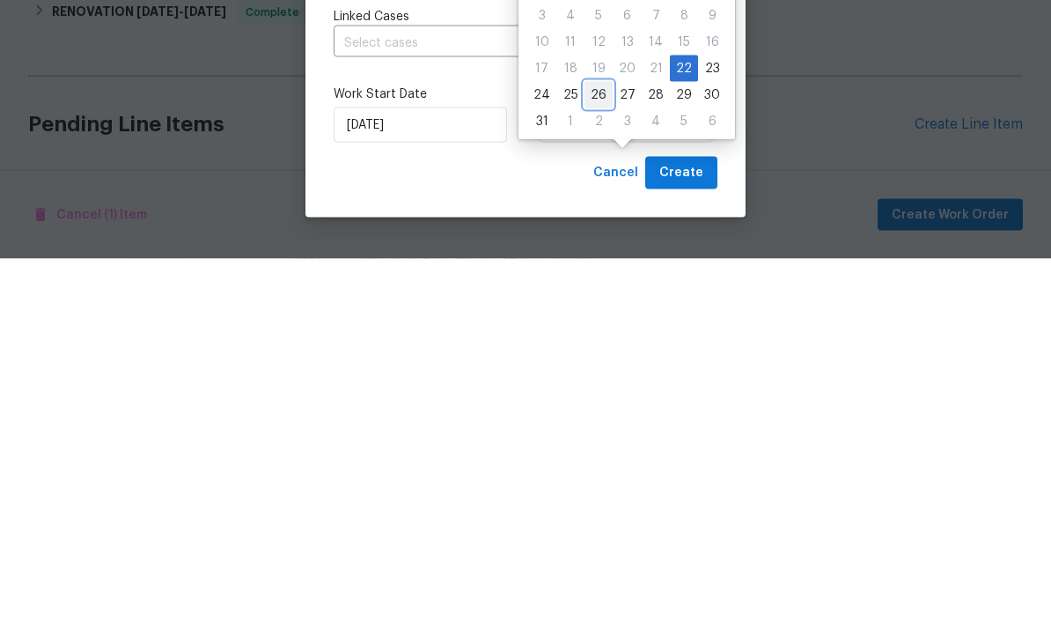
click at [594, 453] on div "26" at bounding box center [599, 465] width 28 height 25
type input "[DATE]"
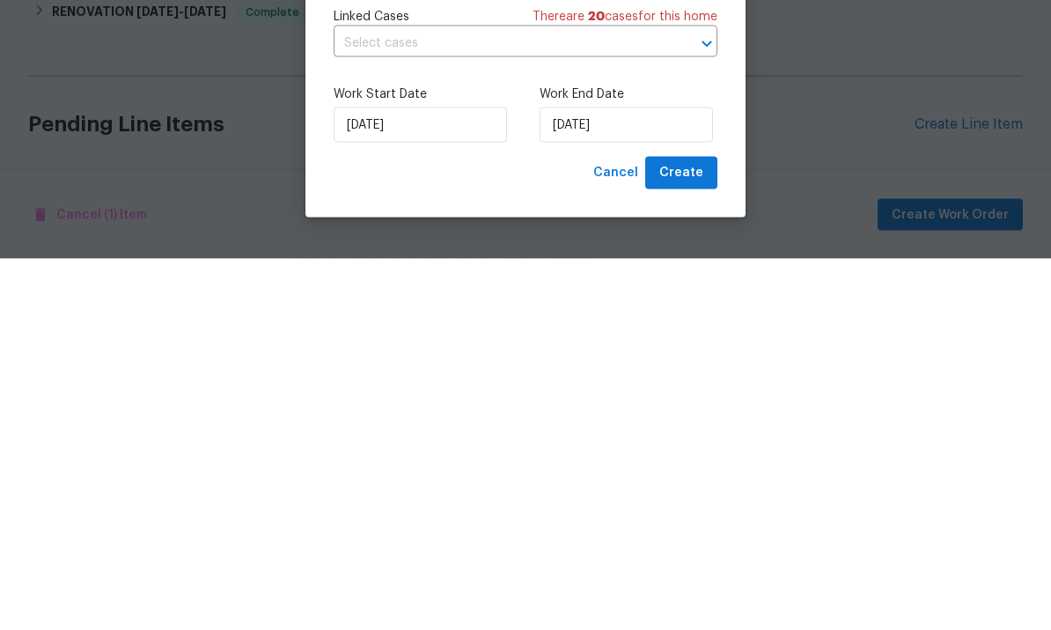
scroll to position [66, 0]
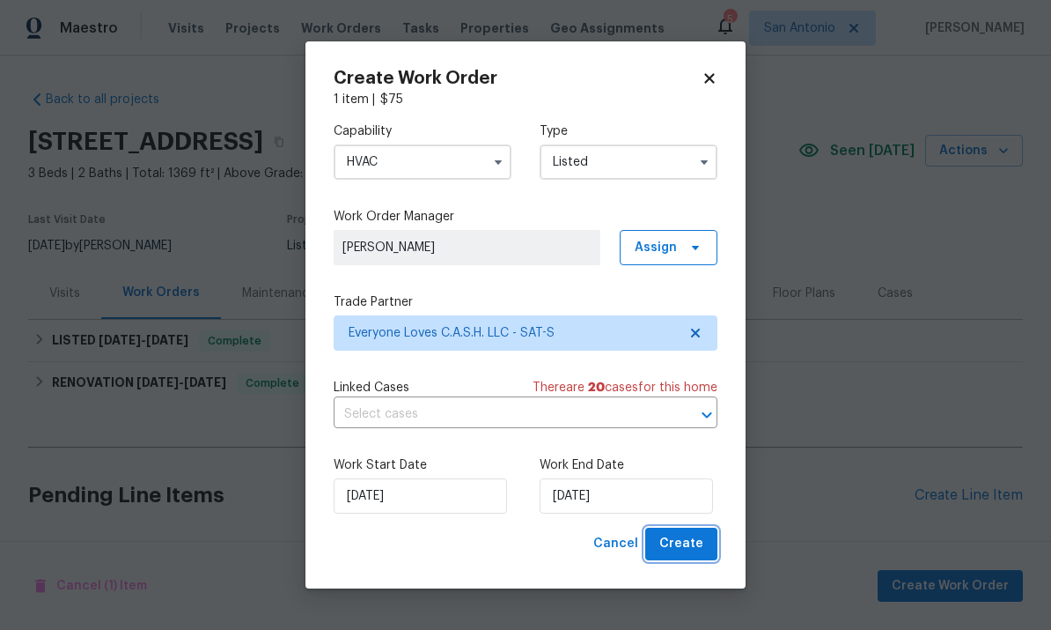
click at [681, 546] on span "Create" at bounding box center [681, 544] width 44 height 22
checkbox input "false"
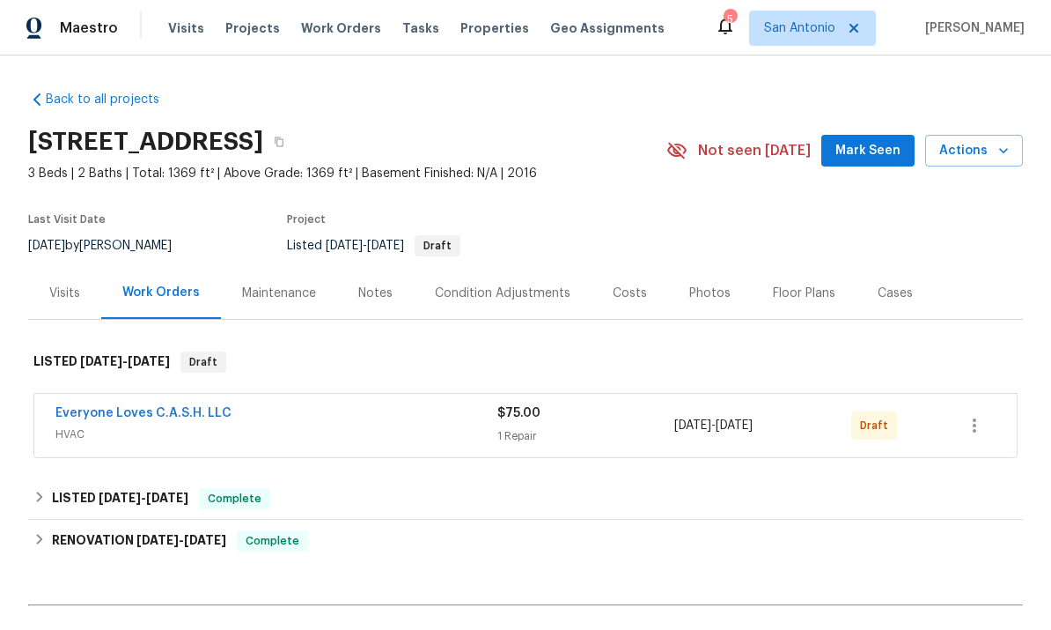
click at [872, 144] on span "Mark Seen" at bounding box center [868, 151] width 65 height 22
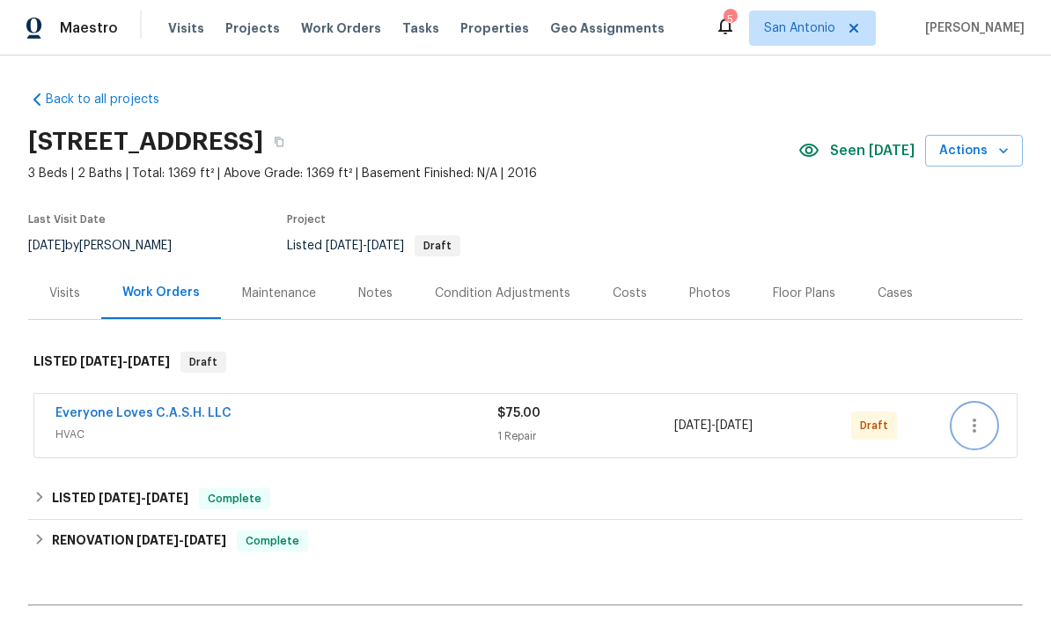
click at [986, 423] on button "button" at bounding box center [975, 425] width 42 height 42
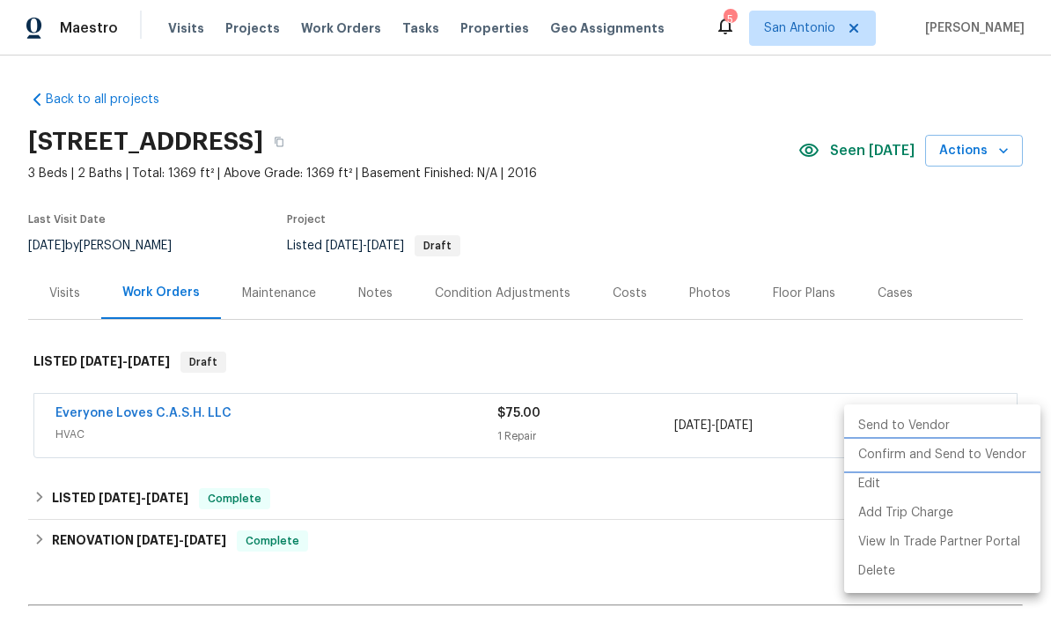
click at [957, 458] on li "Confirm and Send to Vendor" at bounding box center [942, 454] width 196 height 29
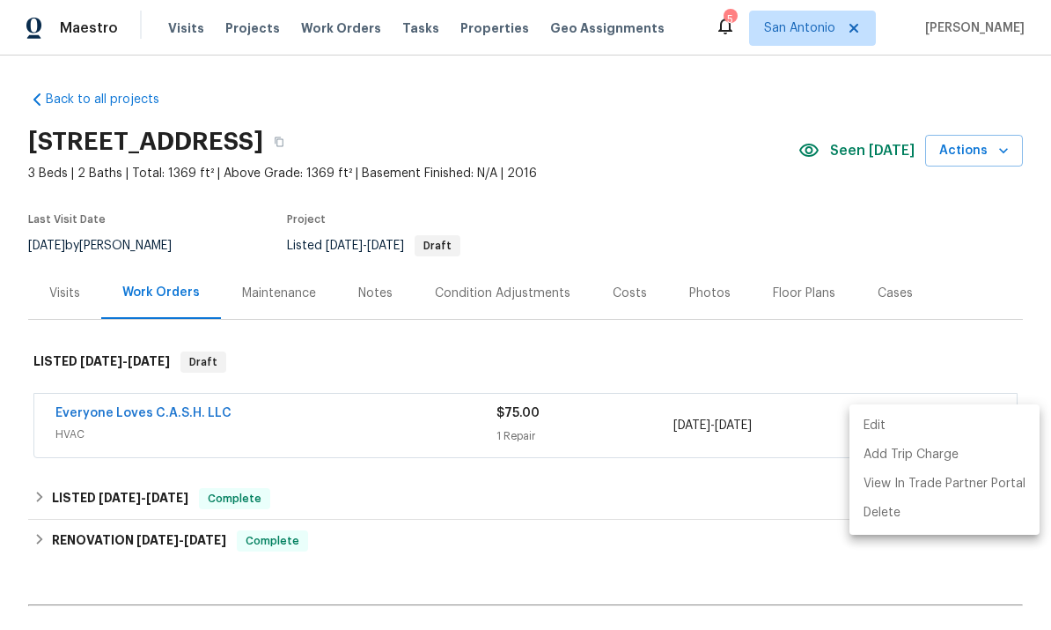
click at [165, 425] on div at bounding box center [525, 315] width 1051 height 630
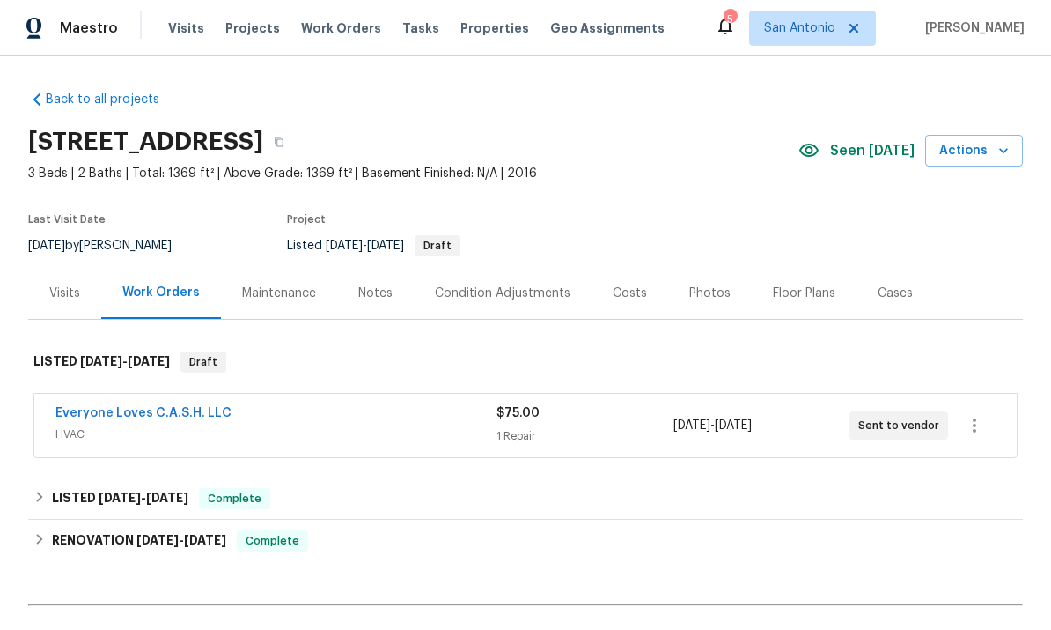
click at [141, 417] on link "Everyone Loves C.A.S.H. LLC" at bounding box center [143, 413] width 176 height 12
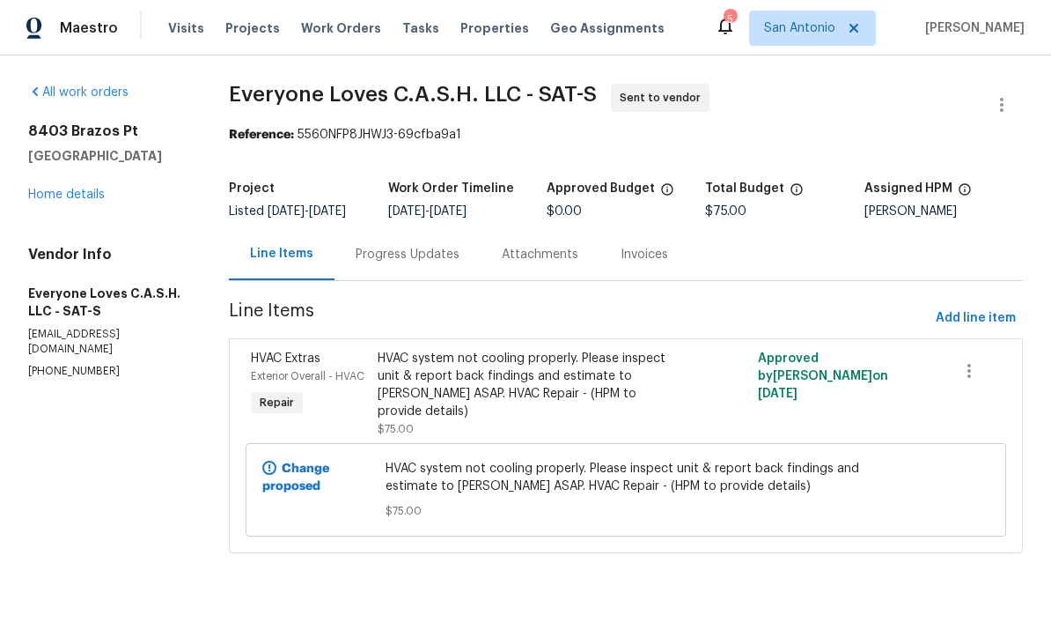
click at [402, 263] on div "Progress Updates" at bounding box center [408, 255] width 104 height 18
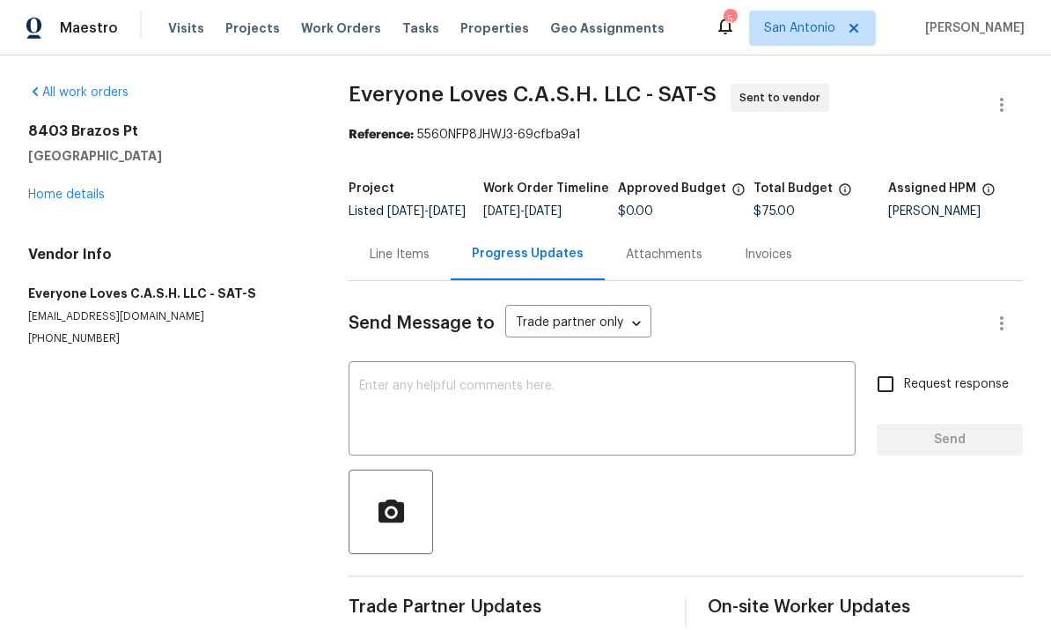
scroll to position [38, 0]
click at [433, 379] on textarea at bounding box center [602, 410] width 486 height 62
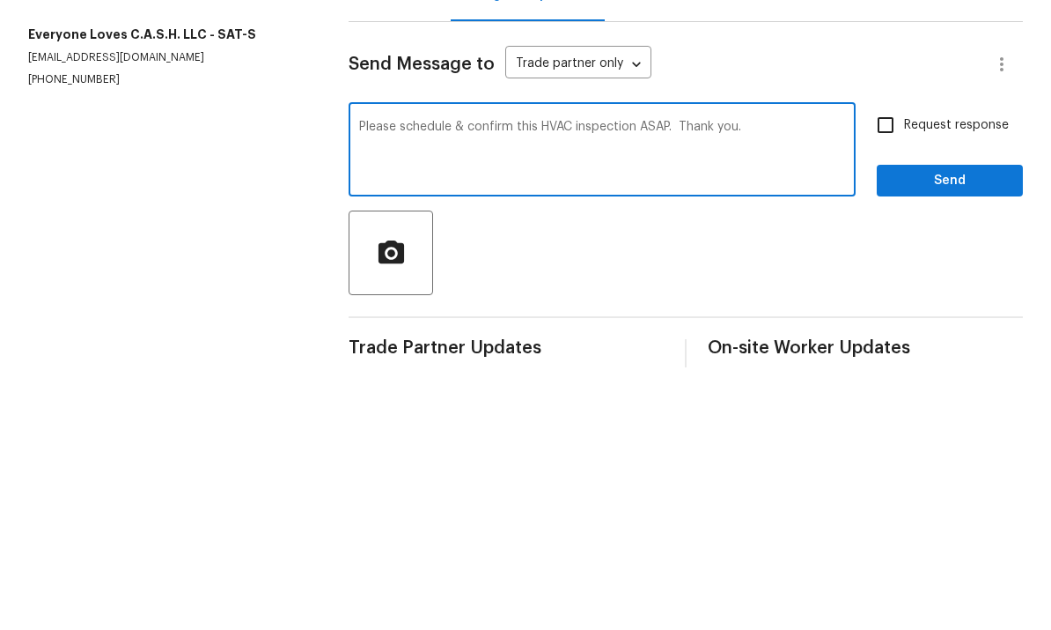
type textarea "Please schedule & confirm this HVAC inspection ASAP. Thank you."
click at [891, 365] on input "Request response" at bounding box center [885, 383] width 37 height 37
checkbox input "true"
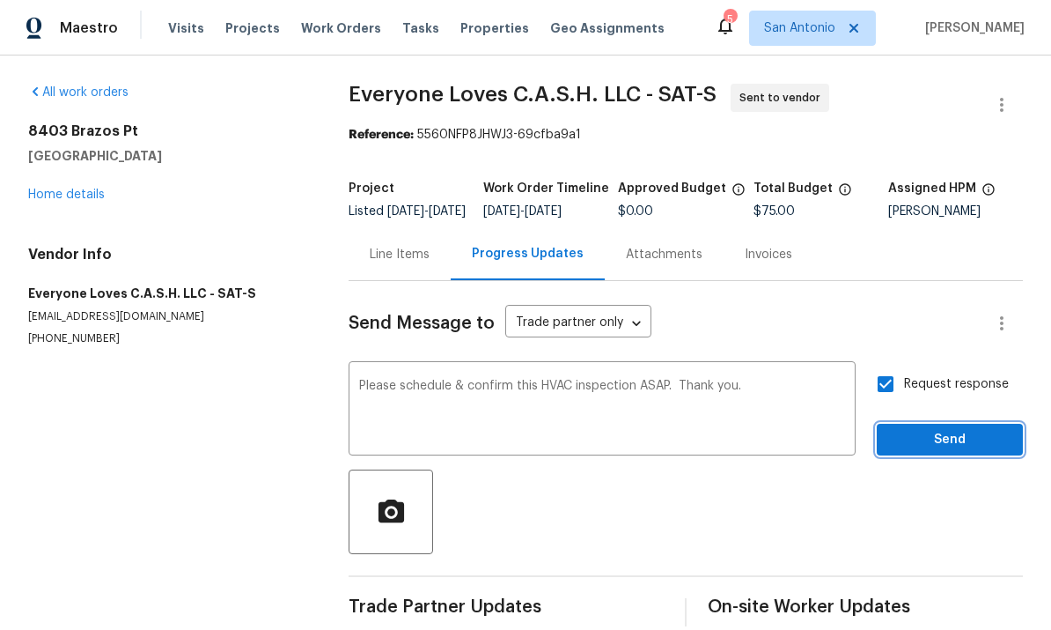
click at [947, 429] on span "Send" at bounding box center [950, 440] width 118 height 22
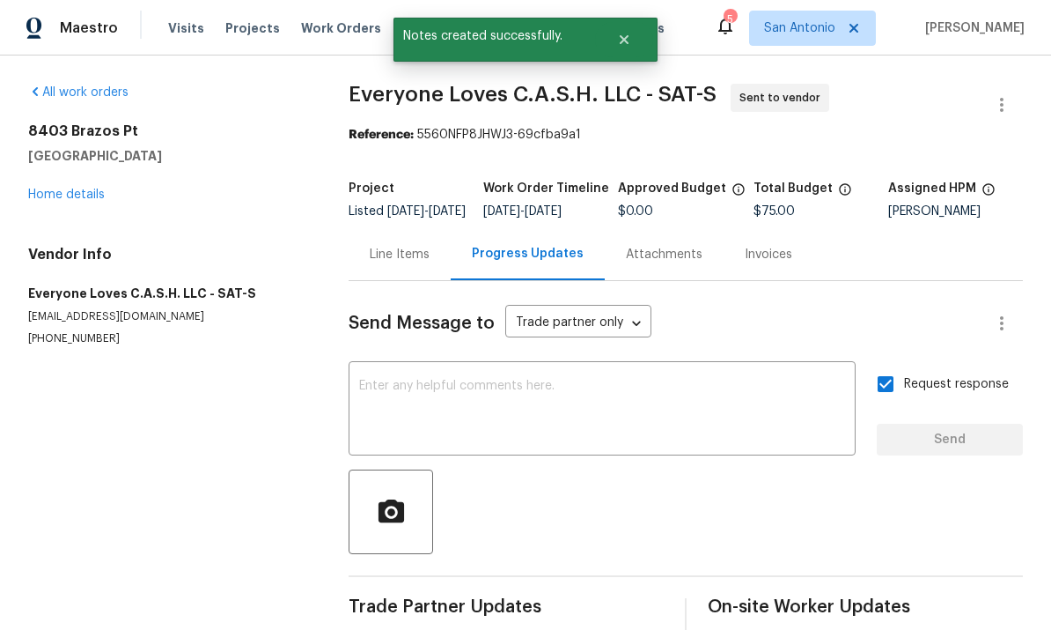
scroll to position [0, 0]
click at [55, 188] on link "Home details" at bounding box center [66, 194] width 77 height 12
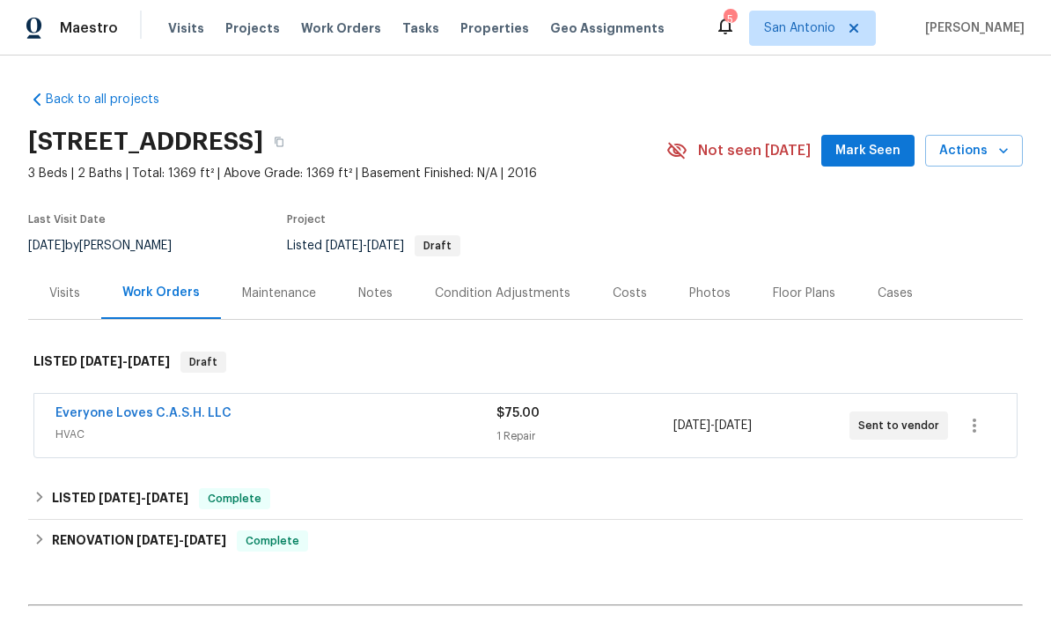
click at [877, 153] on span "Mark Seen" at bounding box center [868, 151] width 65 height 22
